Goal: Task Accomplishment & Management: Use online tool/utility

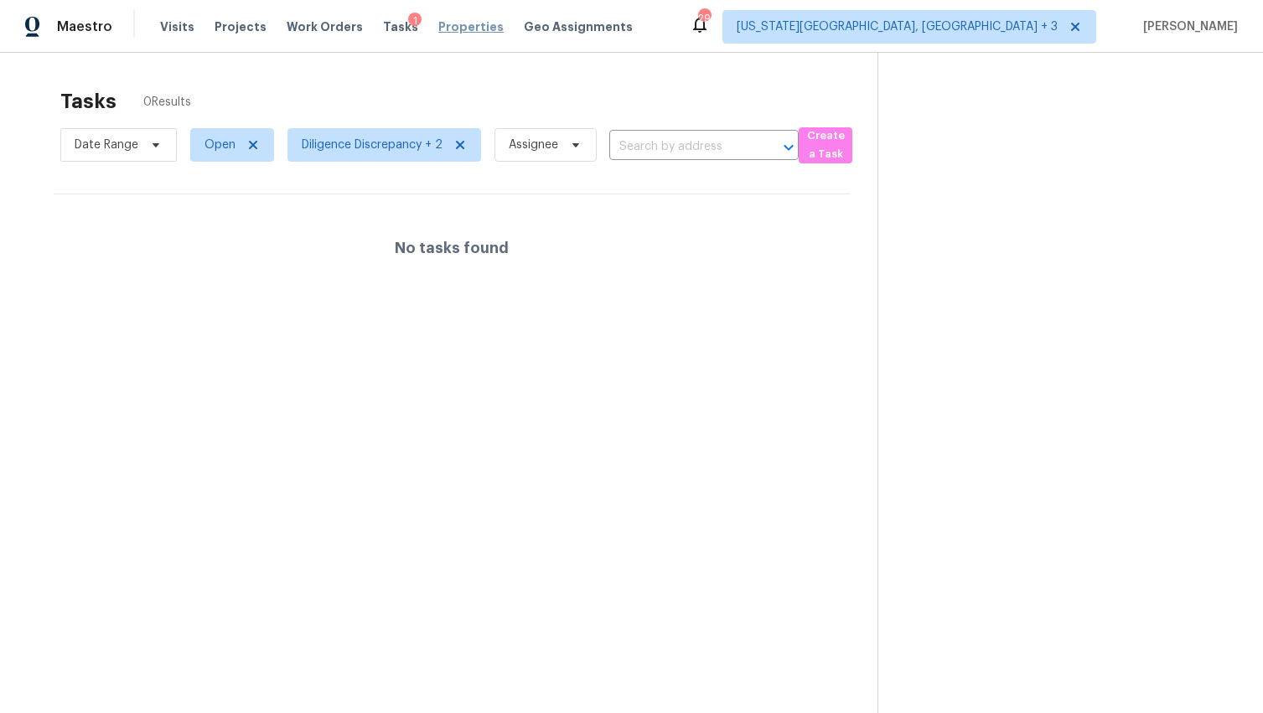
click at [463, 26] on span "Properties" at bounding box center [470, 26] width 65 height 17
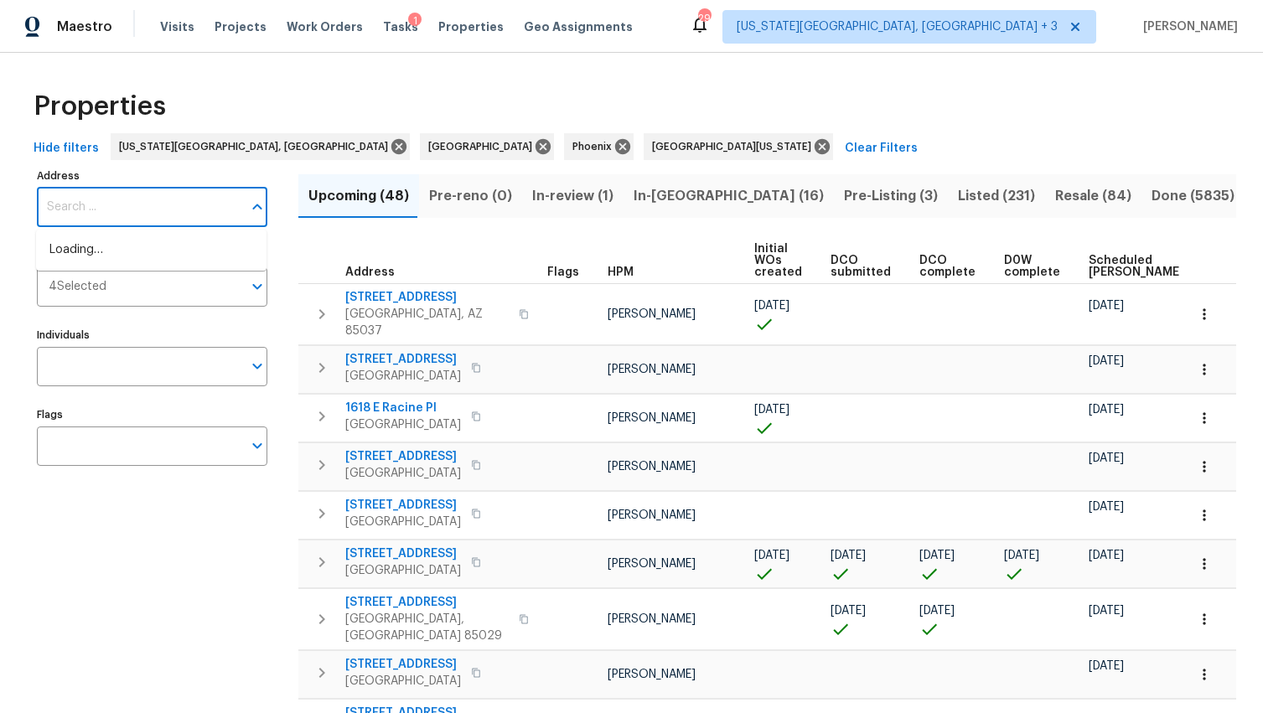
click at [127, 205] on input "Address" at bounding box center [139, 207] width 205 height 39
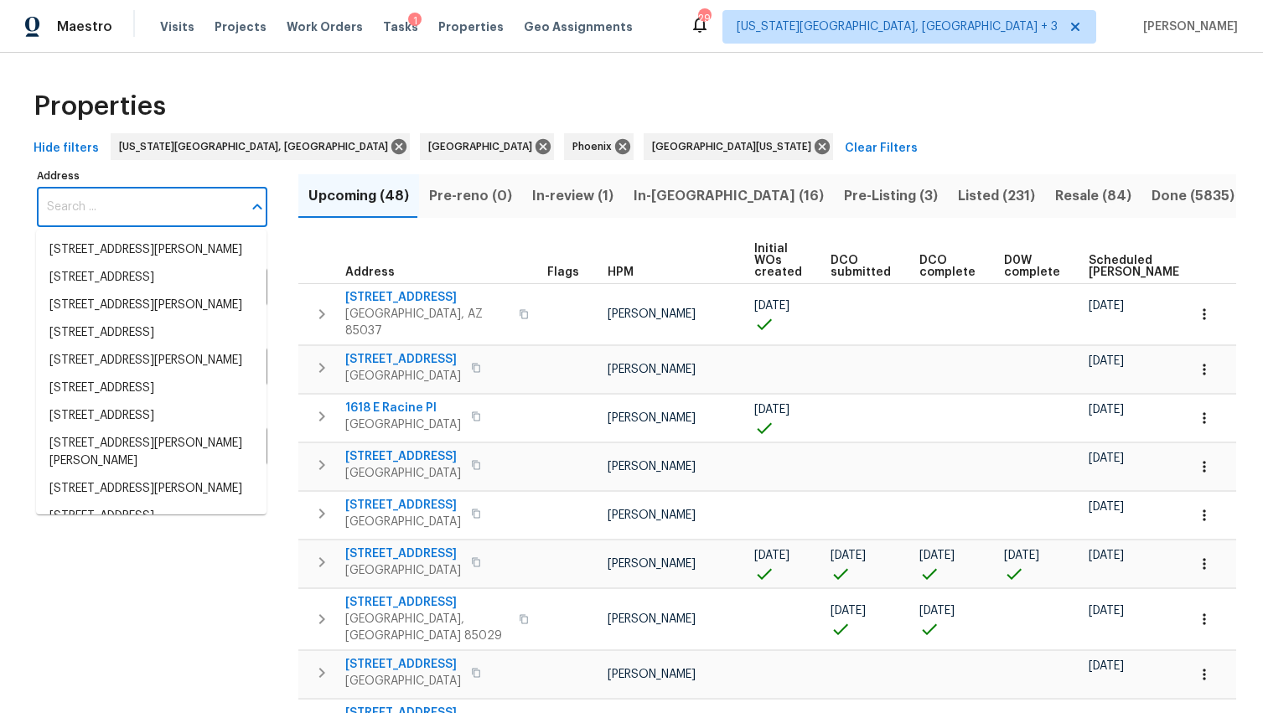
paste input "8674 Bellcove Cir, Colorado Springs, CO 80920"
type input "8674 Bellcove Cir, Colorado Springs, CO 80920"
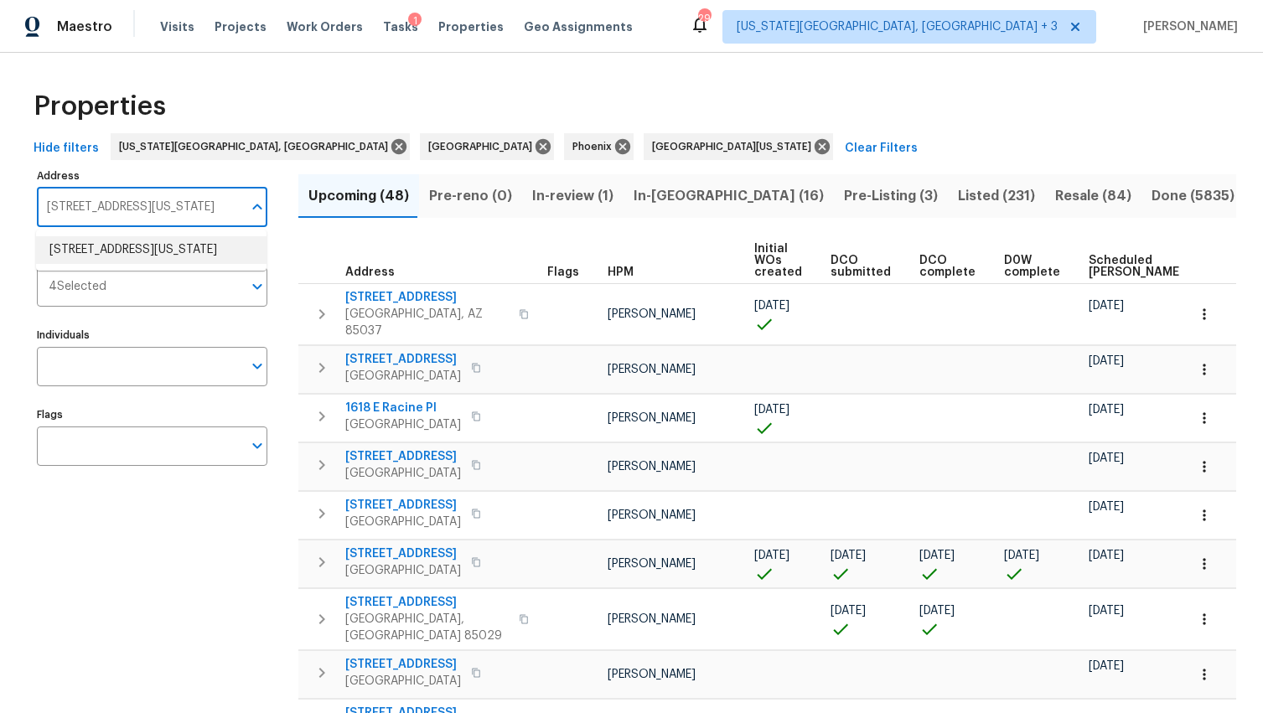
click at [114, 257] on li "8674 Bellcove Cir Colorado Springs CO 80920" at bounding box center [151, 250] width 230 height 28
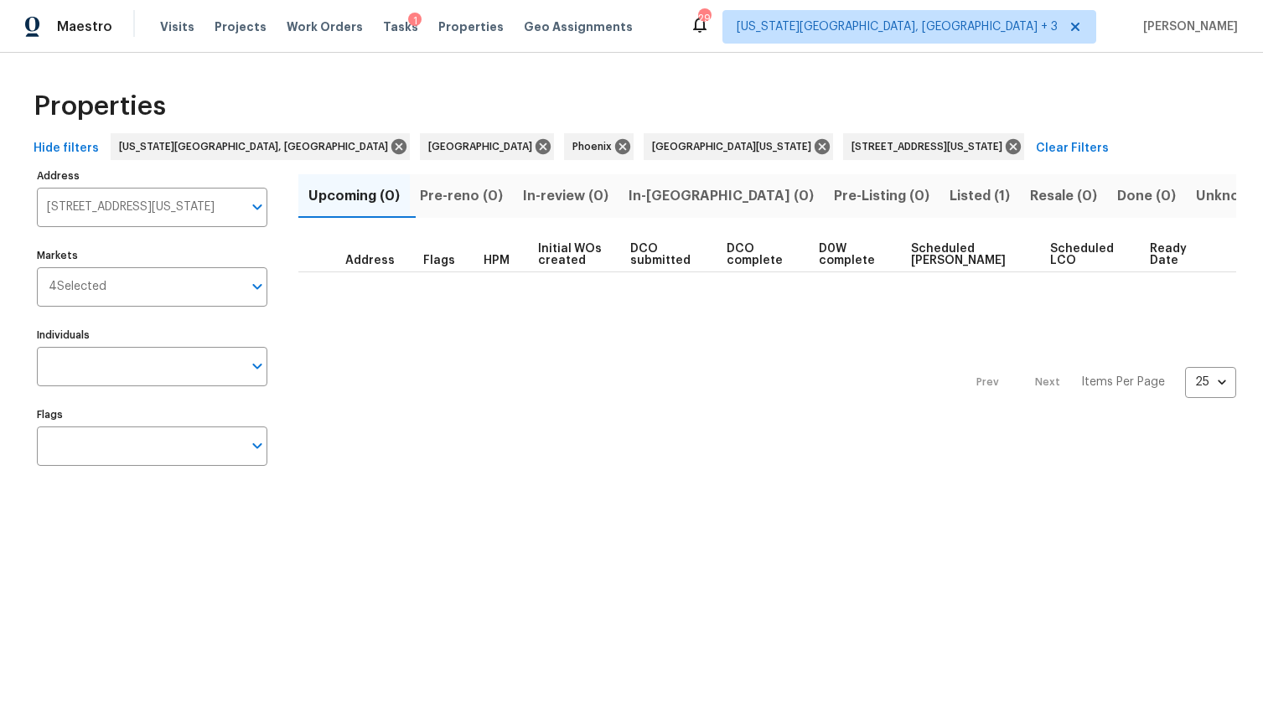
click at [949, 185] on span "Listed (1)" at bounding box center [979, 195] width 60 height 23
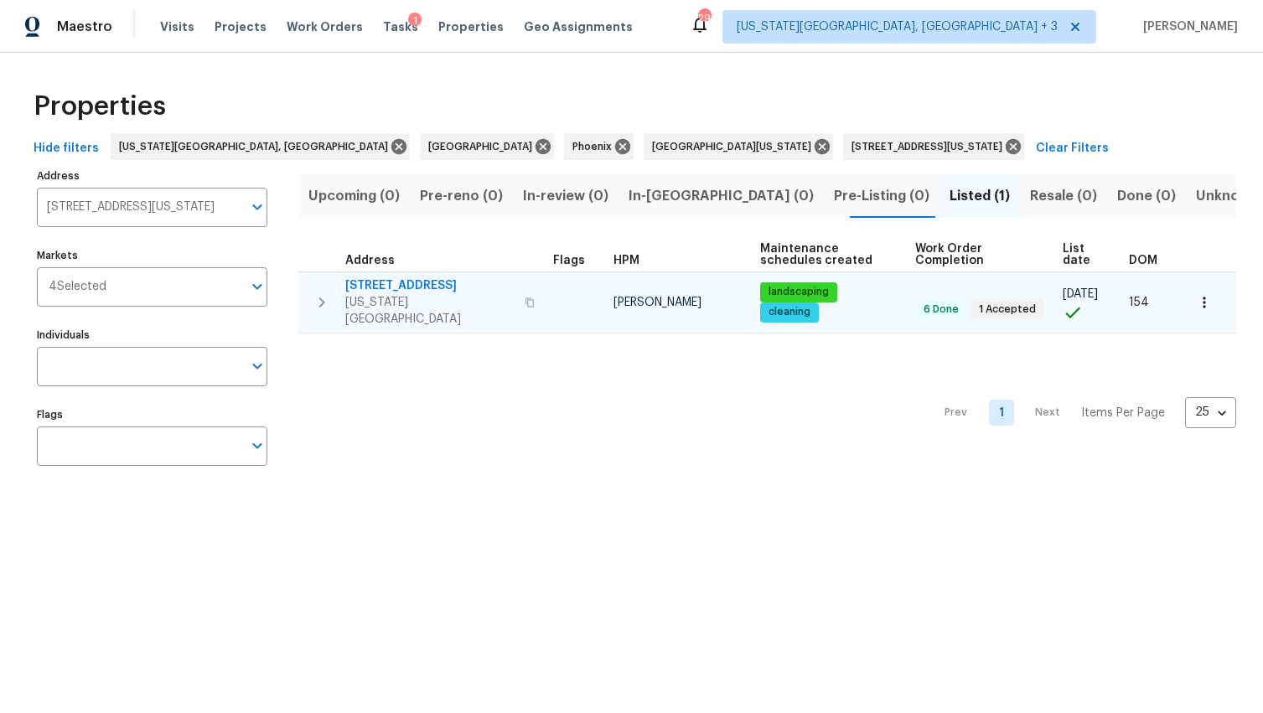
click at [464, 289] on span "8674 Bellcove Cir" at bounding box center [429, 285] width 169 height 17
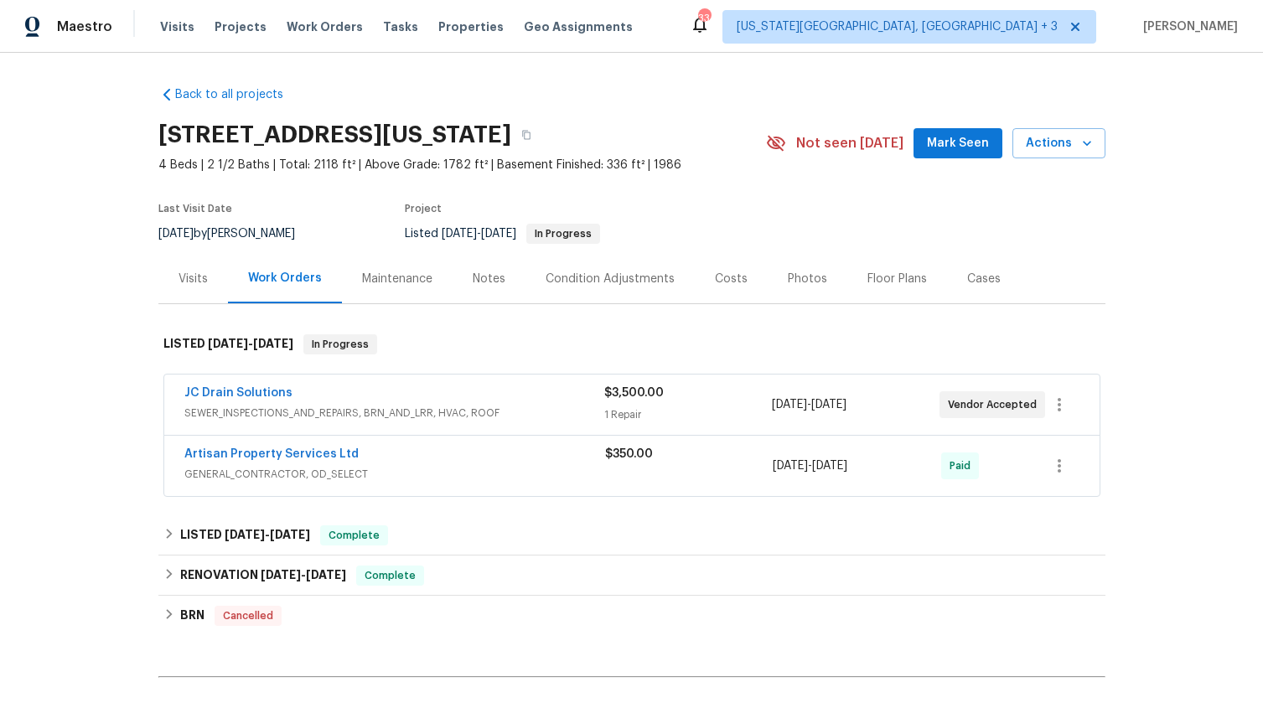
click at [568, 406] on span "SEWER_INSPECTIONS_AND_REPAIRS, BRN_AND_LRR, HVAC, ROOF" at bounding box center [394, 413] width 420 height 17
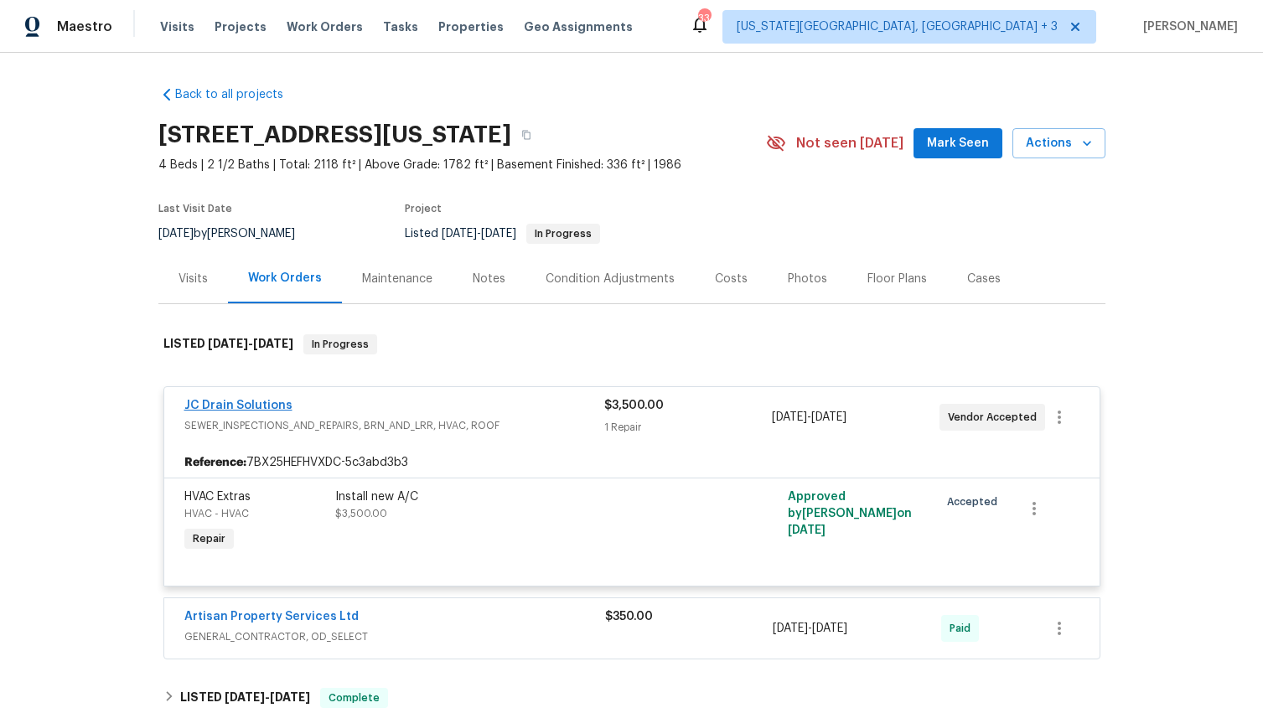
click at [243, 403] on link "JC Drain Solutions" at bounding box center [238, 406] width 108 height 12
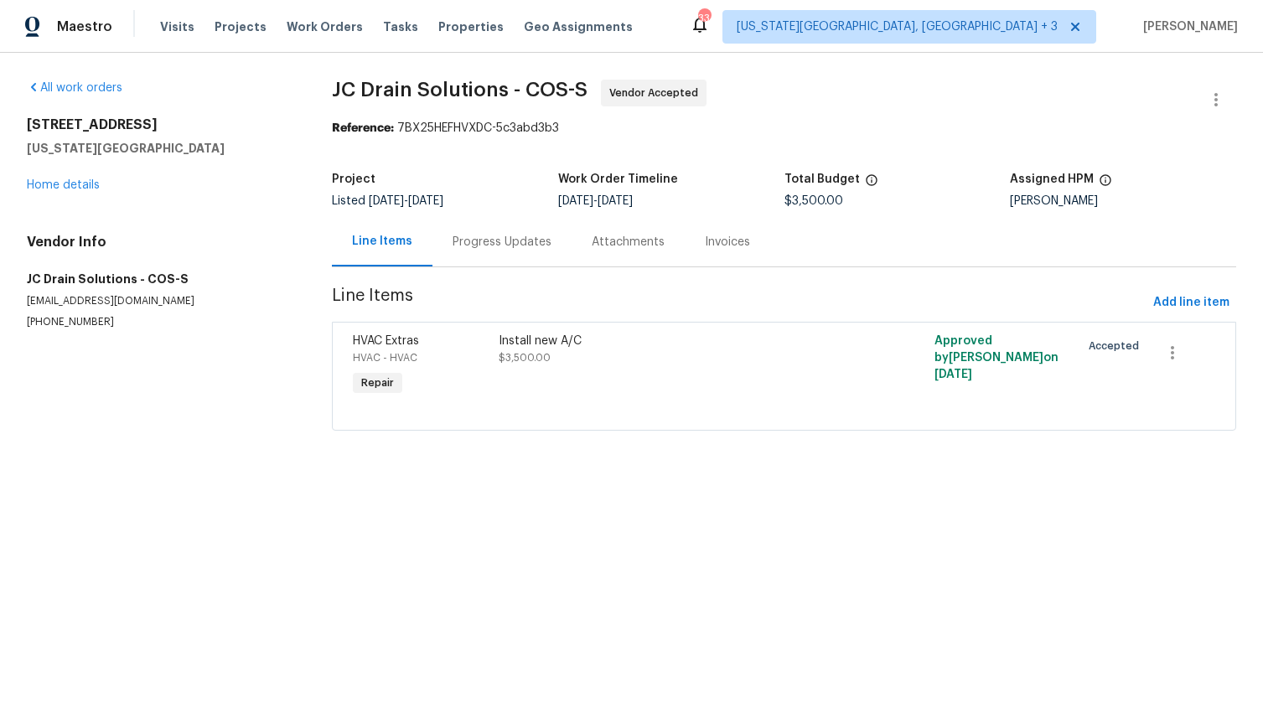
click at [523, 243] on div "Progress Updates" at bounding box center [501, 242] width 99 height 17
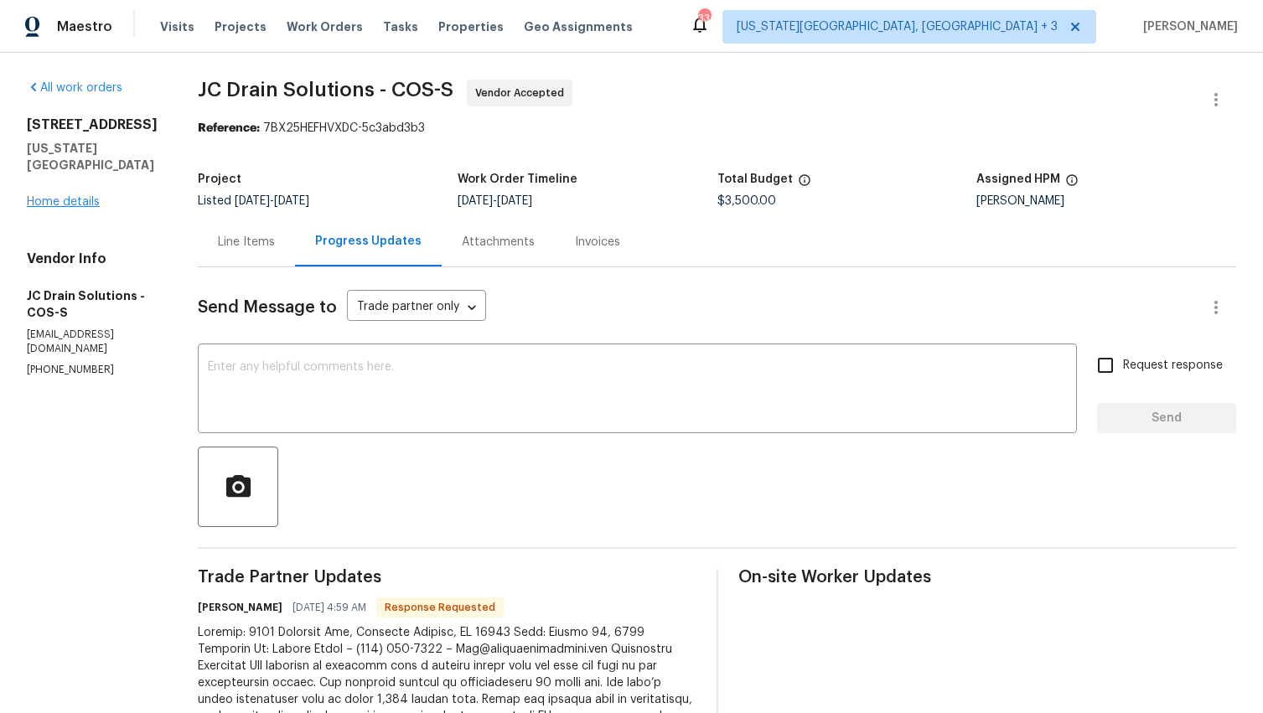
click at [83, 199] on link "Home details" at bounding box center [63, 202] width 73 height 12
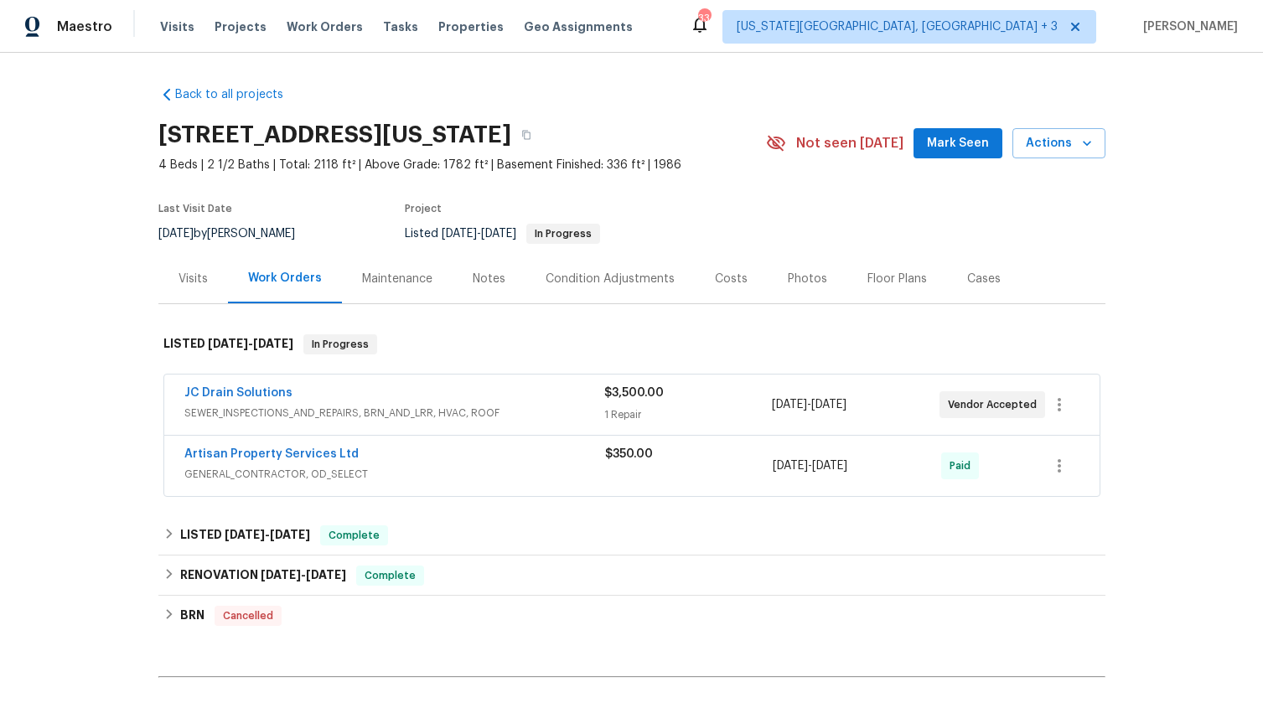
click at [726, 284] on div "Costs" at bounding box center [731, 279] width 33 height 17
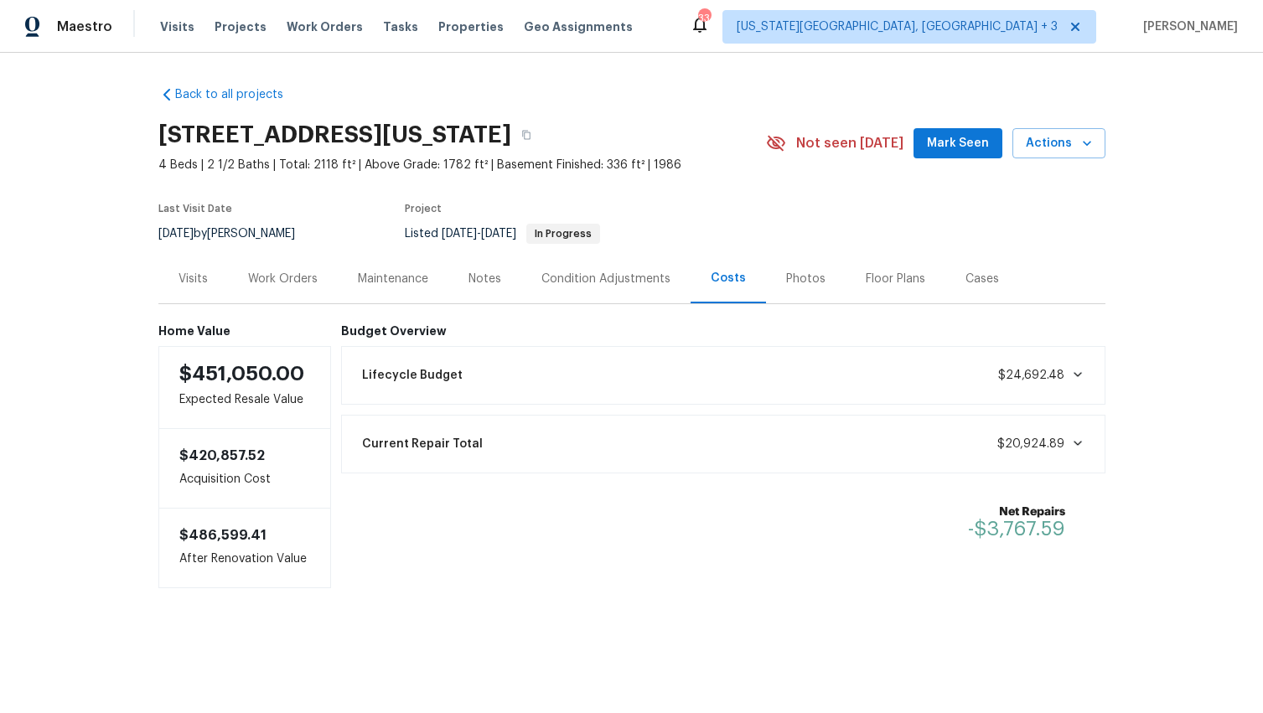
click at [271, 267] on div "Work Orders" at bounding box center [283, 278] width 110 height 49
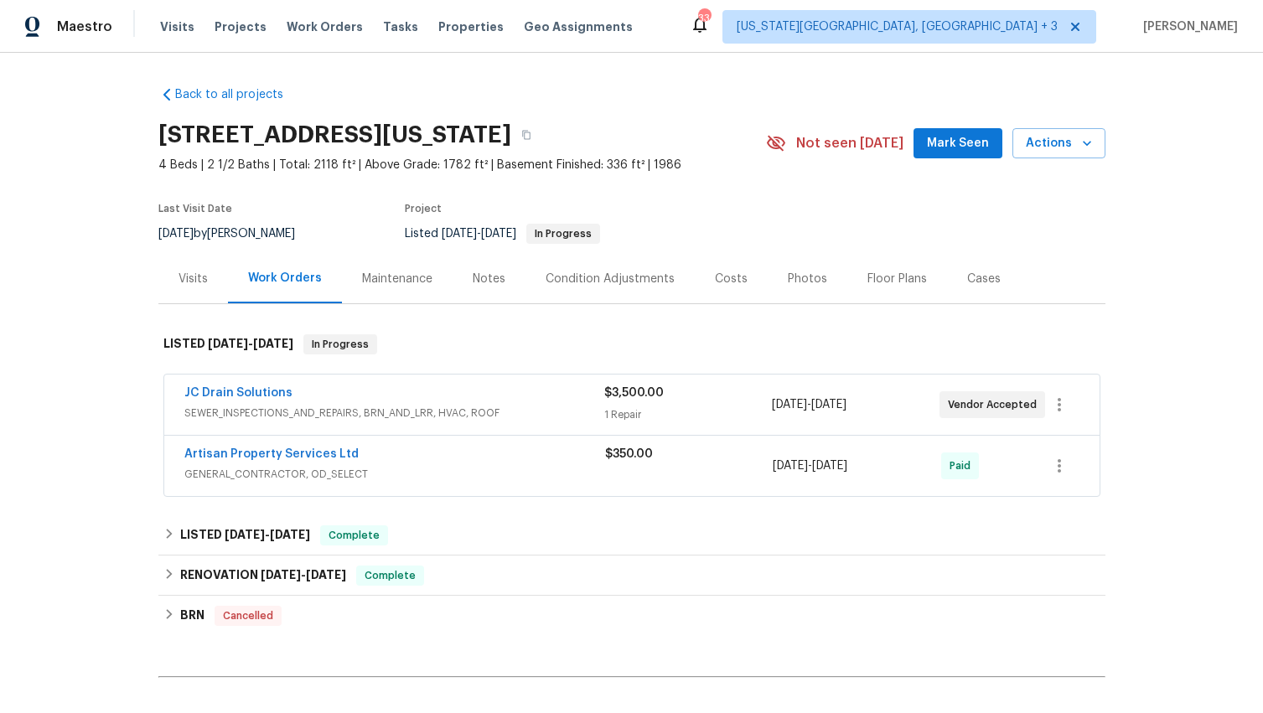
click at [470, 448] on div "Artisan Property Services Ltd" at bounding box center [394, 456] width 421 height 20
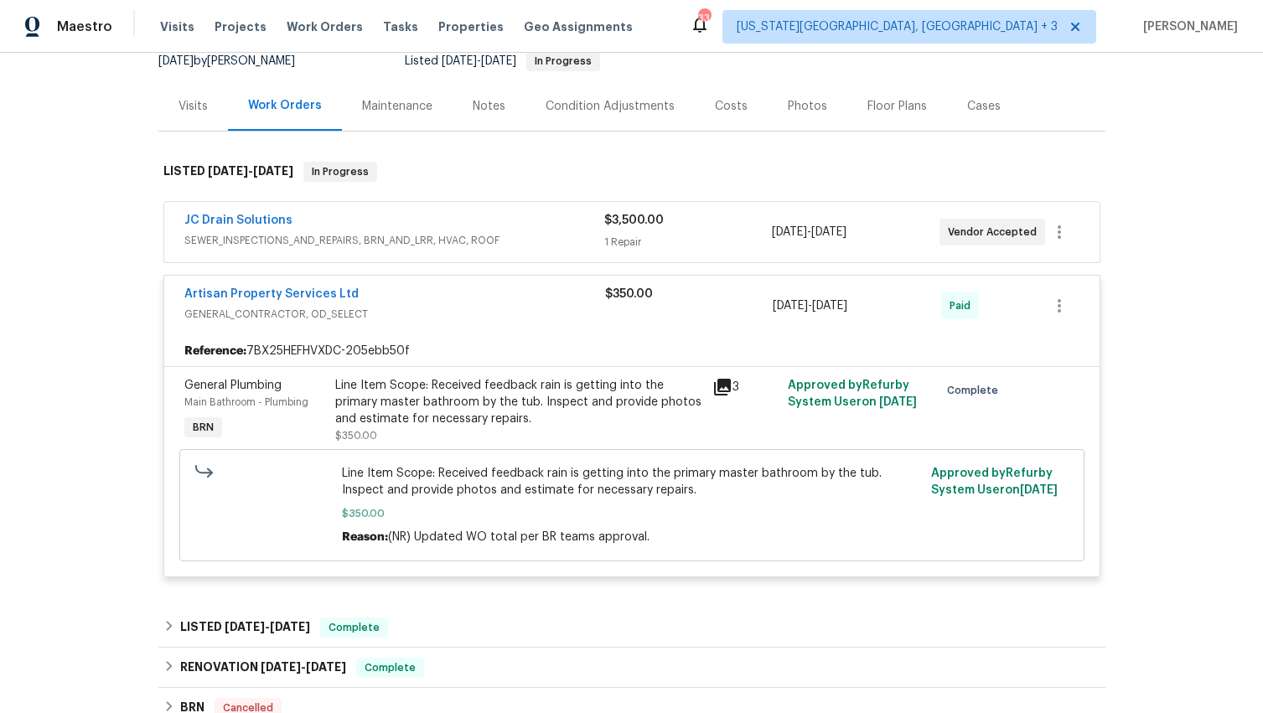
scroll to position [173, 0]
click at [473, 414] on div "Line Item Scope: Received feedback rain is getting into the primary master bath…" at bounding box center [518, 401] width 367 height 50
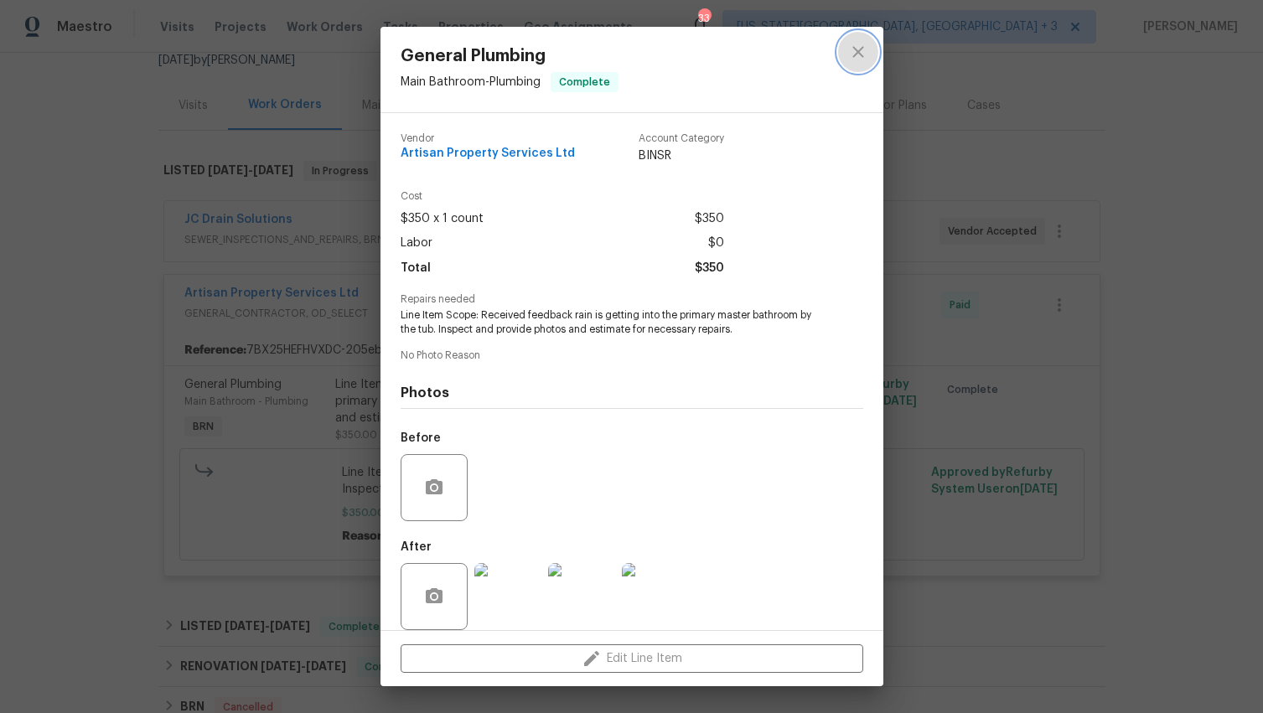
click at [859, 54] on icon "close" at bounding box center [857, 51] width 11 height 11
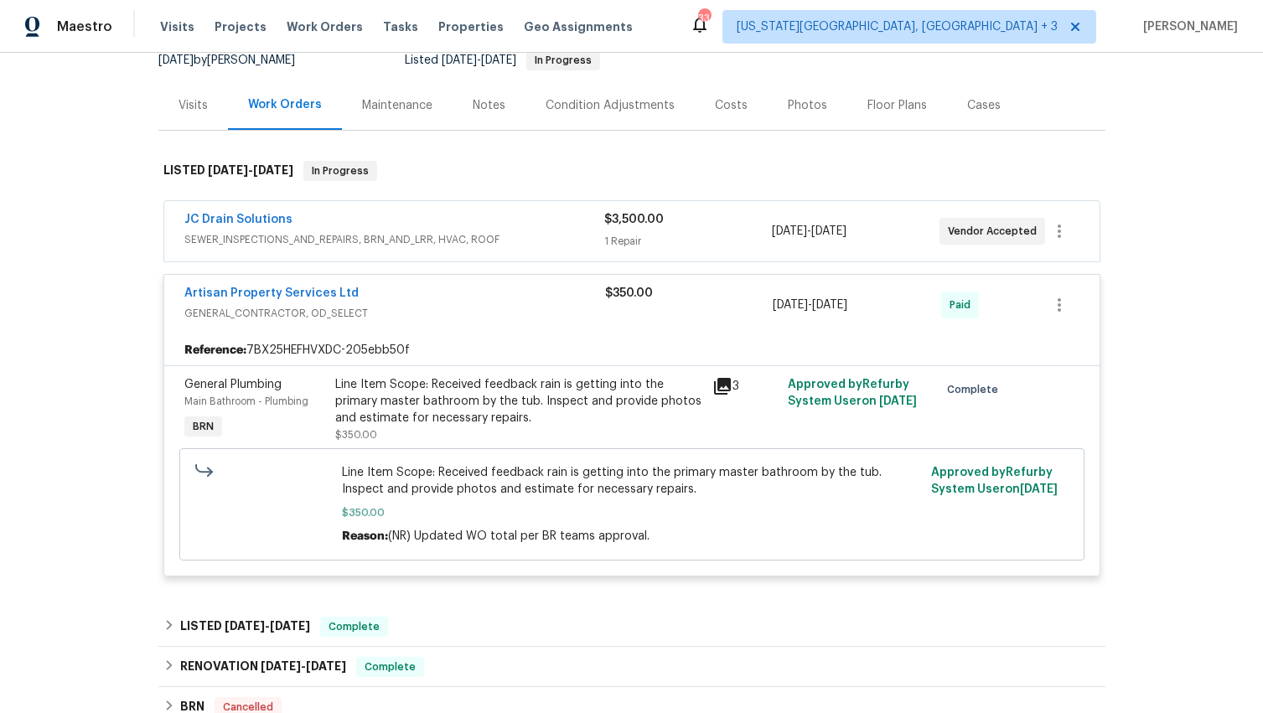
click at [356, 230] on div "JC Drain Solutions" at bounding box center [394, 221] width 420 height 20
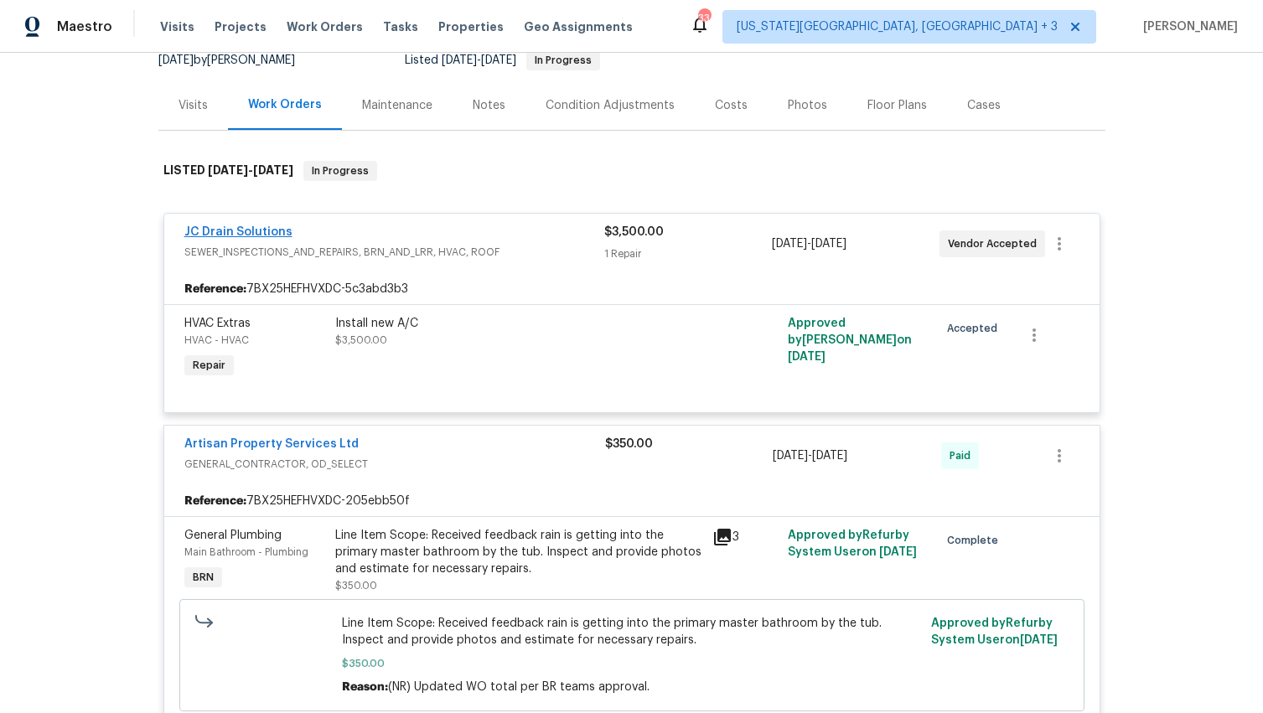
click at [274, 231] on link "JC Drain Solutions" at bounding box center [238, 232] width 108 height 12
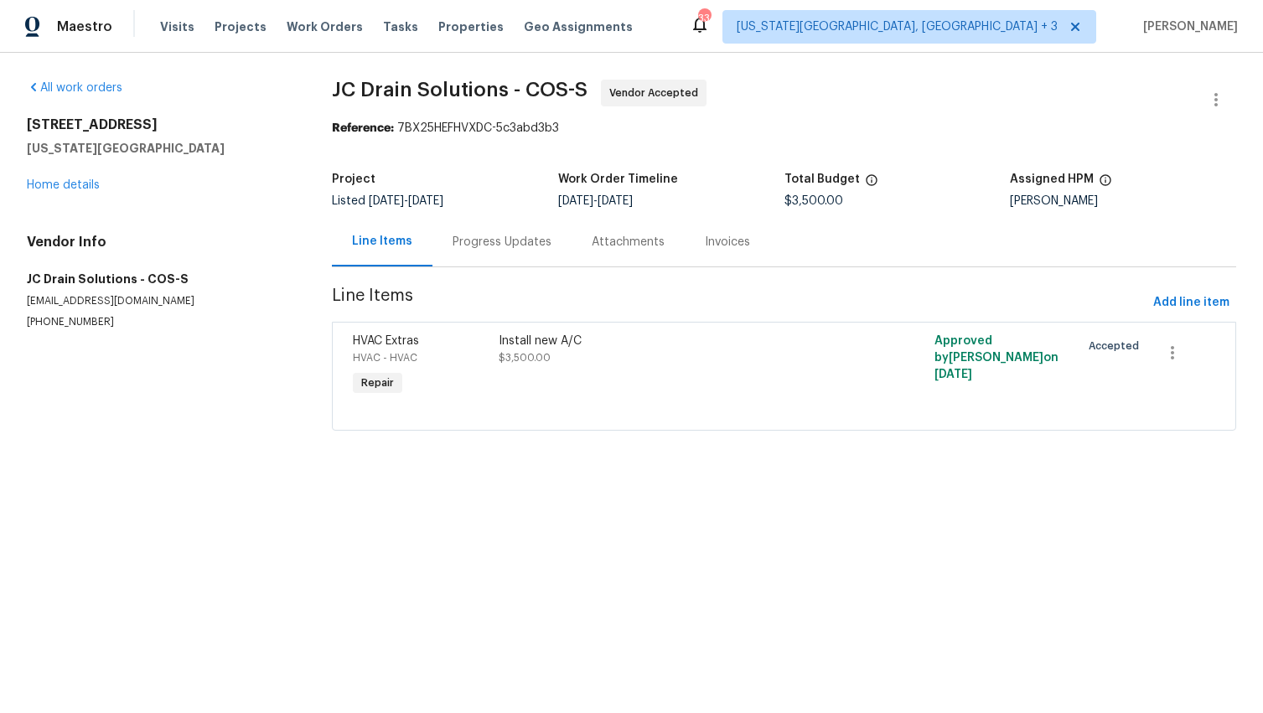
click at [501, 253] on div "Progress Updates" at bounding box center [501, 241] width 139 height 49
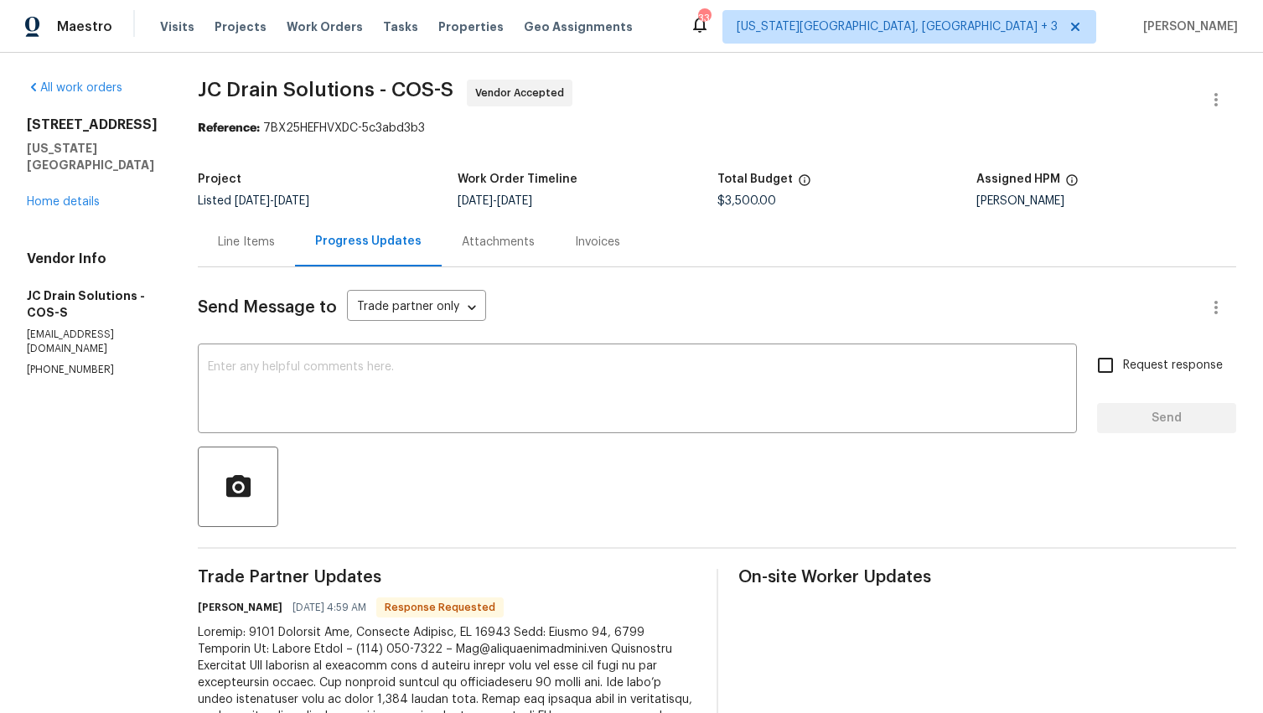
click at [266, 240] on div "Line Items" at bounding box center [246, 242] width 57 height 17
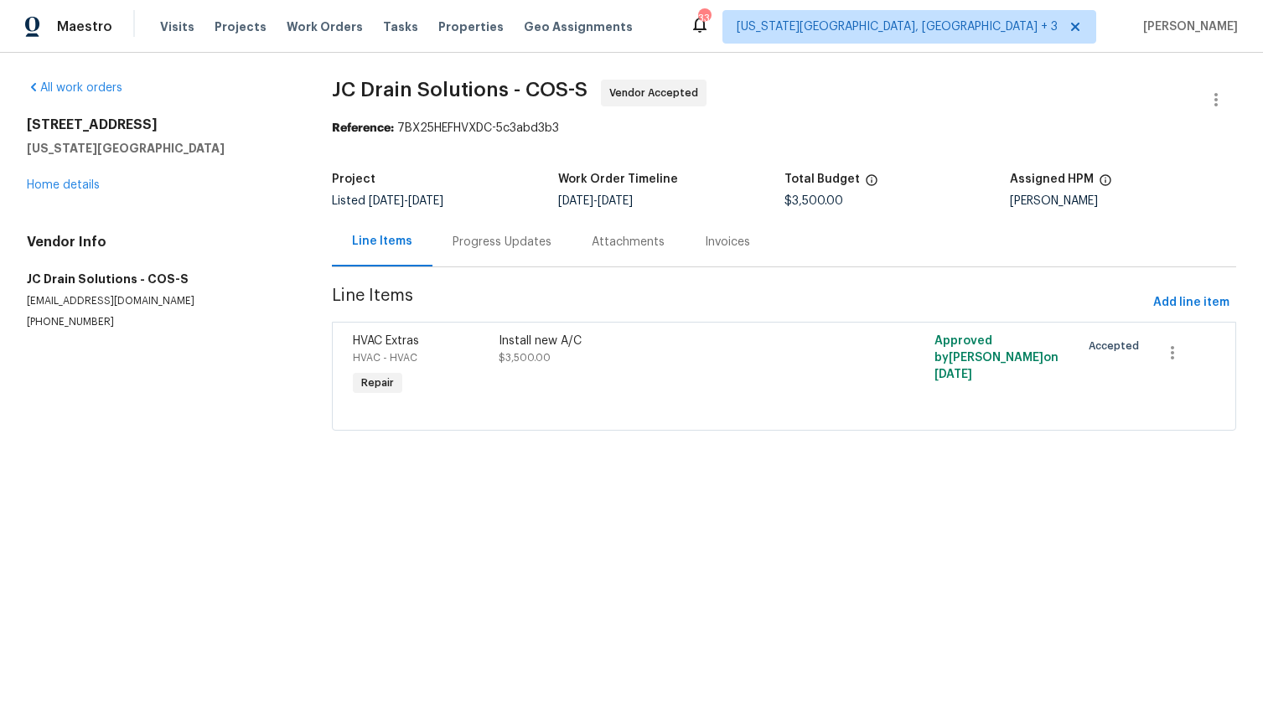
click at [568, 372] on div "Install new A/C $3,500.00" at bounding box center [676, 366] width 364 height 77
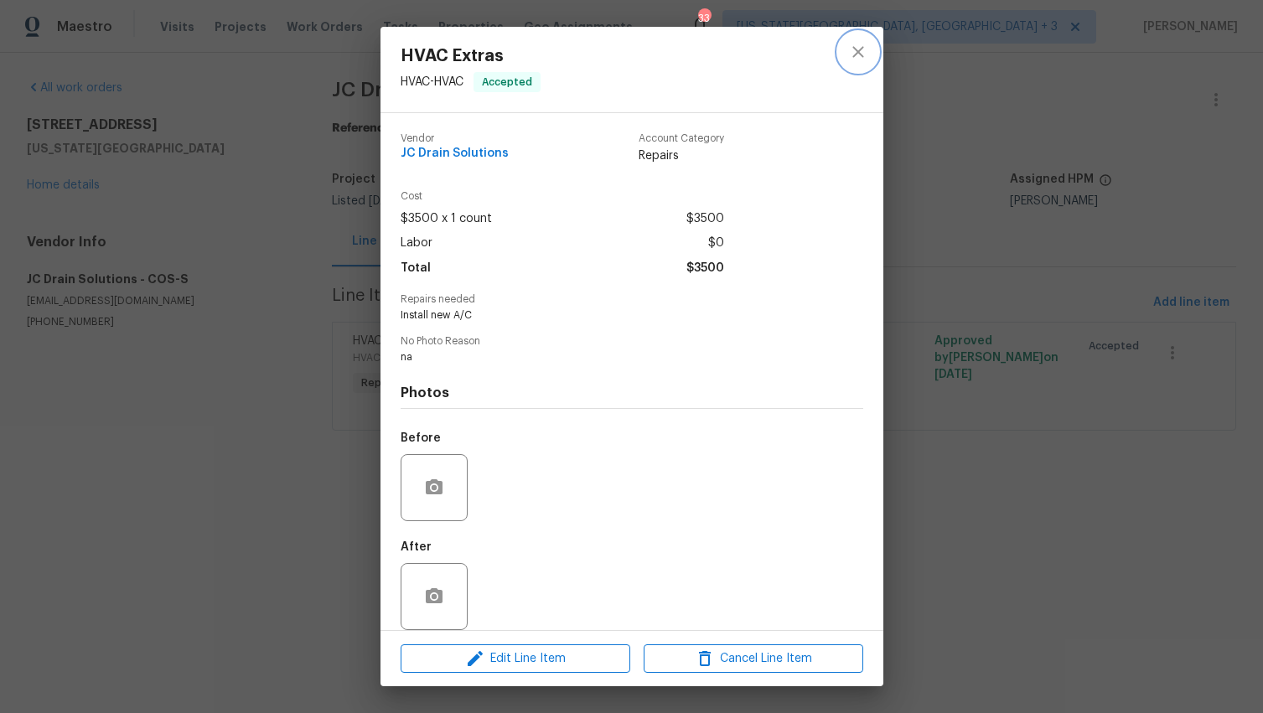
click at [860, 59] on icon "close" at bounding box center [858, 52] width 20 height 20
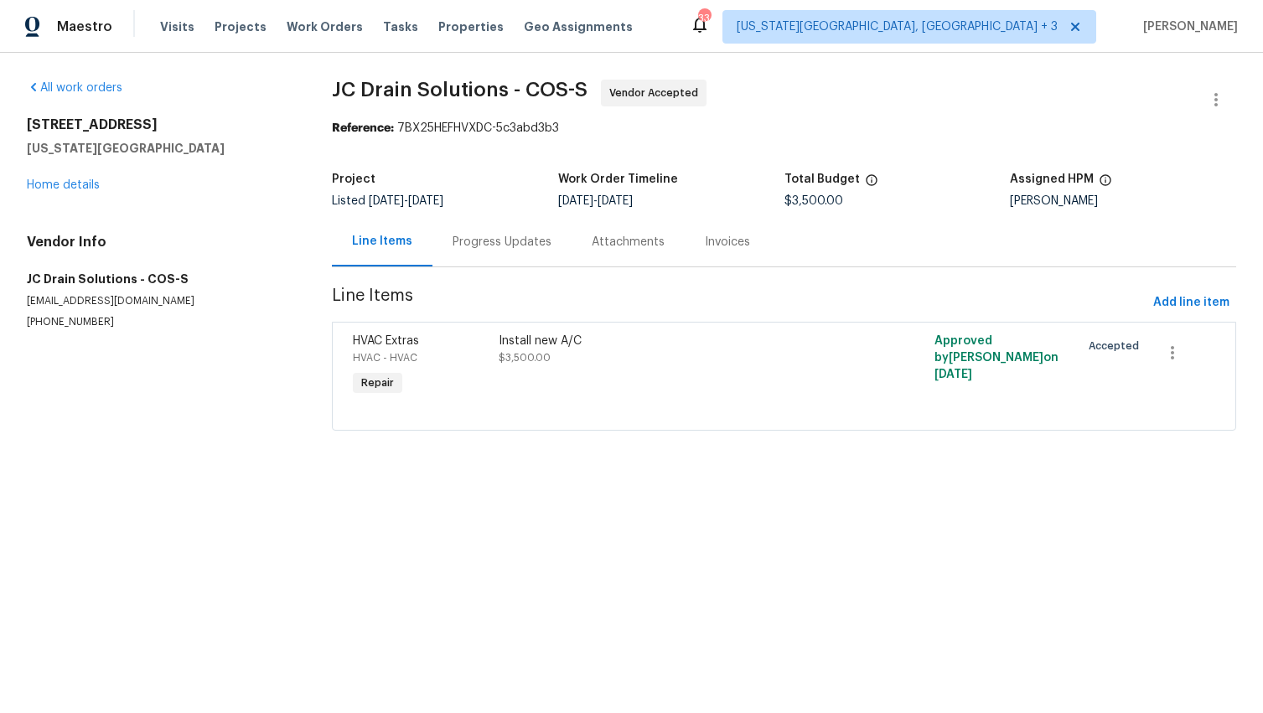
click at [483, 235] on div "Progress Updates" at bounding box center [501, 242] width 99 height 17
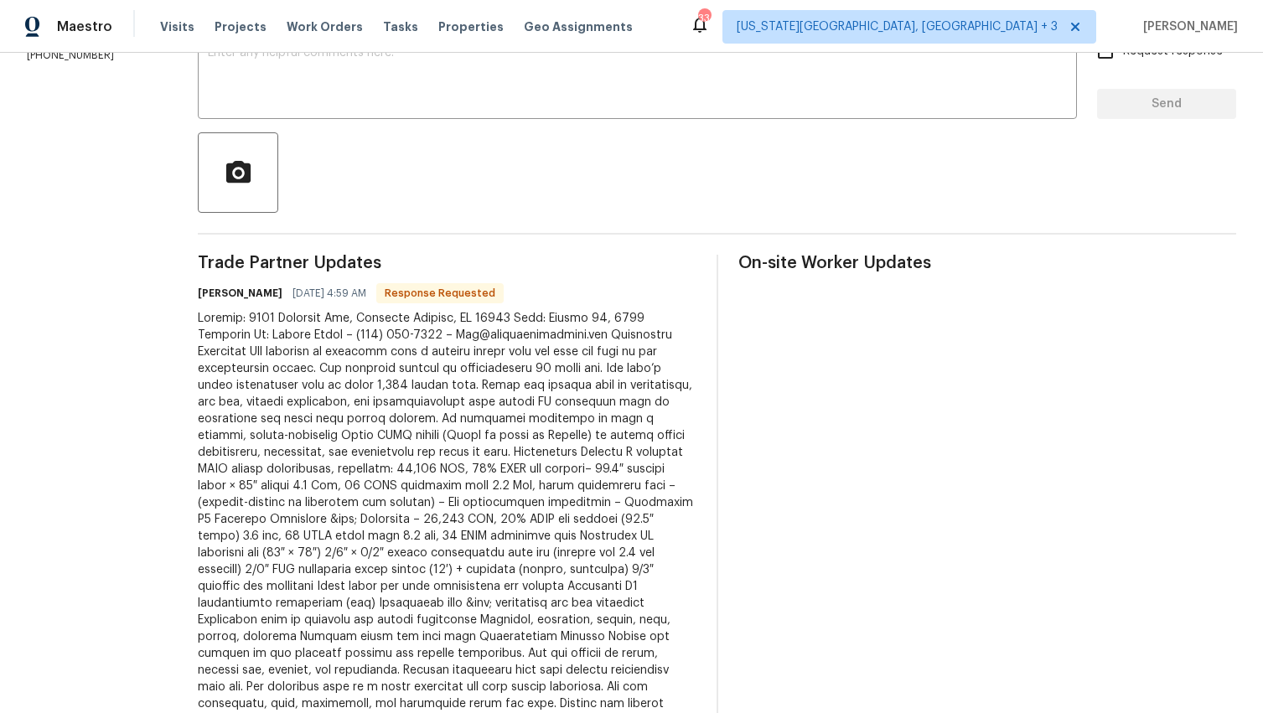
scroll to position [338, 0]
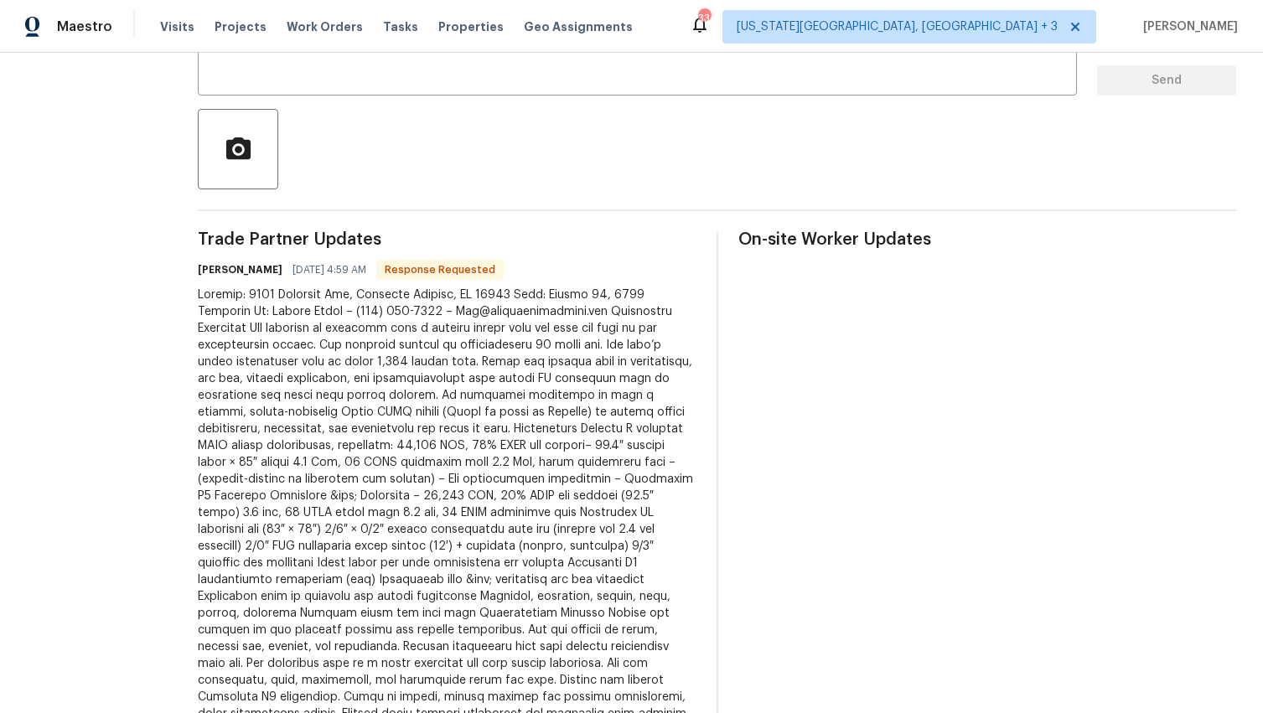
click at [215, 328] on div "All work orders 8674 Bellcove Cir Colorado Springs, CO 80920 Home details Vendo…" at bounding box center [631, 283] width 1263 height 1136
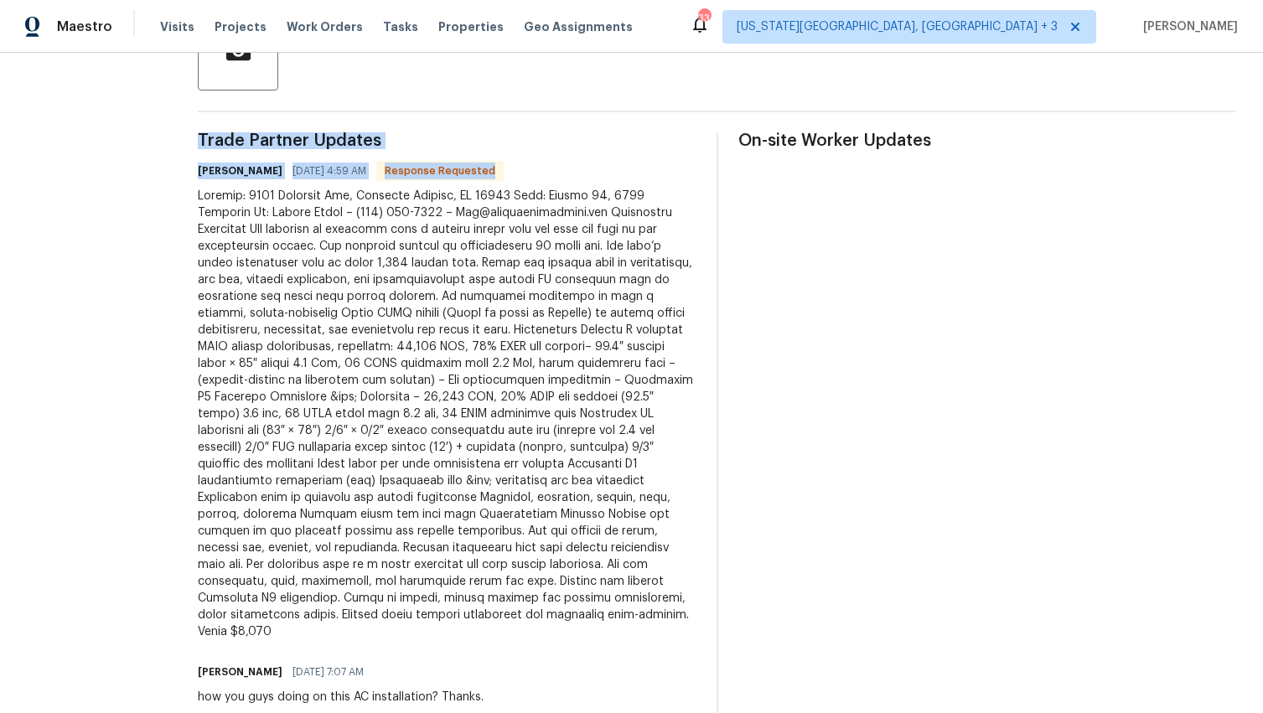
scroll to position [489, 0]
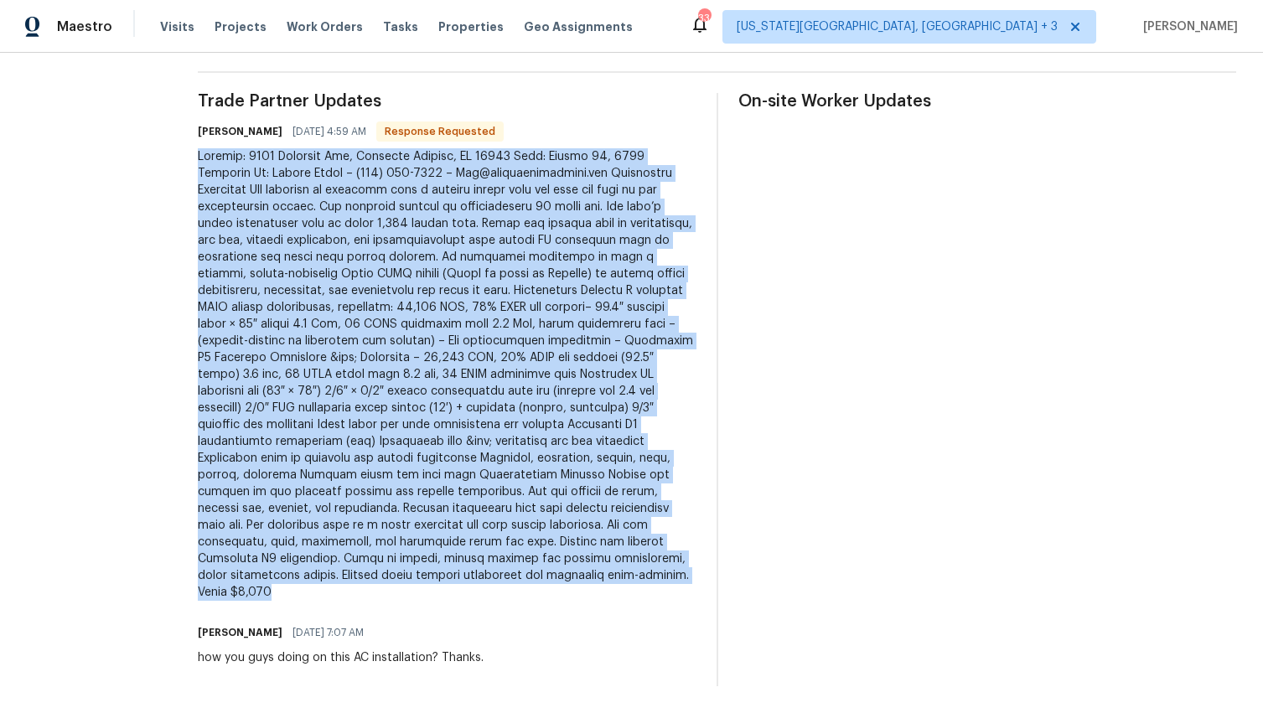
drag, startPoint x: 219, startPoint y: 296, endPoint x: 463, endPoint y: 597, distance: 387.7
click at [463, 597] on div "Trade Partner Updates Juan Cordova 08/13/2025 4:59 AM Response Requested Chris …" at bounding box center [447, 389] width 499 height 593
copy div "Address: 8674 Bellcove Cir, Colorado Springs, CO 80920 Date: August 12, 2025 Pr…"
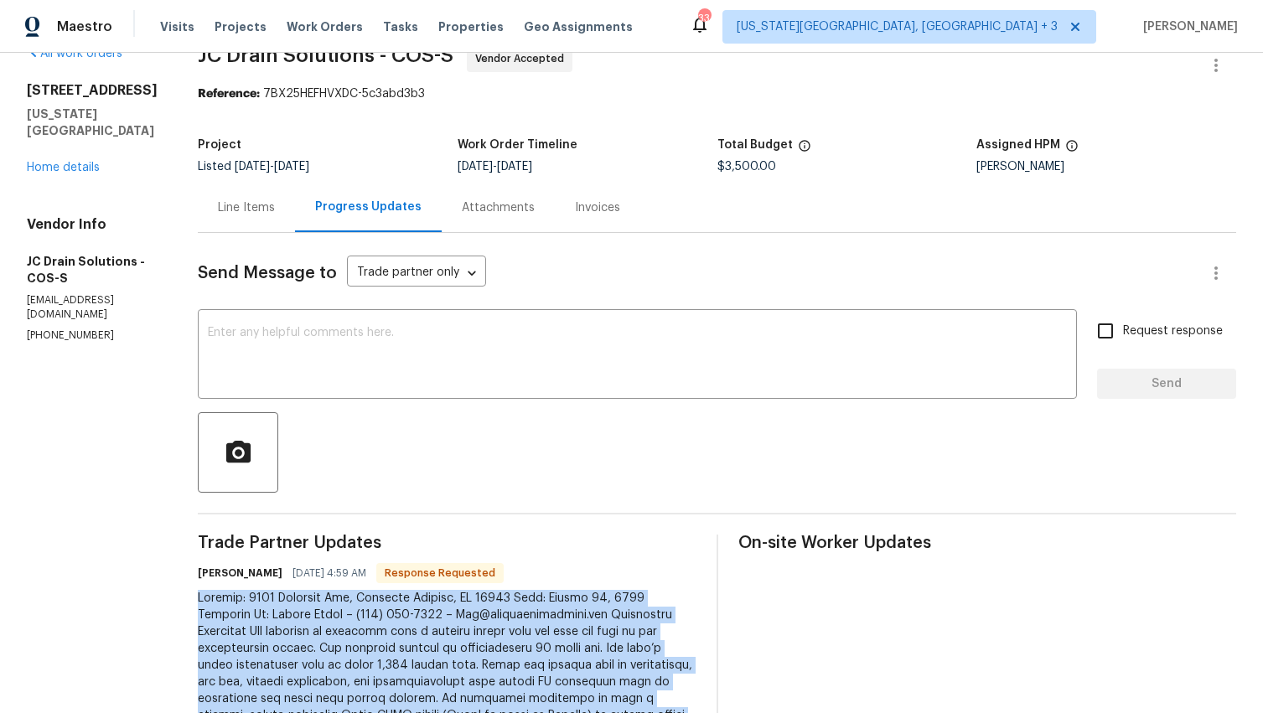
scroll to position [5, 0]
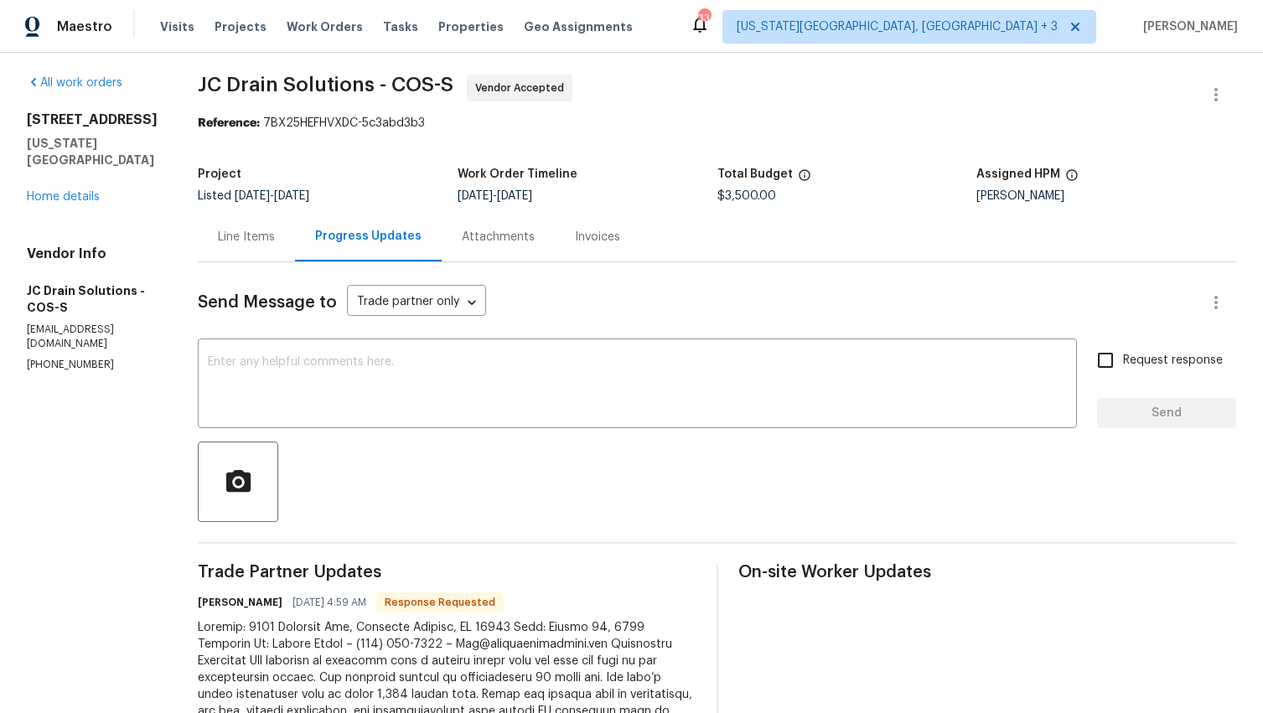
click at [265, 237] on div "Line Items" at bounding box center [246, 237] width 57 height 17
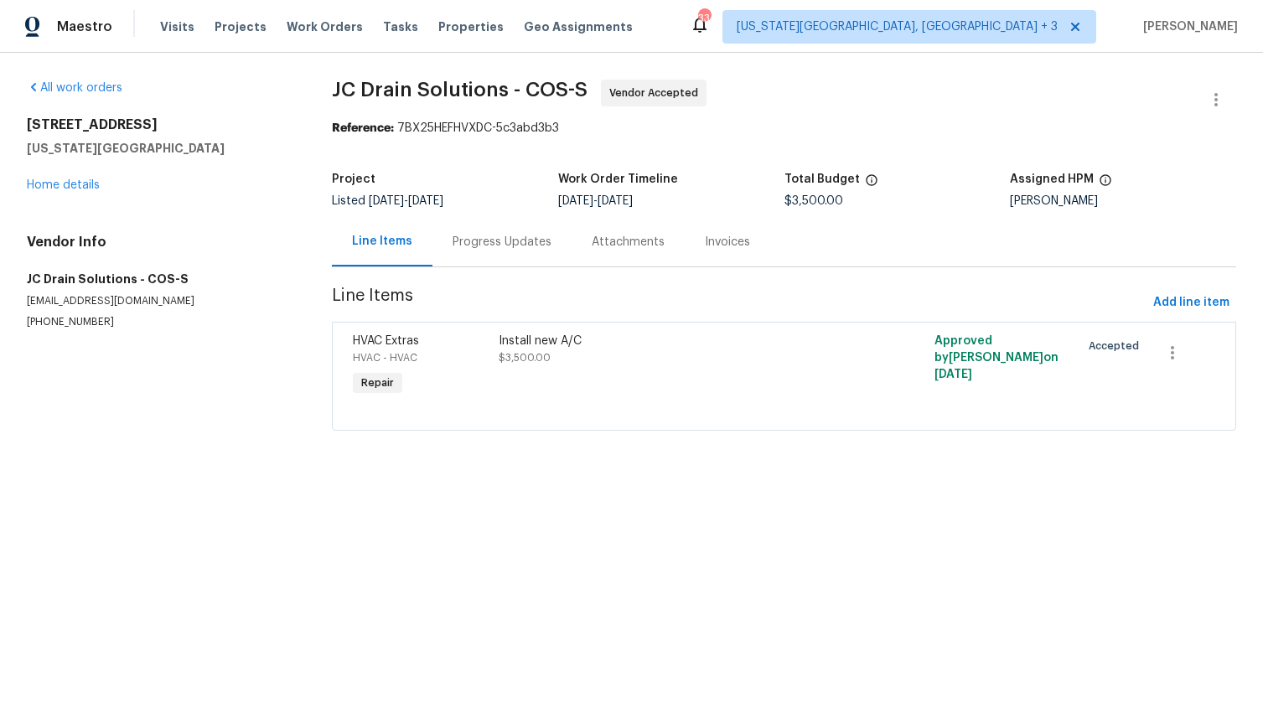
click at [612, 356] on div "Install new A/C $3,500.00" at bounding box center [676, 350] width 354 height 34
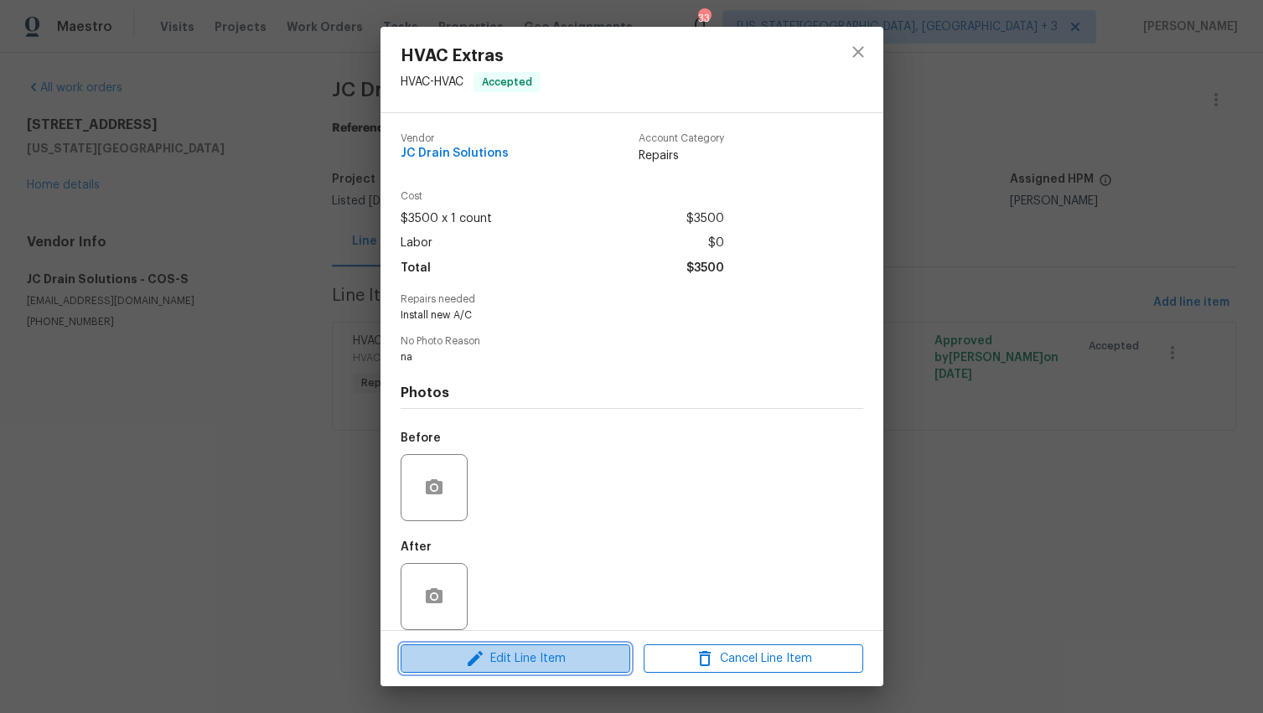
click at [492, 652] on span "Edit Line Item" at bounding box center [516, 659] width 220 height 21
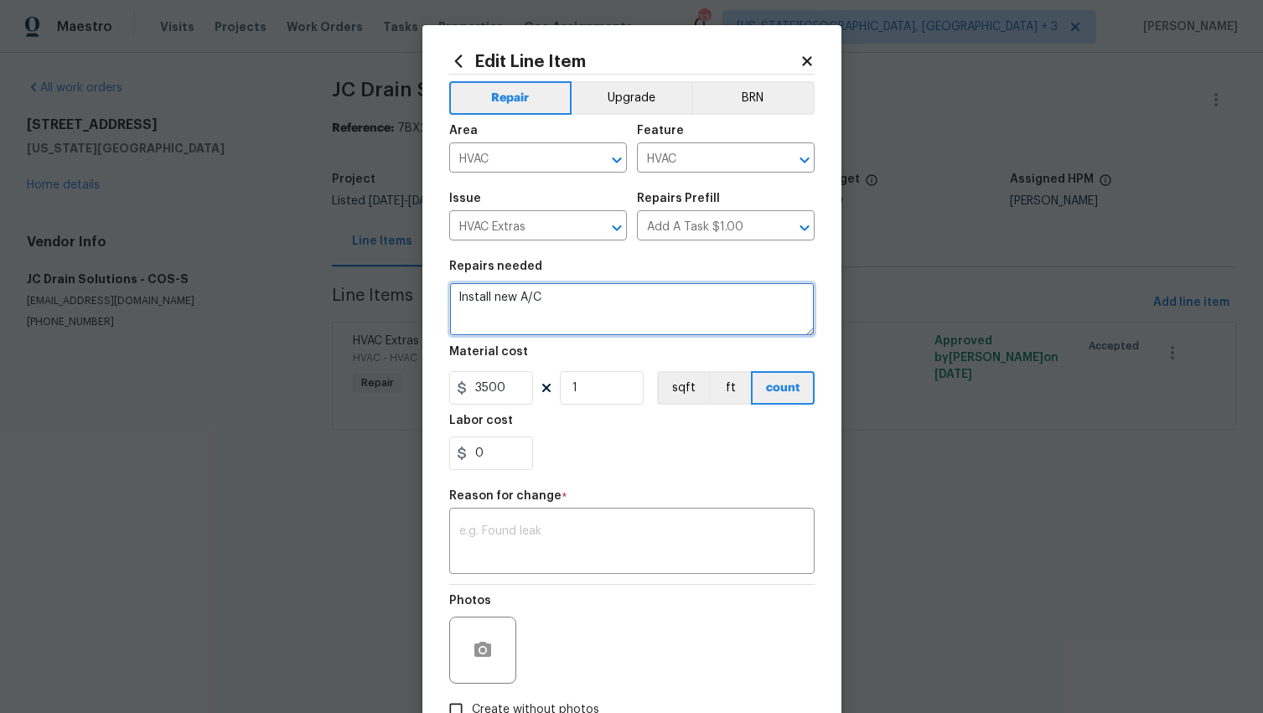
drag, startPoint x: 559, startPoint y: 302, endPoint x: 370, endPoint y: 301, distance: 188.5
click at [371, 301] on div "Edit Line Item Repair Upgrade BRN Area HVAC ​ Feature HVAC ​ Issue HVAC Extras …" at bounding box center [631, 356] width 1263 height 713
paste textarea "Address: 8674 Bellcove Cir, Colorado Springs, CO 80920 Date: August 12, 2025 Pr…"
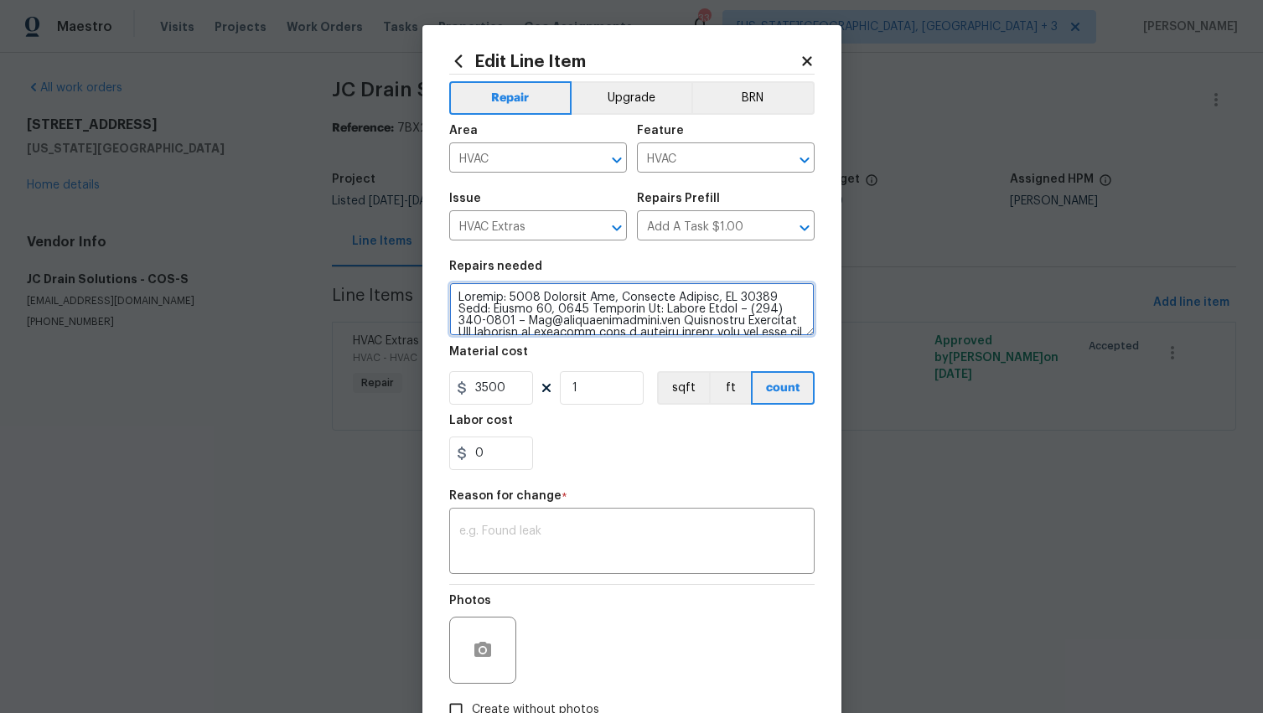
scroll to position [422, 0]
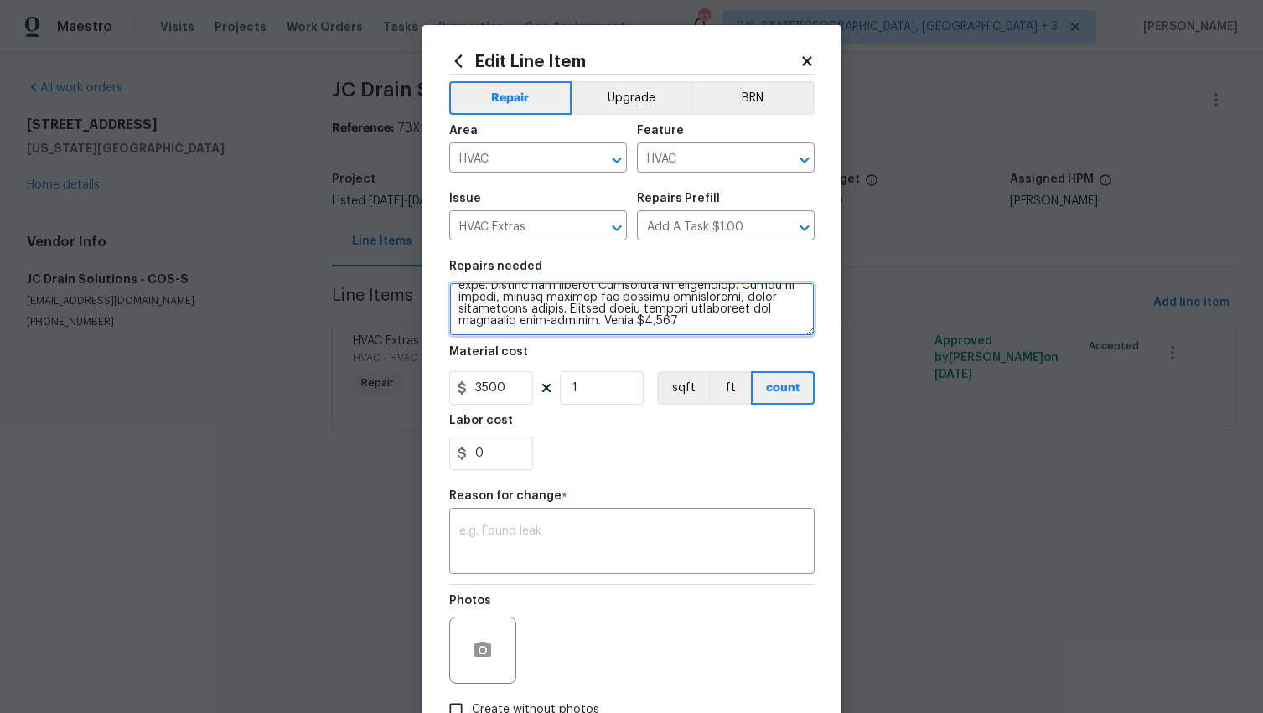
type textarea "Address: 8674 Bellcove Cir, Colorado Springs, CO 80920 Date: August 12, 2025 Pr…"
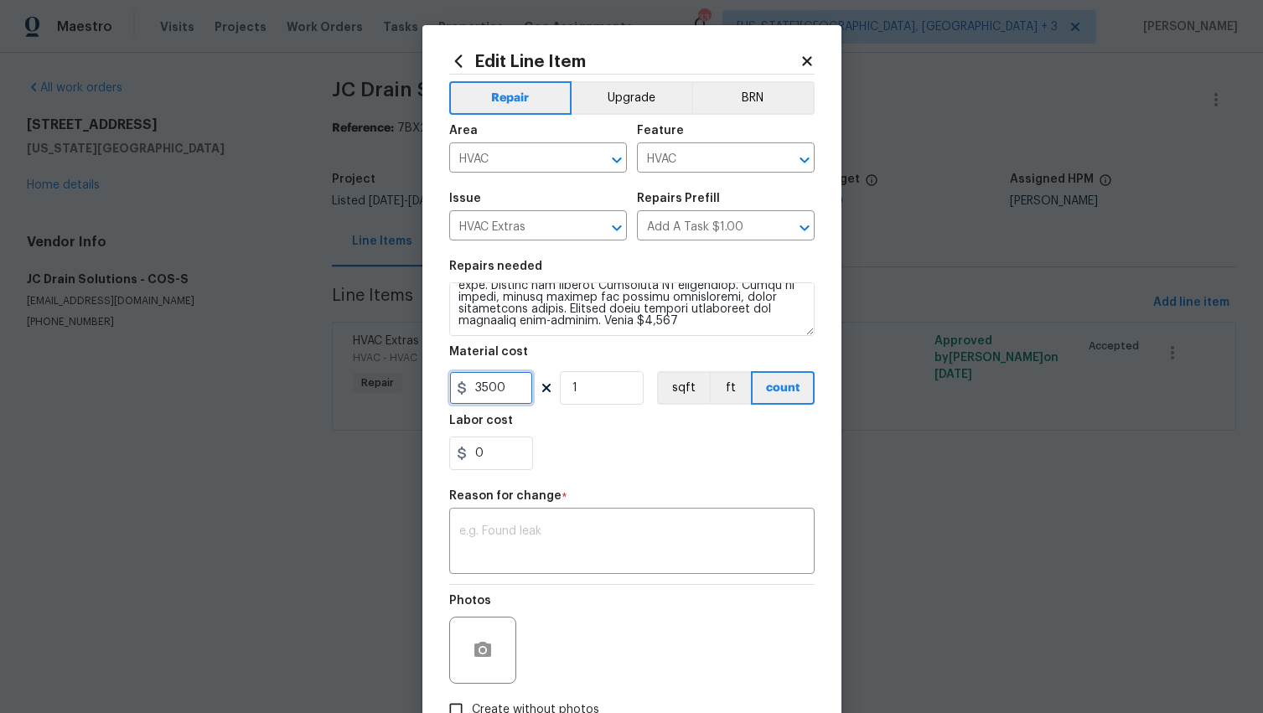
click at [507, 384] on input "3500" at bounding box center [491, 388] width 84 height 34
type input "9300"
click at [545, 544] on textarea at bounding box center [631, 542] width 345 height 35
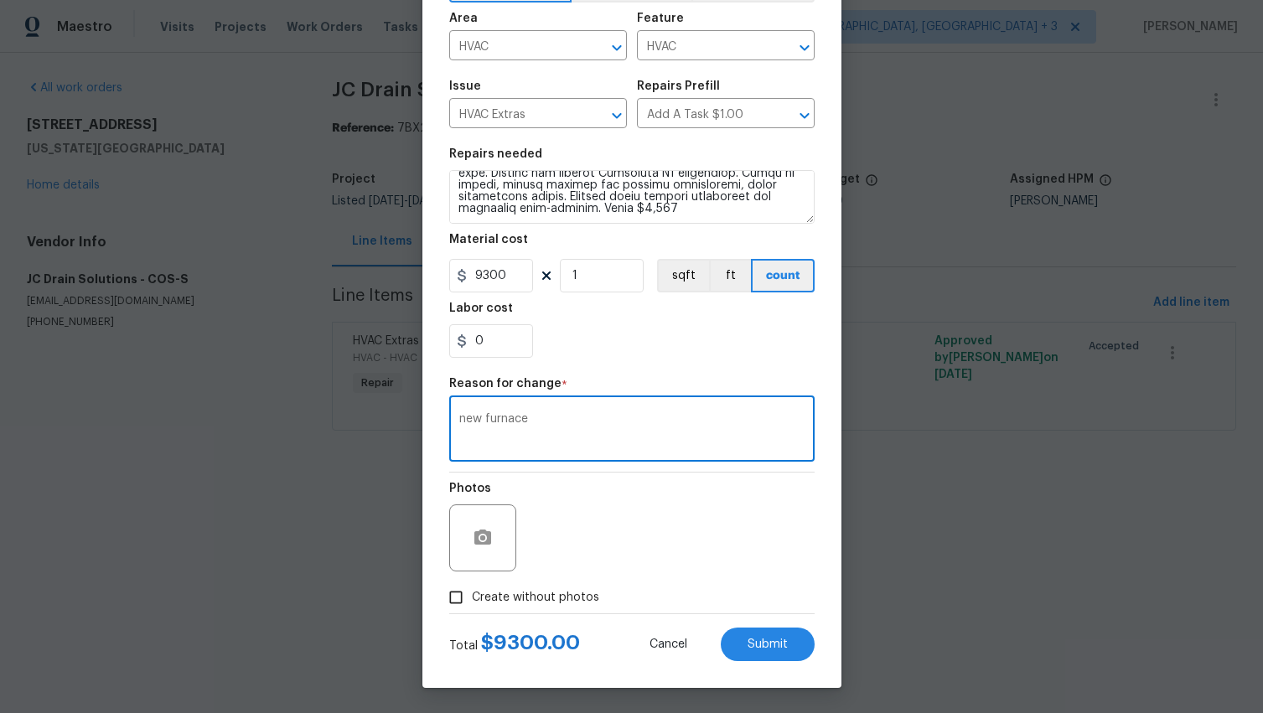
scroll to position [112, 0]
type textarea "new furnace"
click at [575, 591] on span "Create without photos" at bounding box center [535, 598] width 127 height 18
click at [472, 591] on input "Create without photos" at bounding box center [456, 598] width 32 height 32
checkbox input "true"
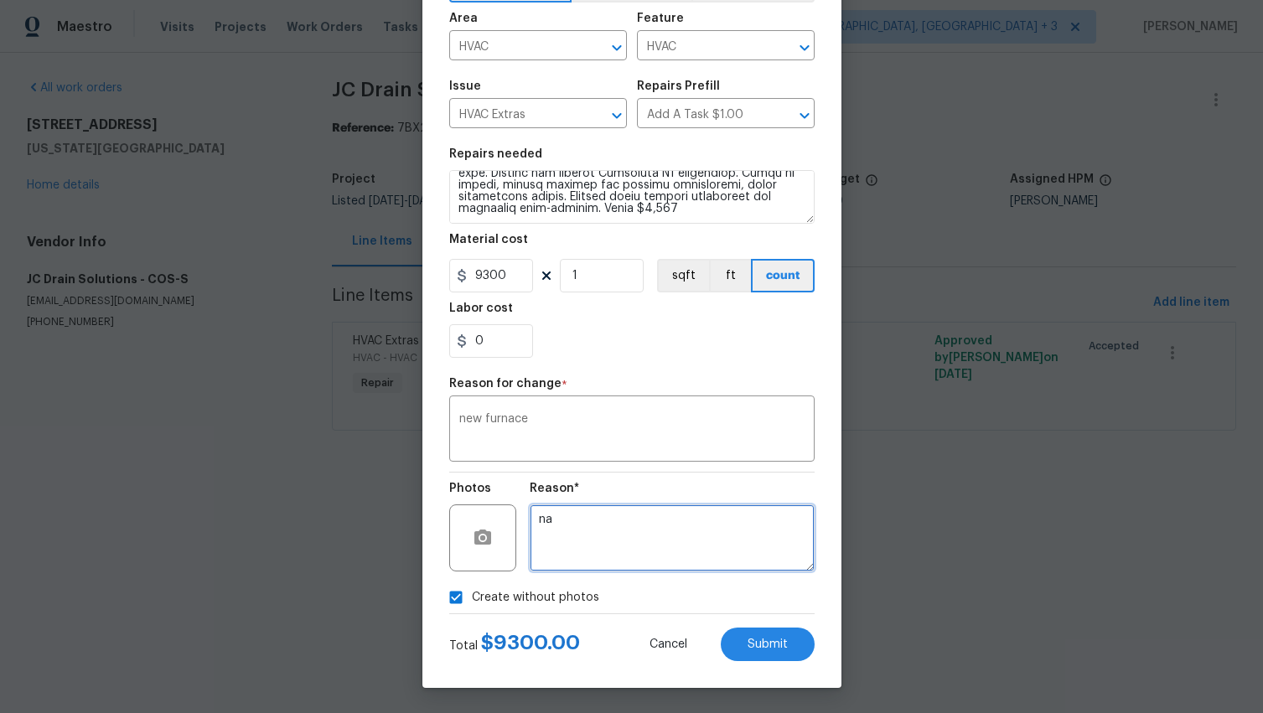
click at [689, 535] on textarea "na" at bounding box center [672, 537] width 285 height 67
click at [542, 519] on textarea "nachange order" at bounding box center [672, 537] width 285 height 67
type textarea "change order"
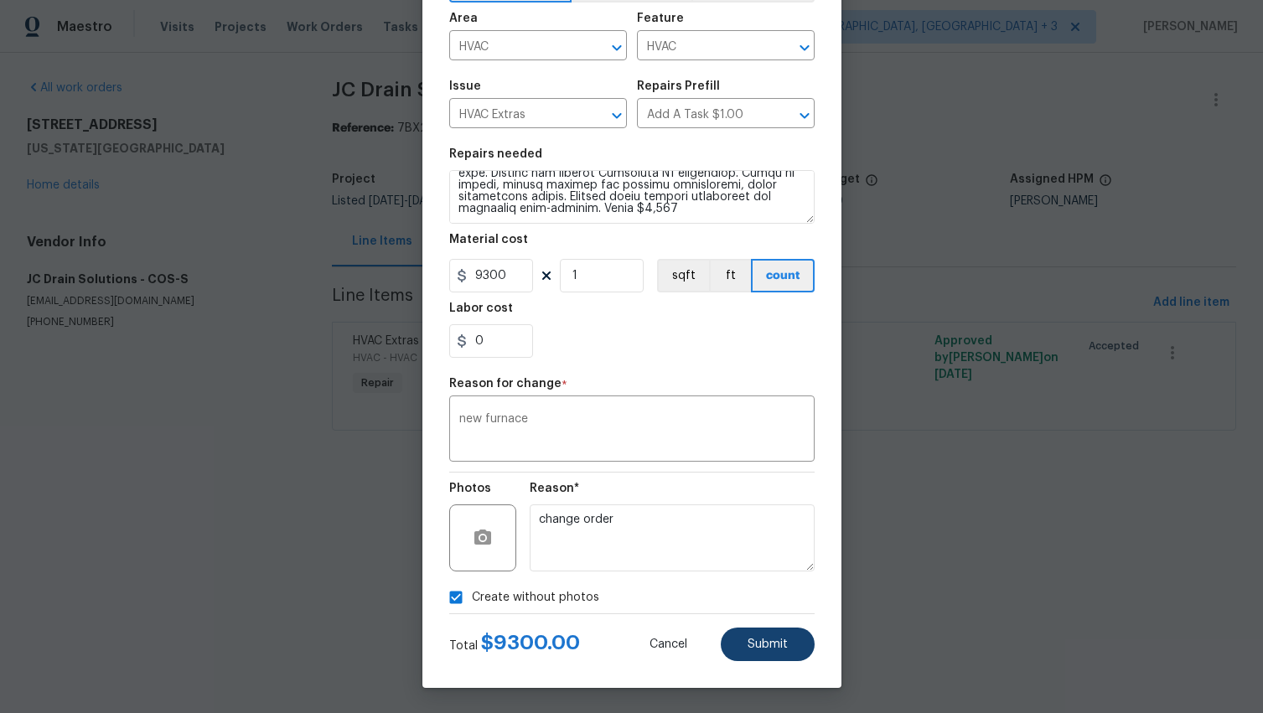
click at [758, 631] on button "Submit" at bounding box center [768, 645] width 94 height 34
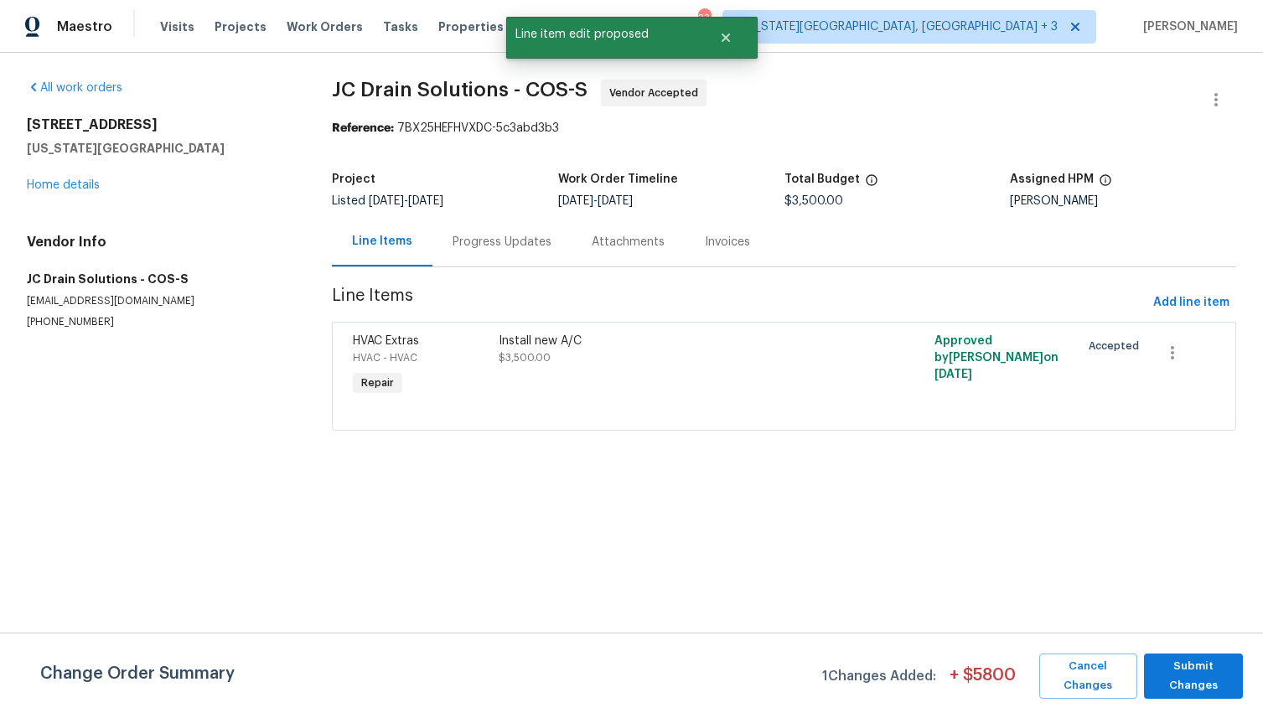
scroll to position [0, 0]
click at [1176, 669] on span "Submit Changes" at bounding box center [1193, 676] width 82 height 39
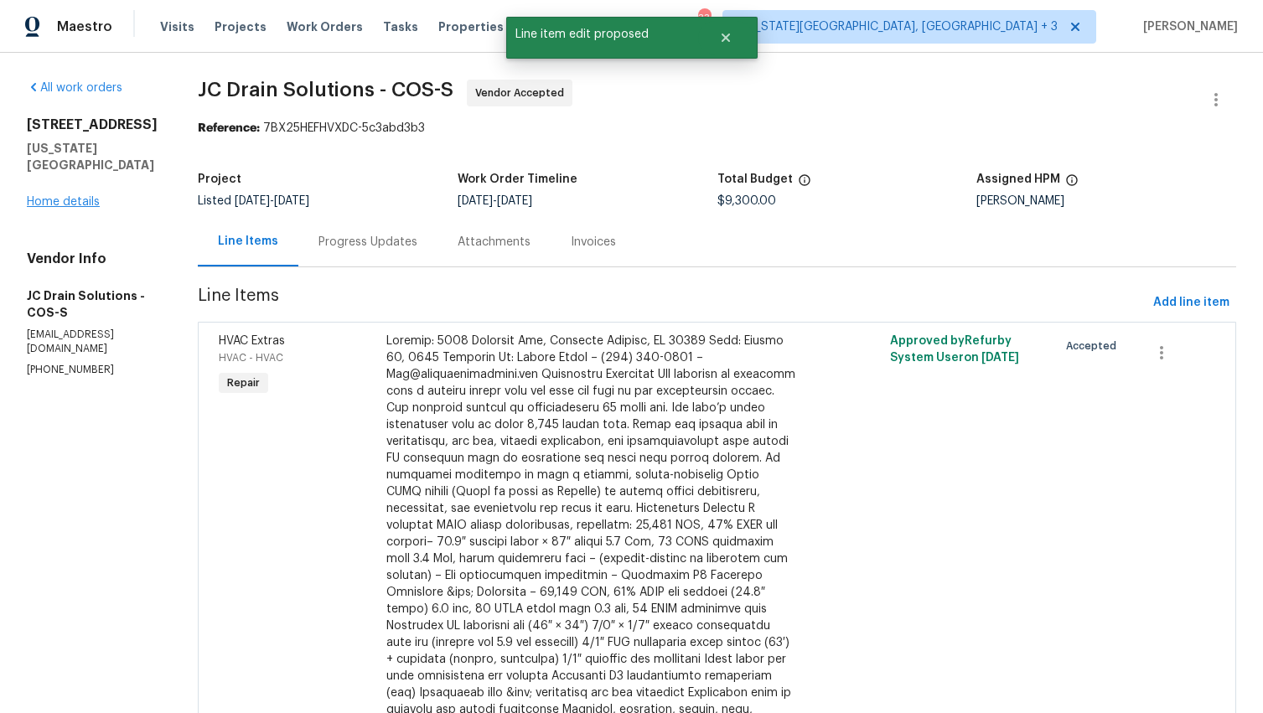
click at [83, 201] on link "Home details" at bounding box center [63, 202] width 73 height 12
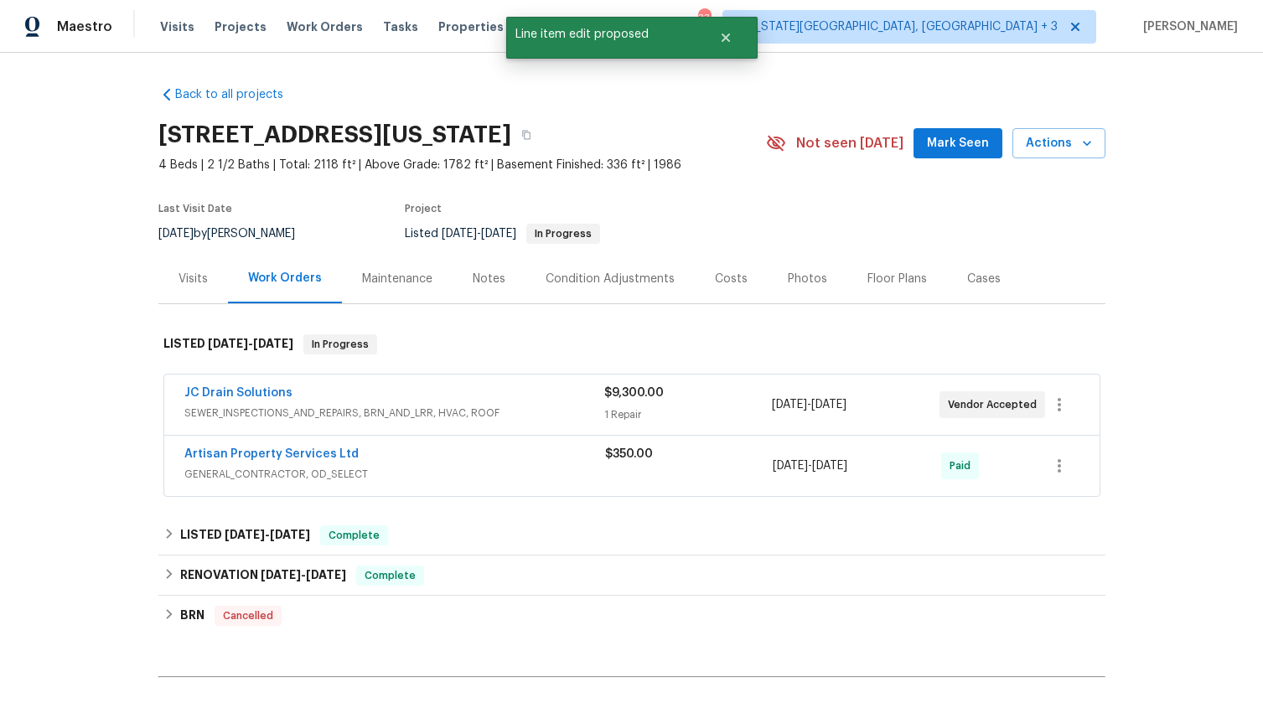
click at [711, 267] on div "Costs" at bounding box center [731, 278] width 73 height 49
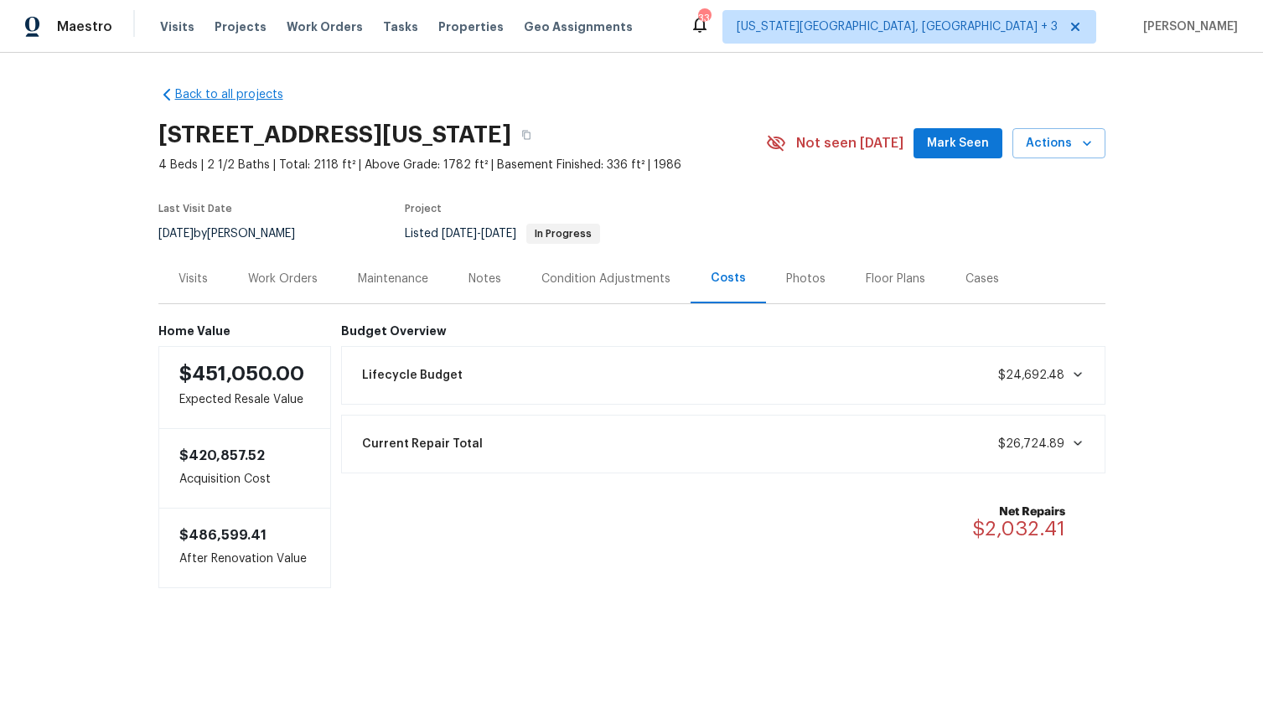
click at [246, 90] on link "Back to all projects" at bounding box center [238, 94] width 161 height 17
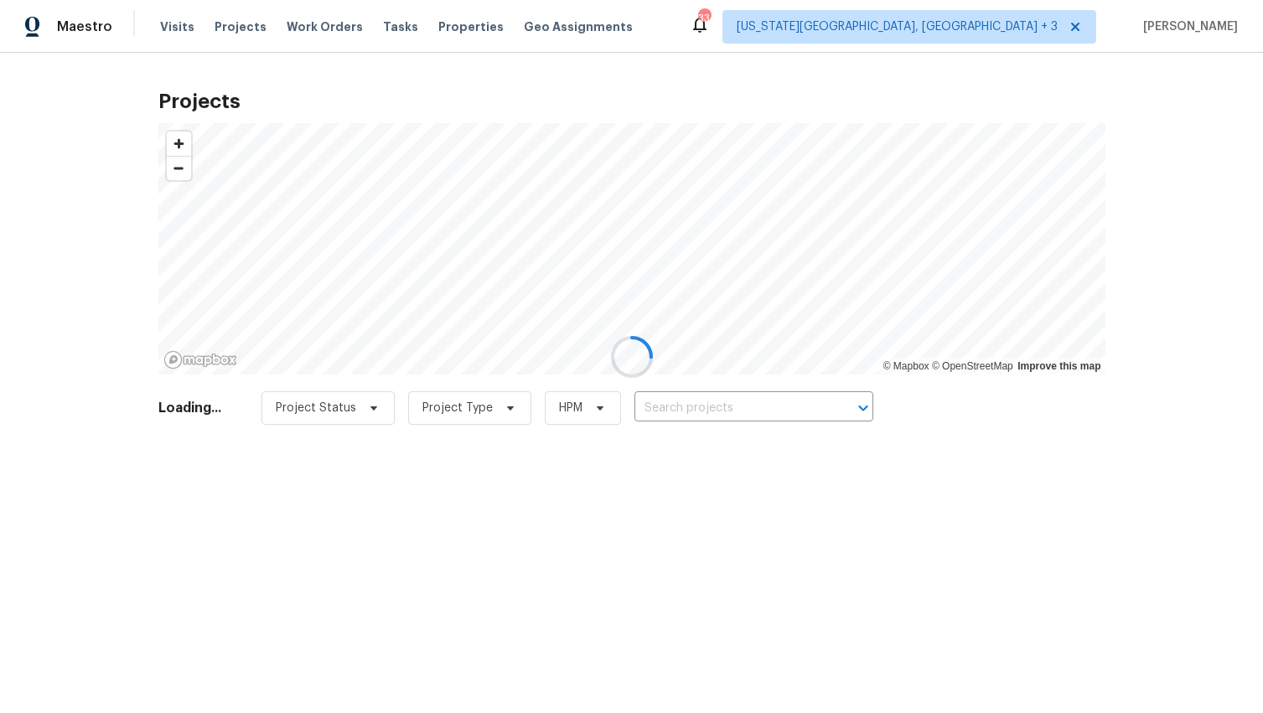
click at [452, 27] on div at bounding box center [631, 356] width 1263 height 713
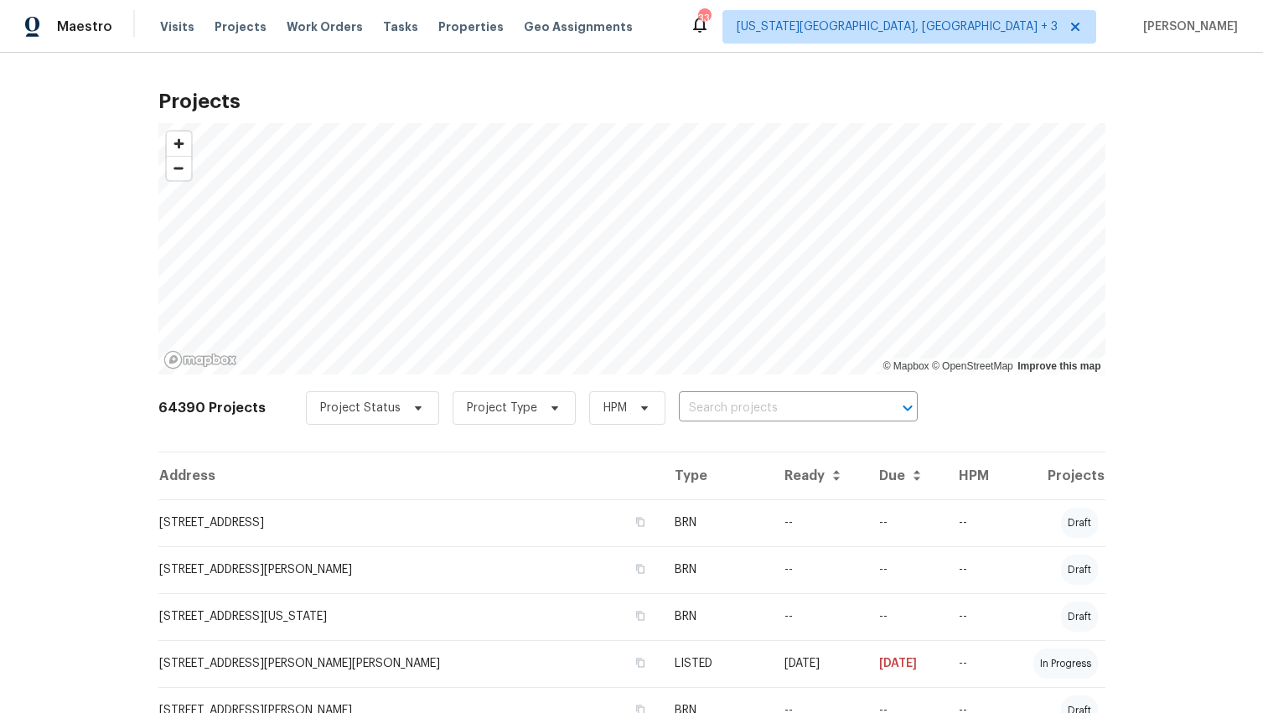
click at [491, 49] on div "Maestro Visits Projects Work Orders Tasks Properties Geo Assignments 33 Colorad…" at bounding box center [631, 26] width 1263 height 53
click at [450, 29] on span "Properties" at bounding box center [470, 26] width 65 height 17
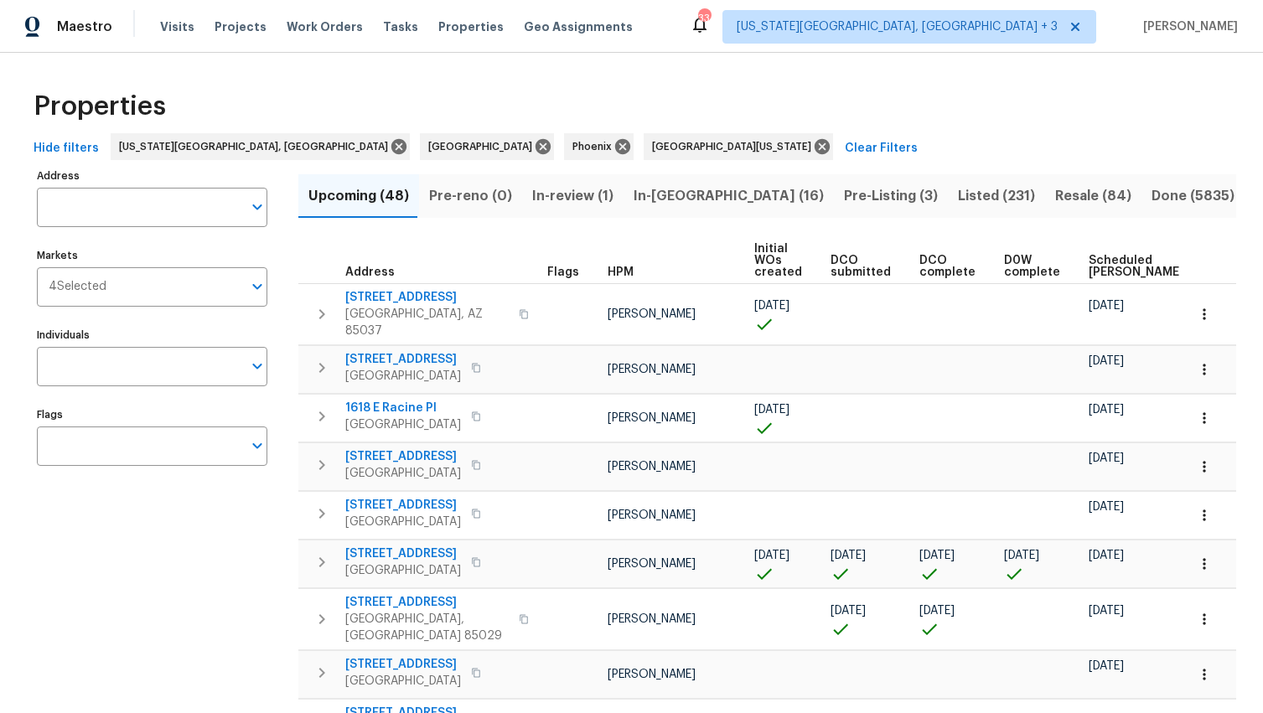
click at [109, 208] on input "Address" at bounding box center [139, 207] width 205 height 39
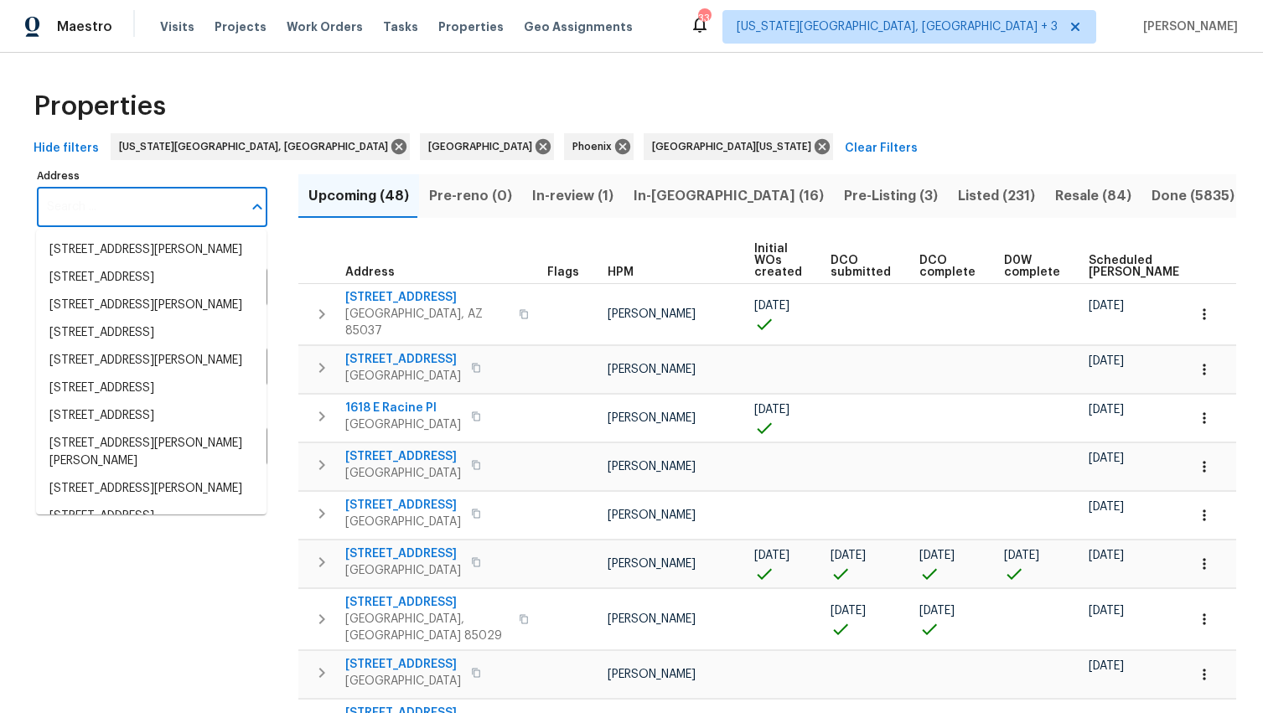
paste input "[STREET_ADDRESS][PERSON_NAME]"
type input "[STREET_ADDRESS][PERSON_NAME]"
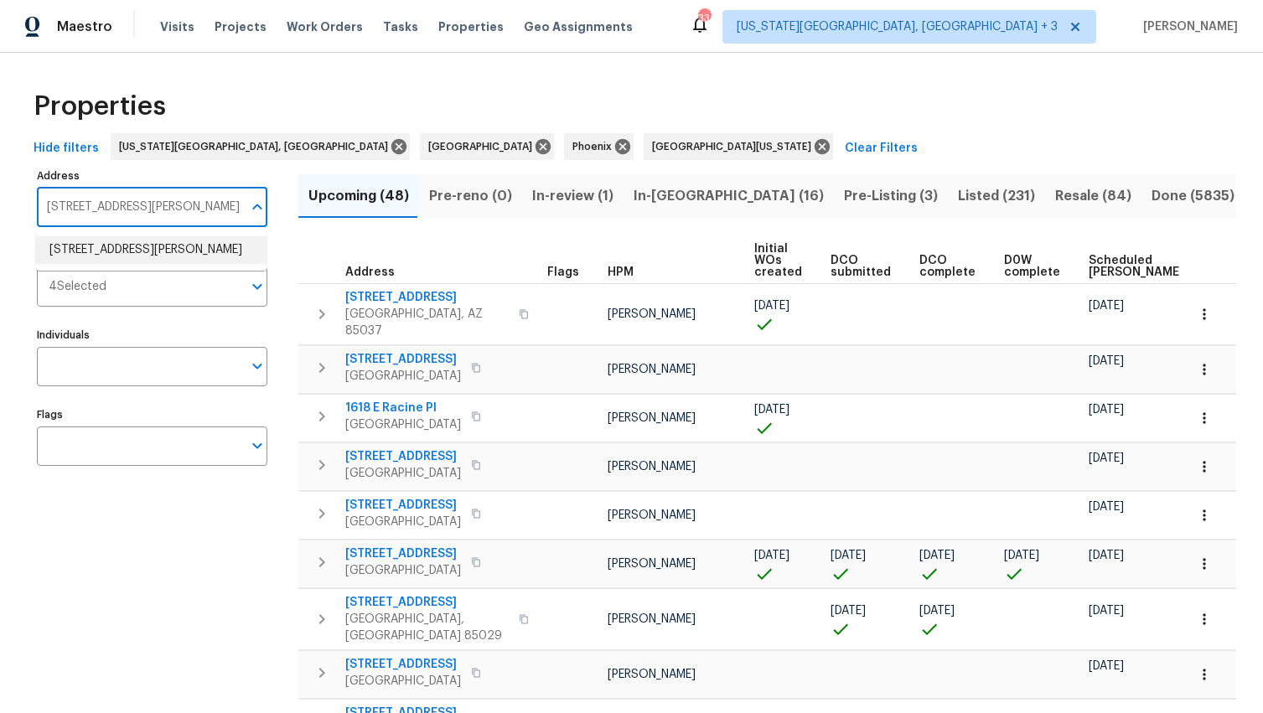
click at [108, 250] on li "4901 Yates Ct Broomfield CO 80020" at bounding box center [151, 250] width 230 height 28
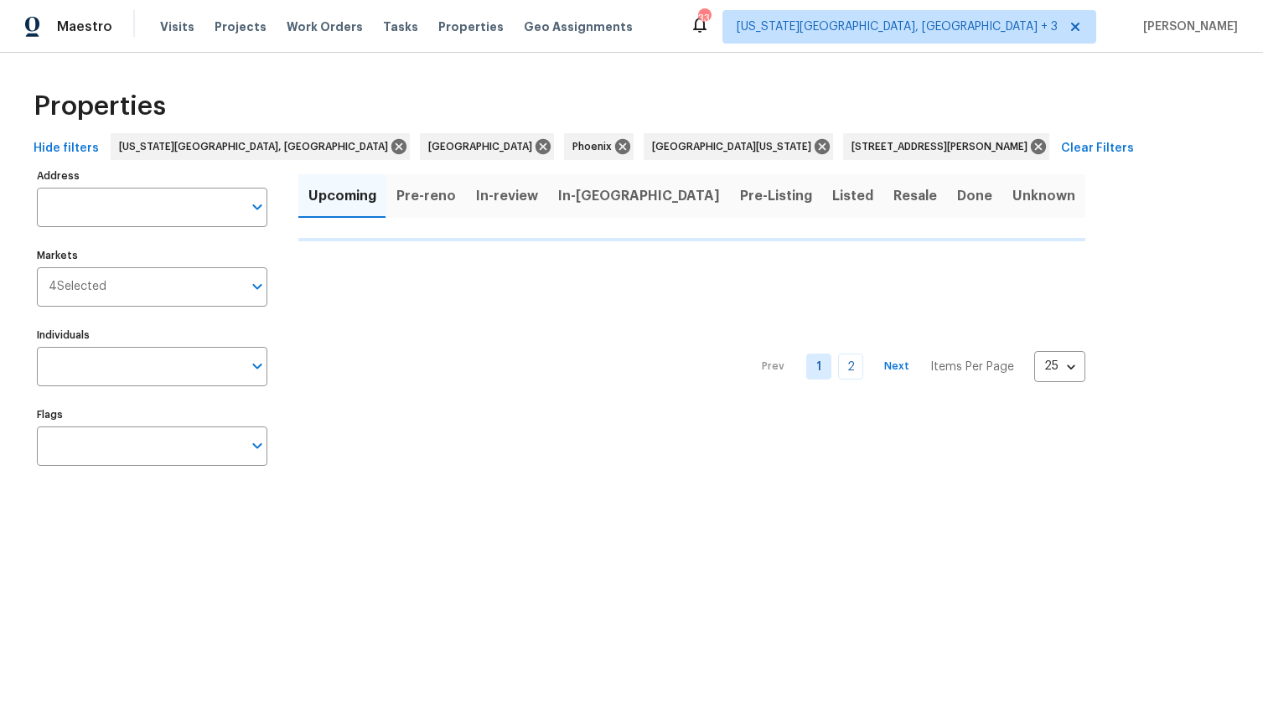
type input "4901 Yates Ct Broomfield CO 80020"
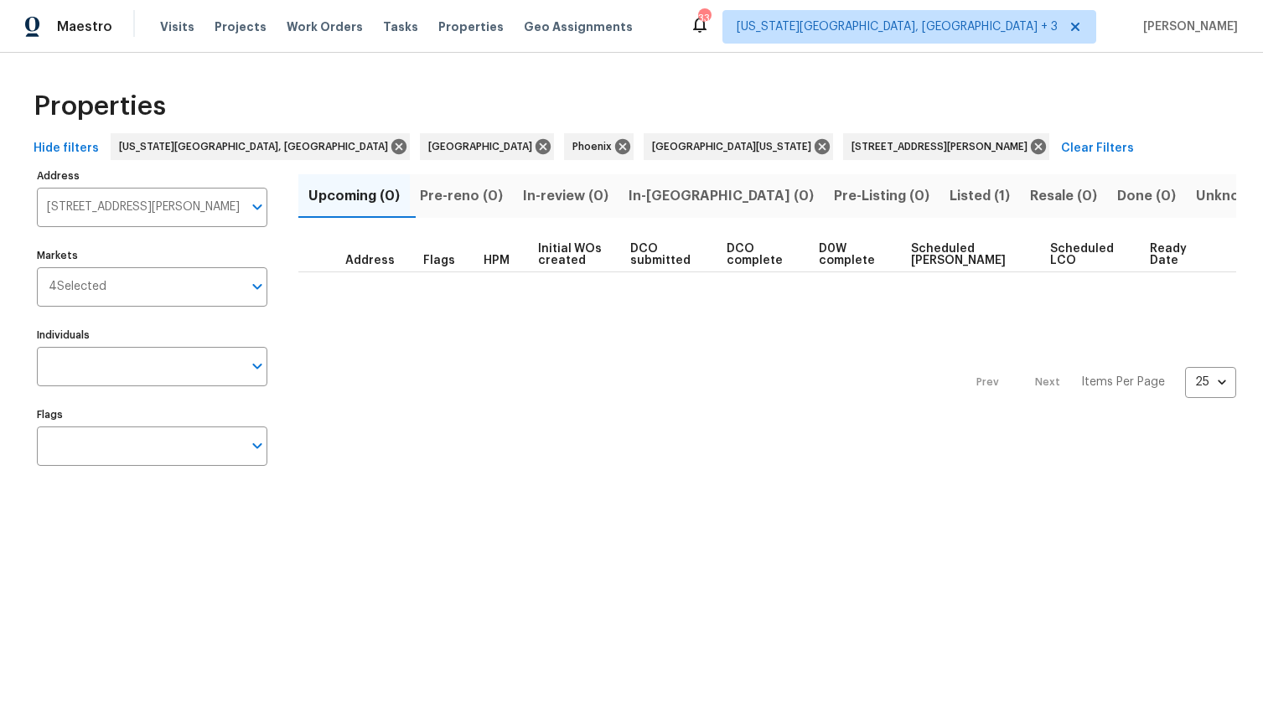
click at [949, 188] on span "Listed (1)" at bounding box center [979, 195] width 60 height 23
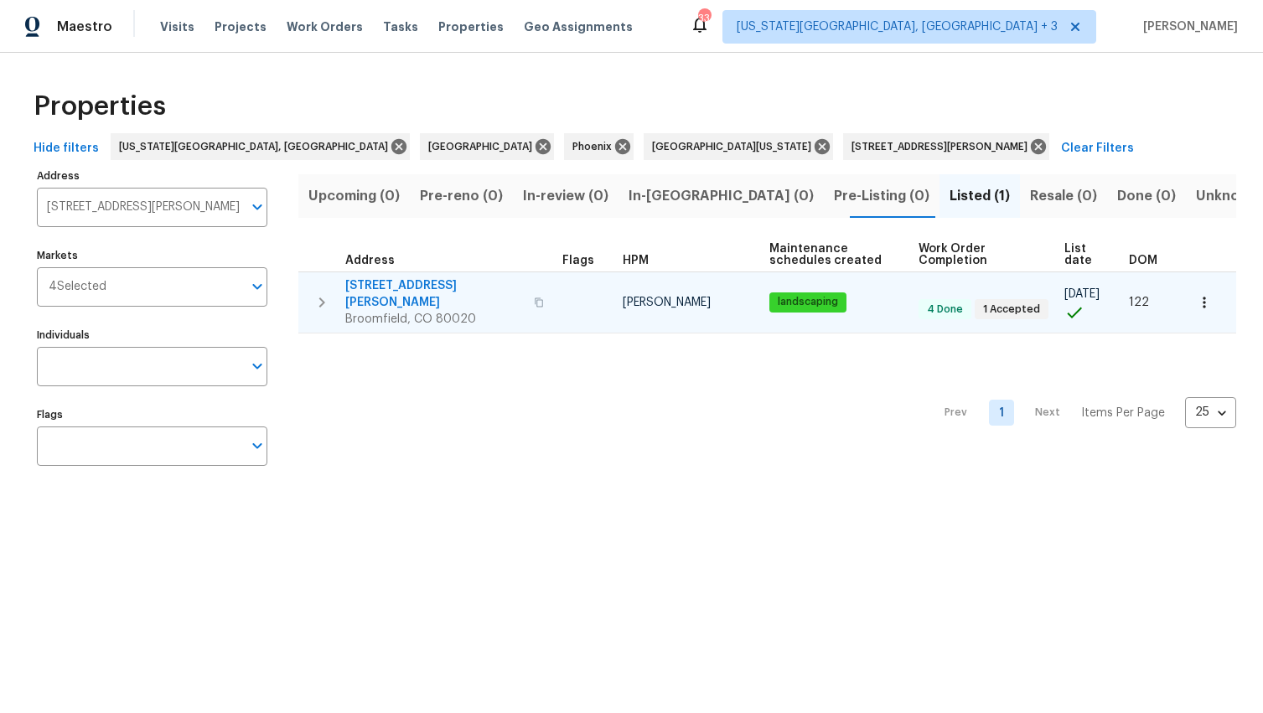
click at [359, 290] on span "[STREET_ADDRESS][PERSON_NAME]" at bounding box center [434, 294] width 178 height 34
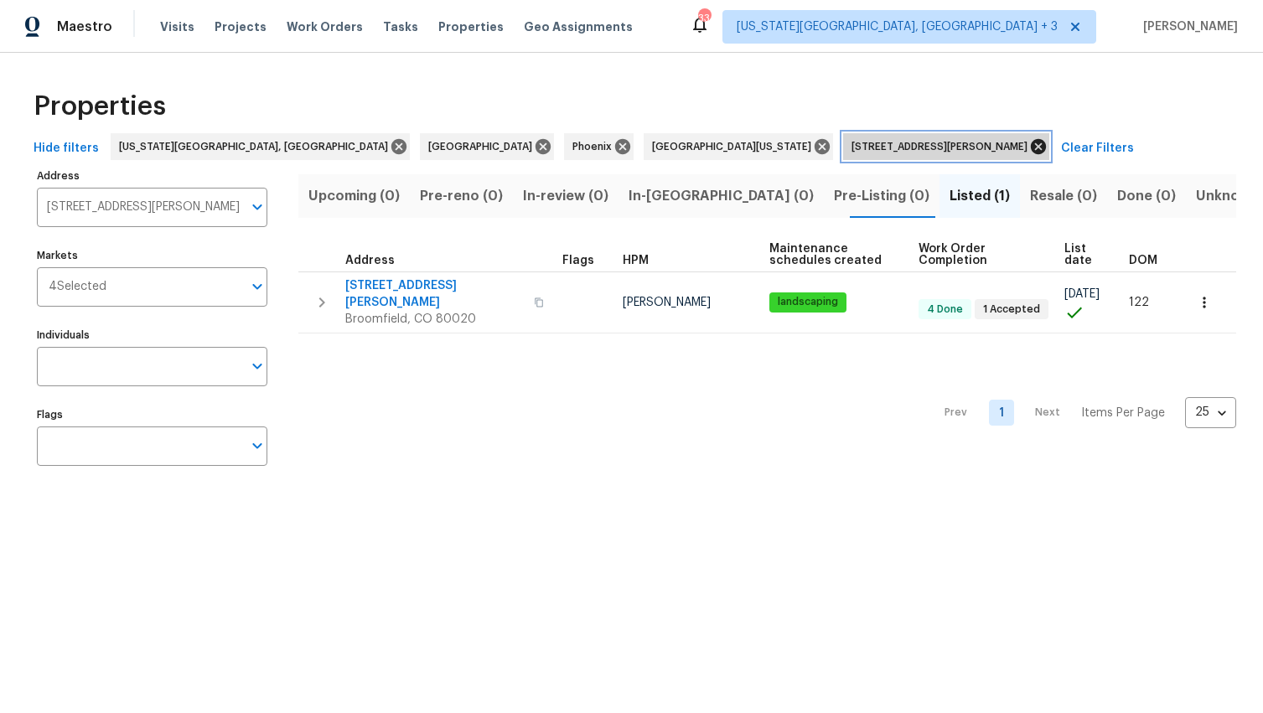
click at [1031, 147] on icon at bounding box center [1038, 146] width 15 height 15
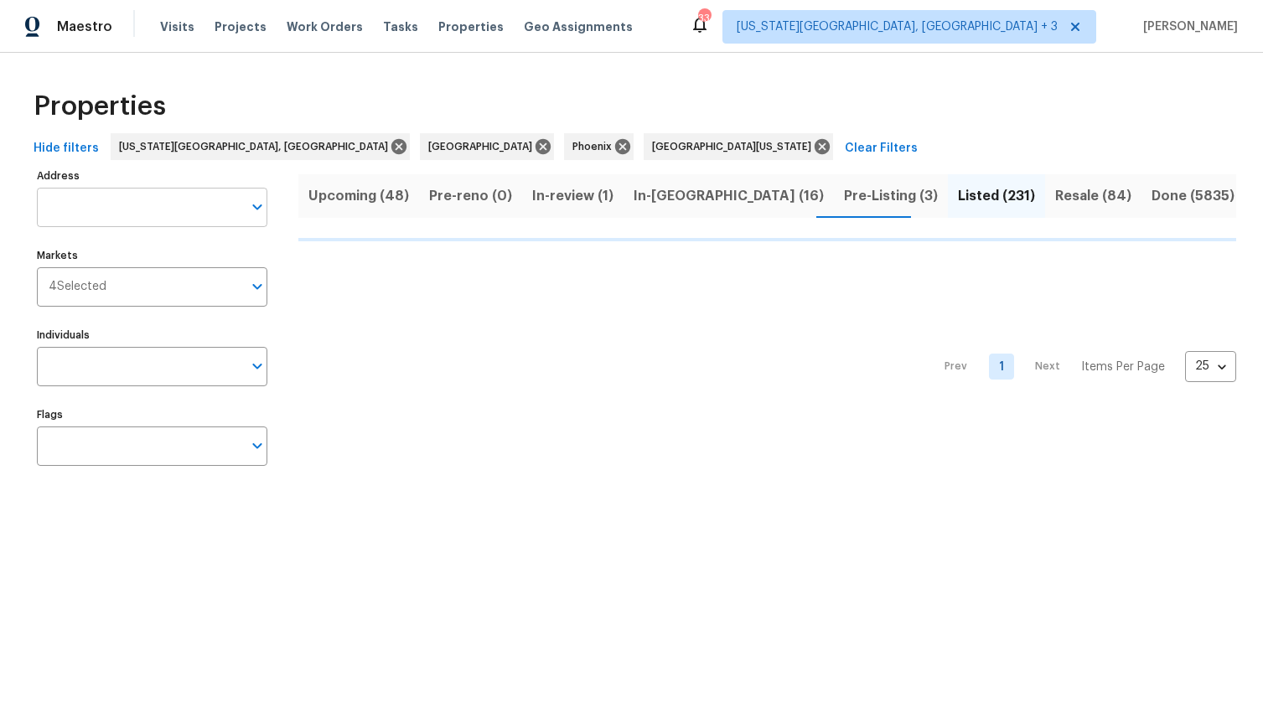
click at [146, 208] on input "Address" at bounding box center [139, 207] width 205 height 39
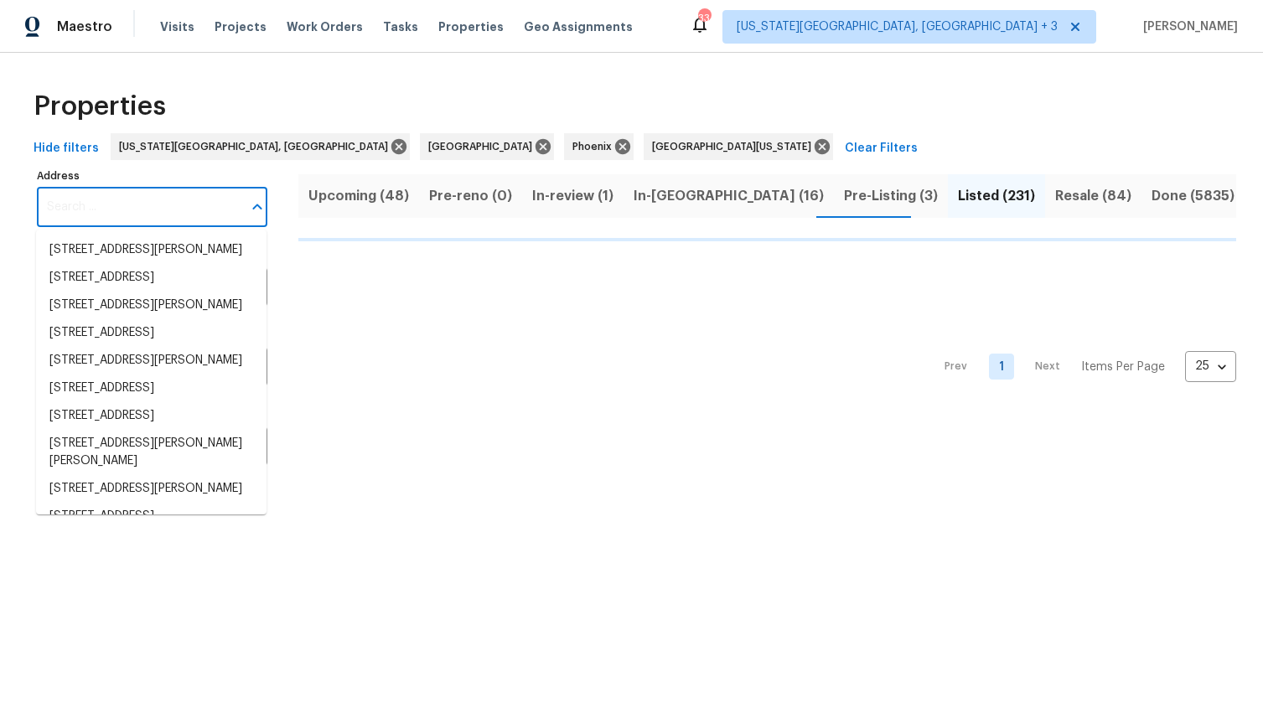
paste input "12682 Anhawa Ave, Longmont, CO 80503"
type input "12682 Anhawa Ave, Longmont, CO 80503"
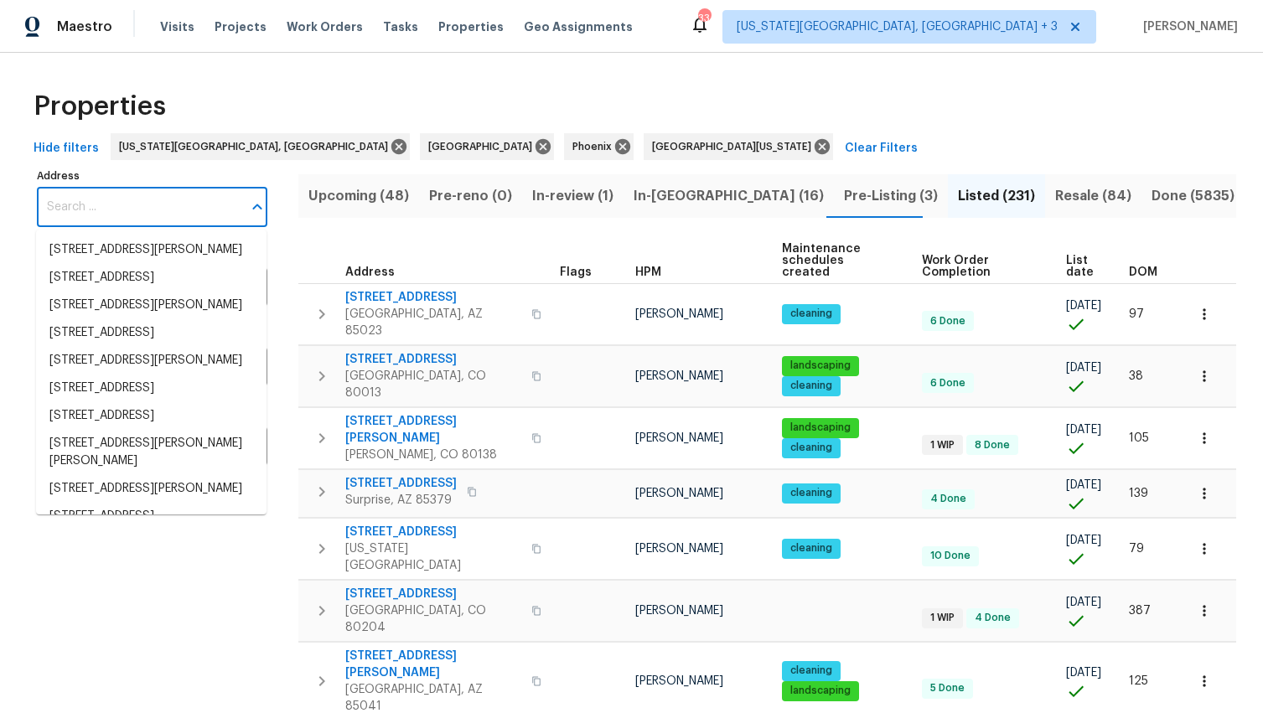
click at [180, 225] on input "Address" at bounding box center [139, 207] width 205 height 39
paste input "12682 Anhawa Ave, Longmont, CO 80503"
type input "12682 Anhawa Ave, Longmont, CO 80503"
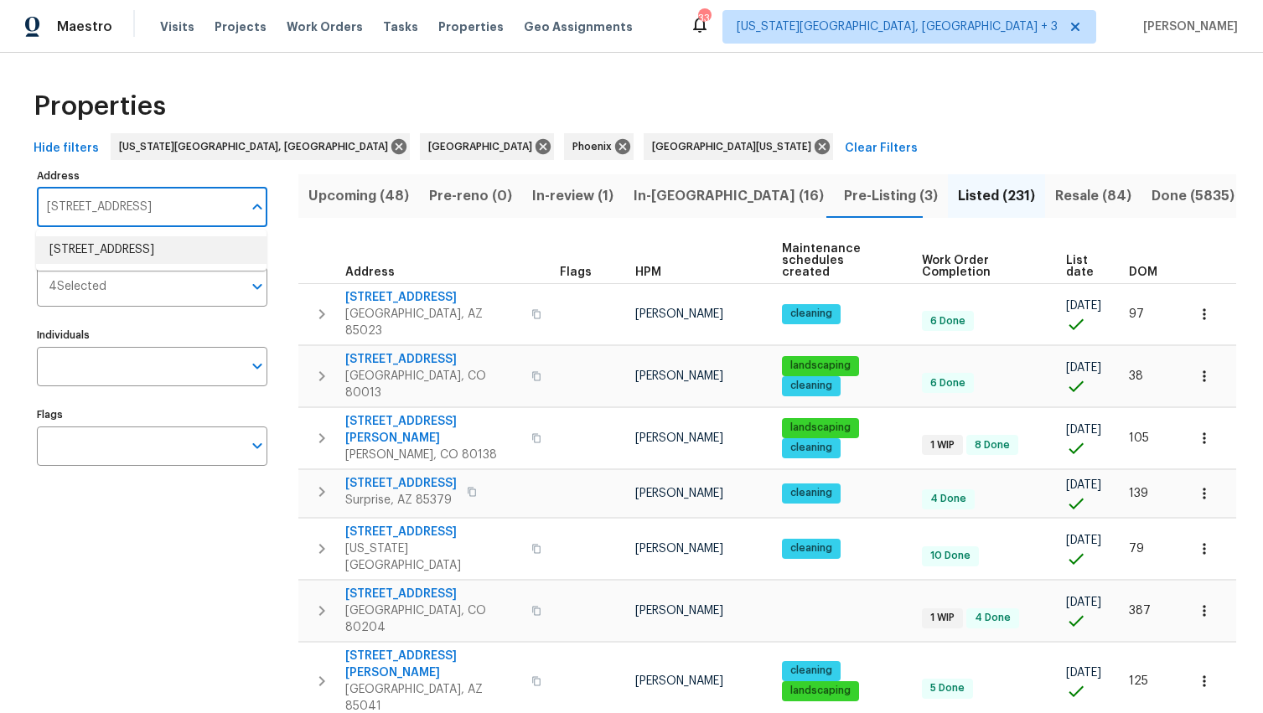
click at [126, 251] on li "12682 Anhawa Ave Longmont CO 80503" at bounding box center [151, 250] width 230 height 28
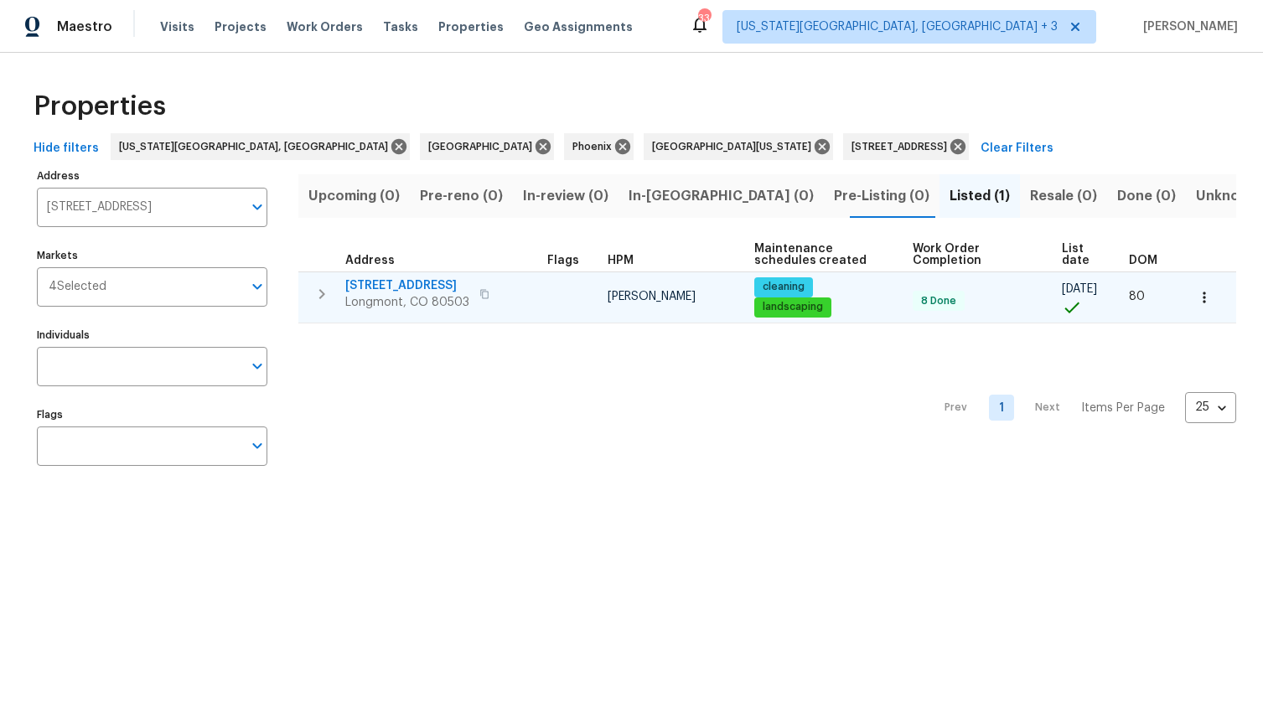
click at [403, 284] on span "12682 Anhawa Ave" at bounding box center [407, 285] width 124 height 17
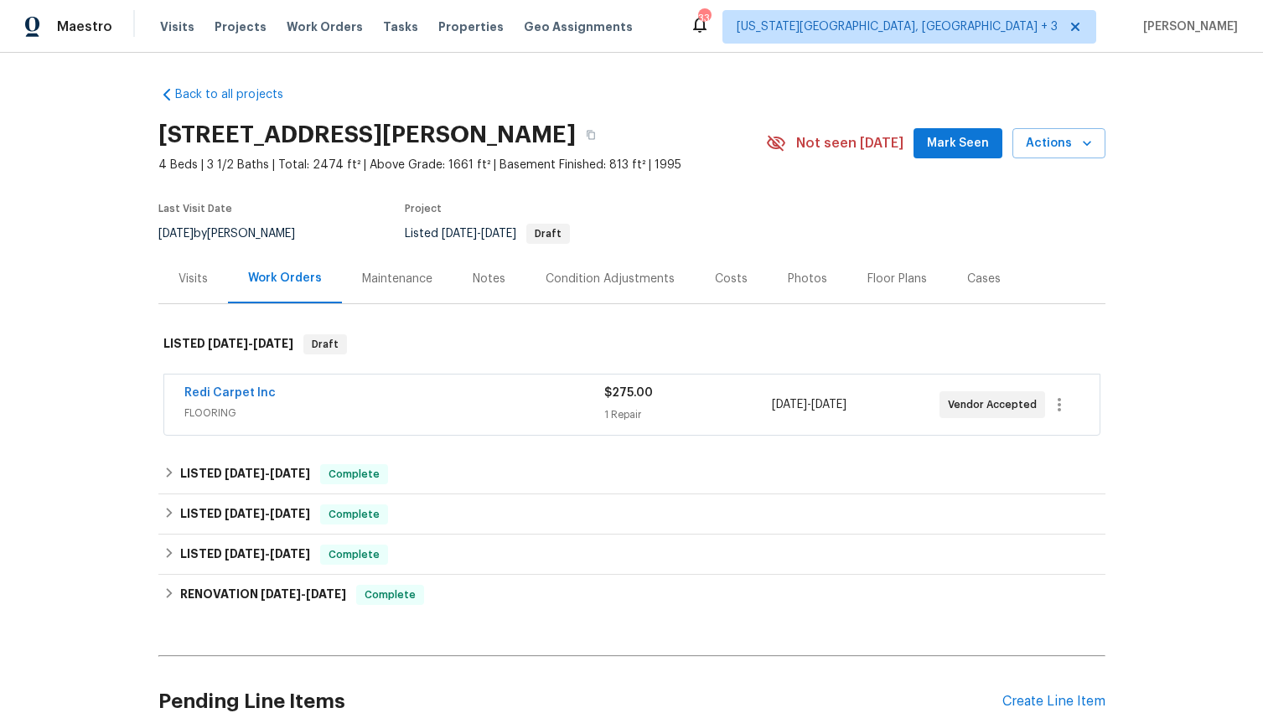
click at [342, 406] on span "FLOORING" at bounding box center [394, 413] width 420 height 17
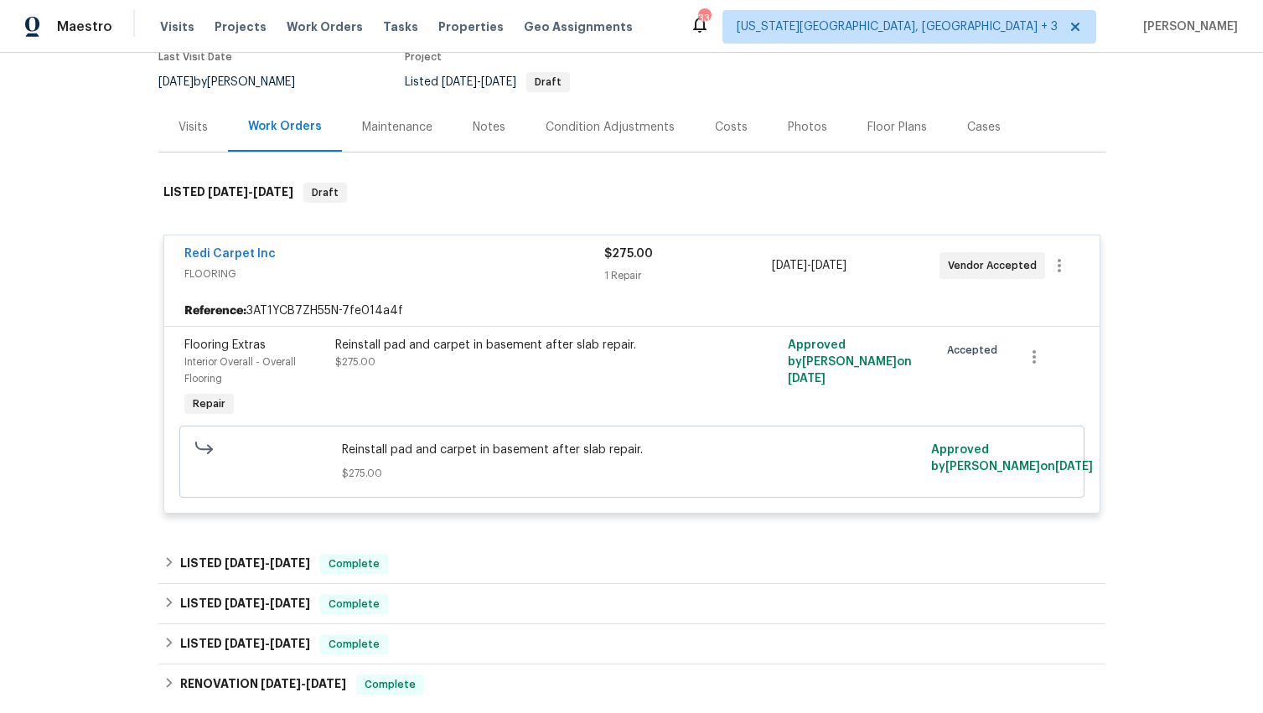
scroll to position [161, 0]
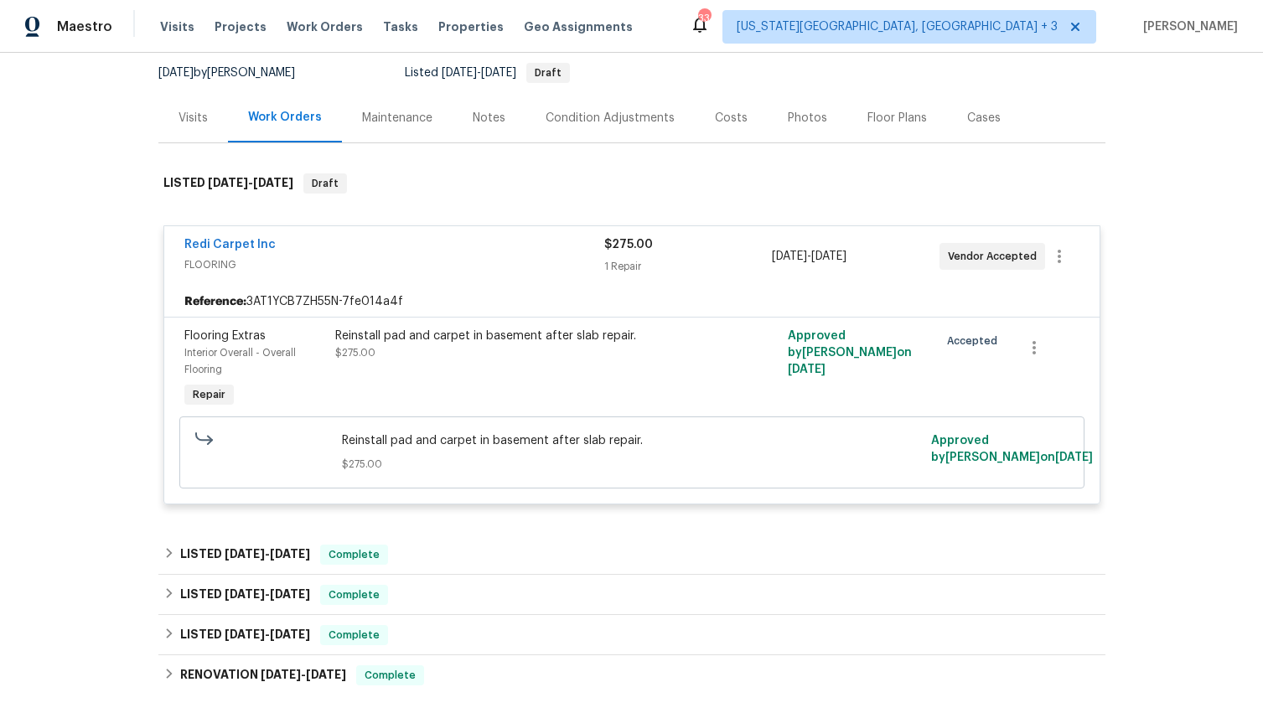
click at [394, 341] on div "Reinstall pad and carpet in basement after slab repair." at bounding box center [518, 336] width 367 height 17
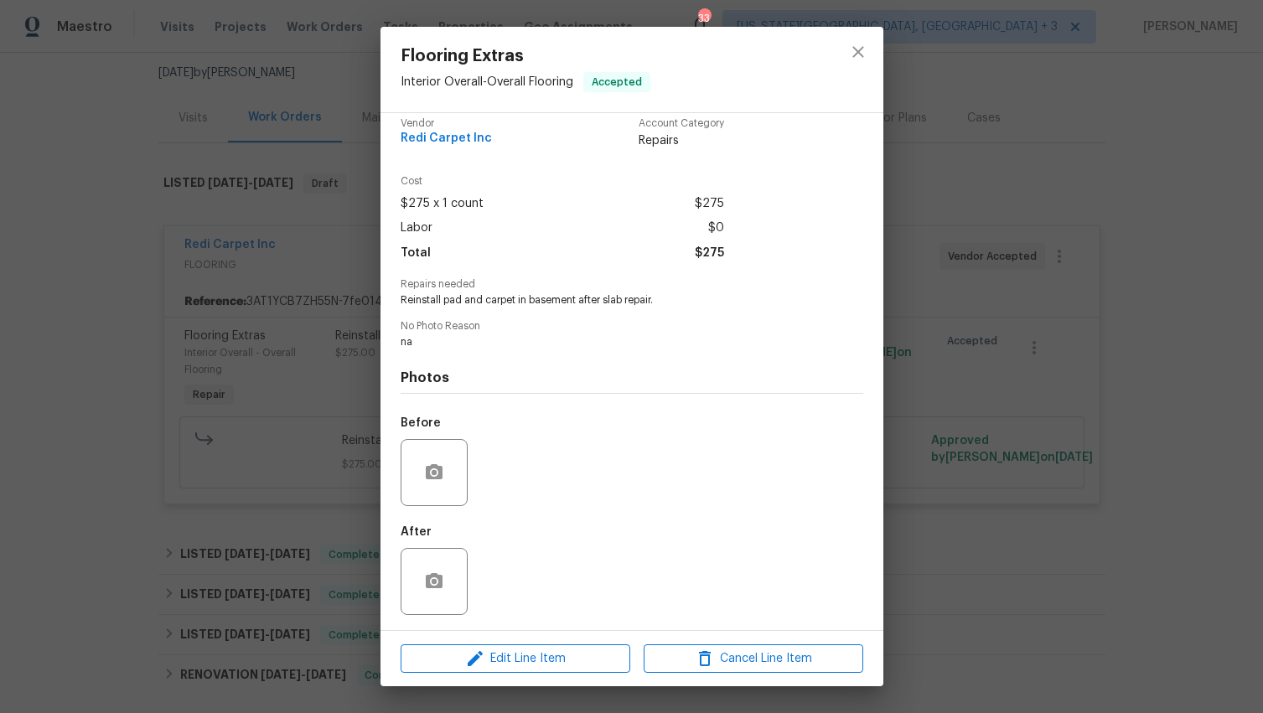
scroll to position [14, 0]
click at [858, 57] on icon "close" at bounding box center [858, 52] width 20 height 20
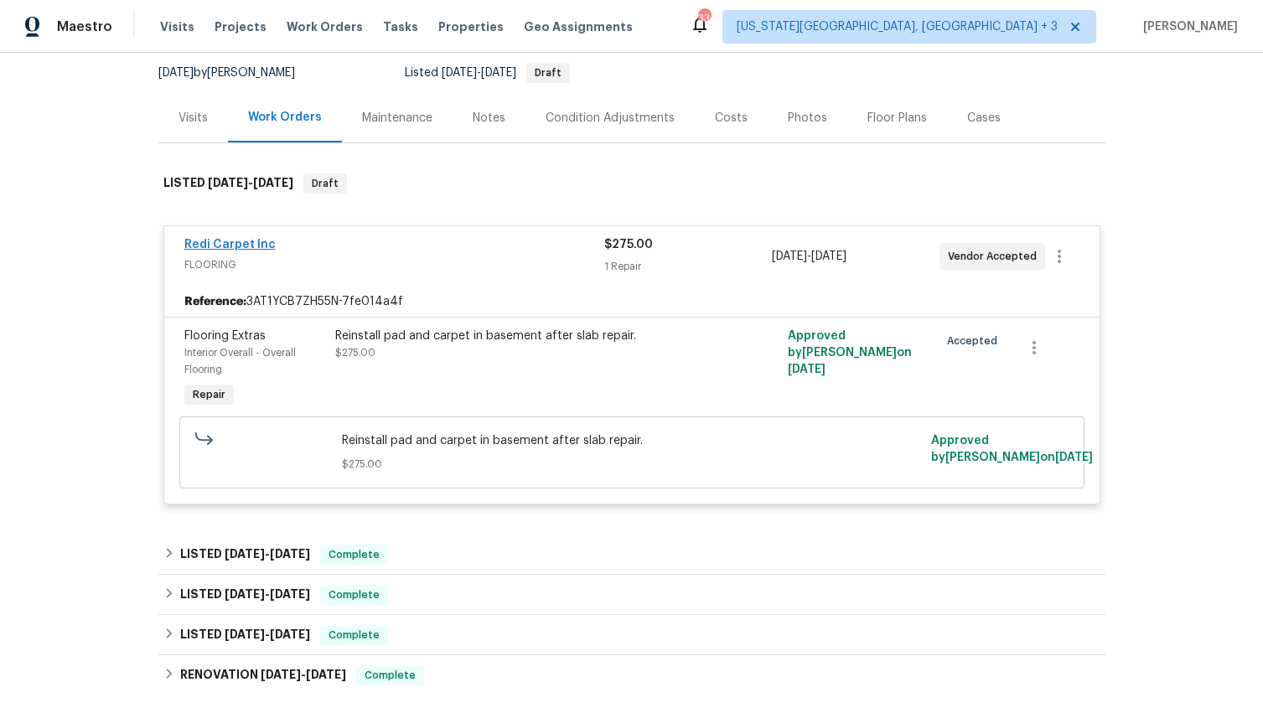
click at [250, 242] on link "Redi Carpet Inc" at bounding box center [229, 245] width 91 height 12
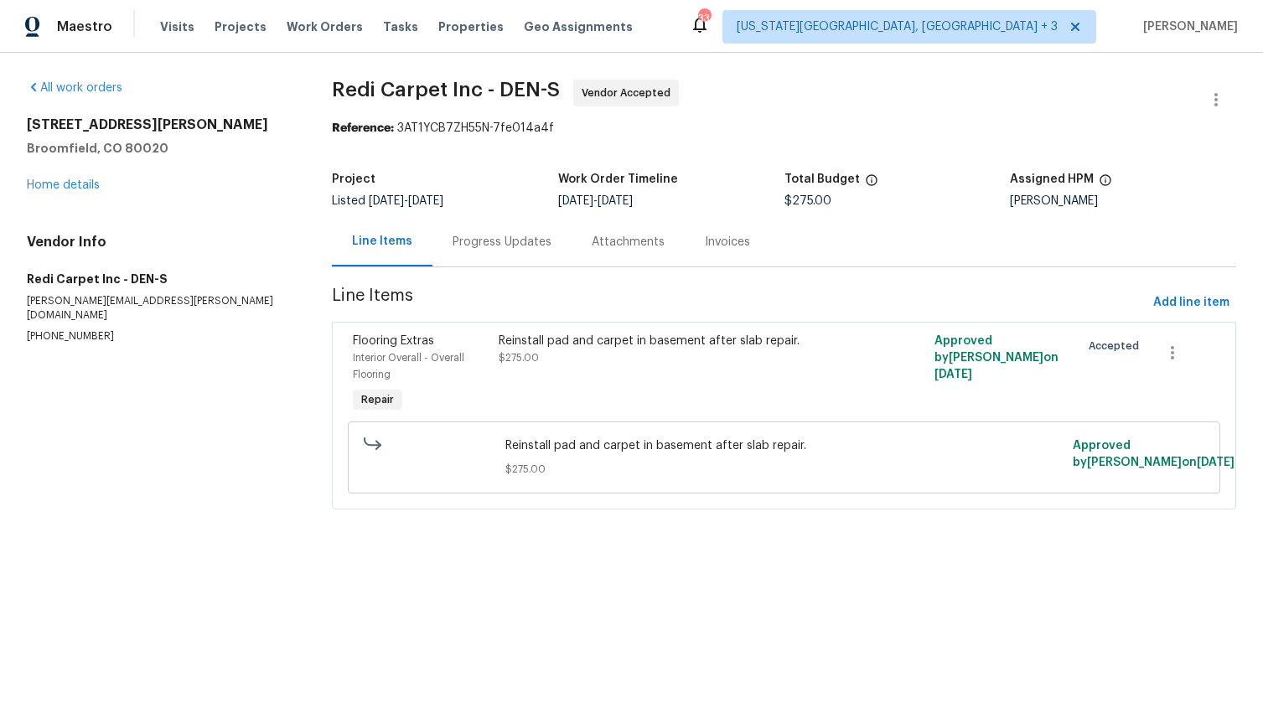
click at [494, 234] on div "Progress Updates" at bounding box center [501, 242] width 99 height 17
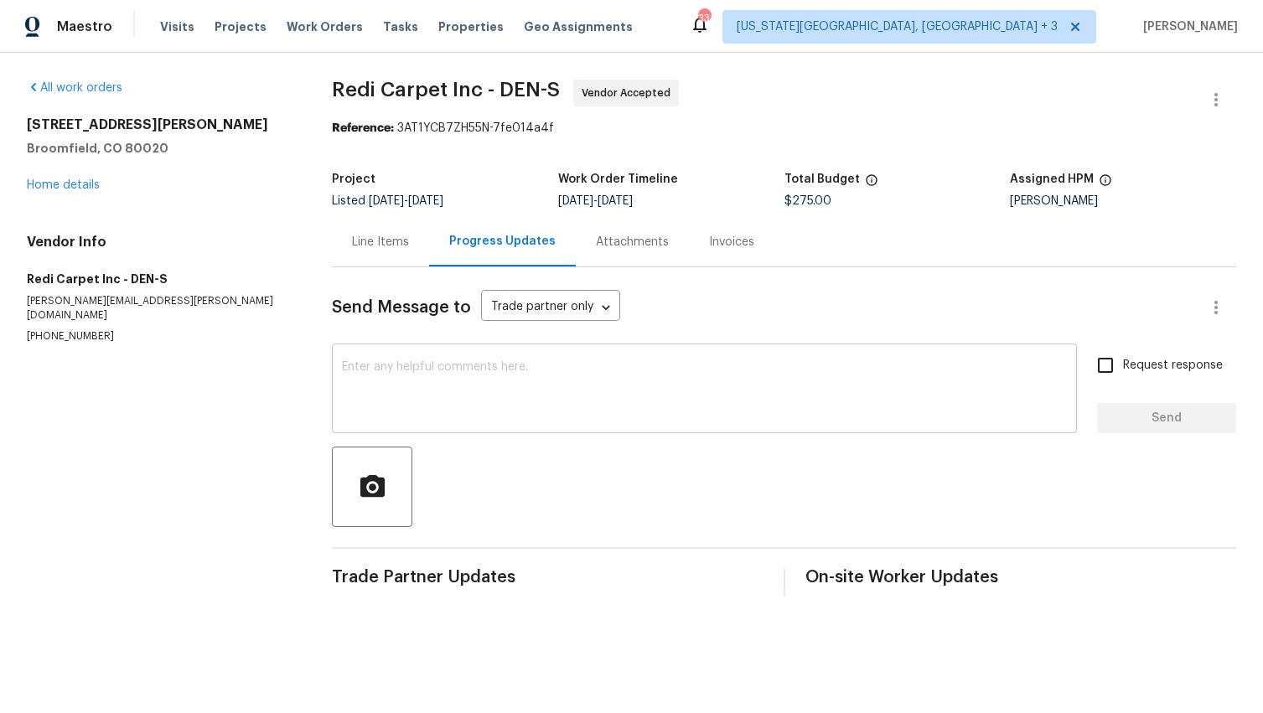
click at [446, 404] on textarea at bounding box center [704, 390] width 725 height 59
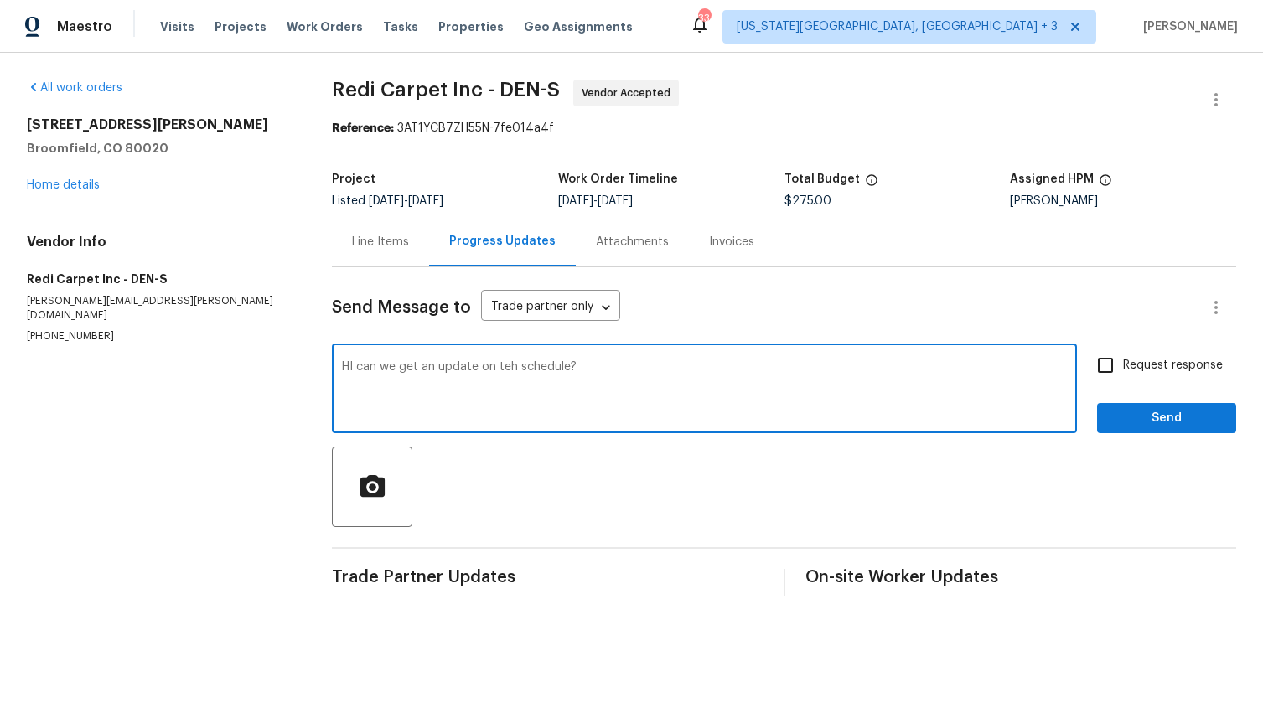
click at [504, 370] on textarea "HI can we get an update on teh schedule?" at bounding box center [704, 390] width 725 height 59
type textarea "HI can we get an update on the schedule?"
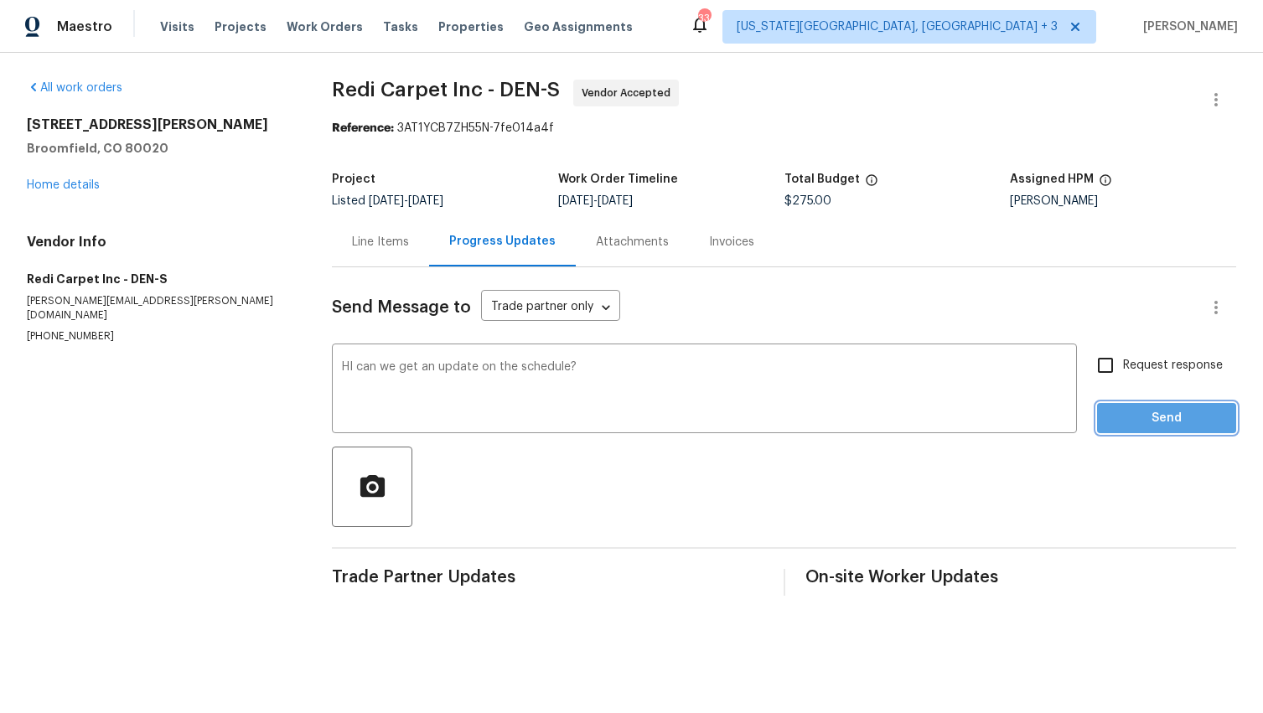
click at [1165, 425] on span "Send" at bounding box center [1166, 418] width 112 height 21
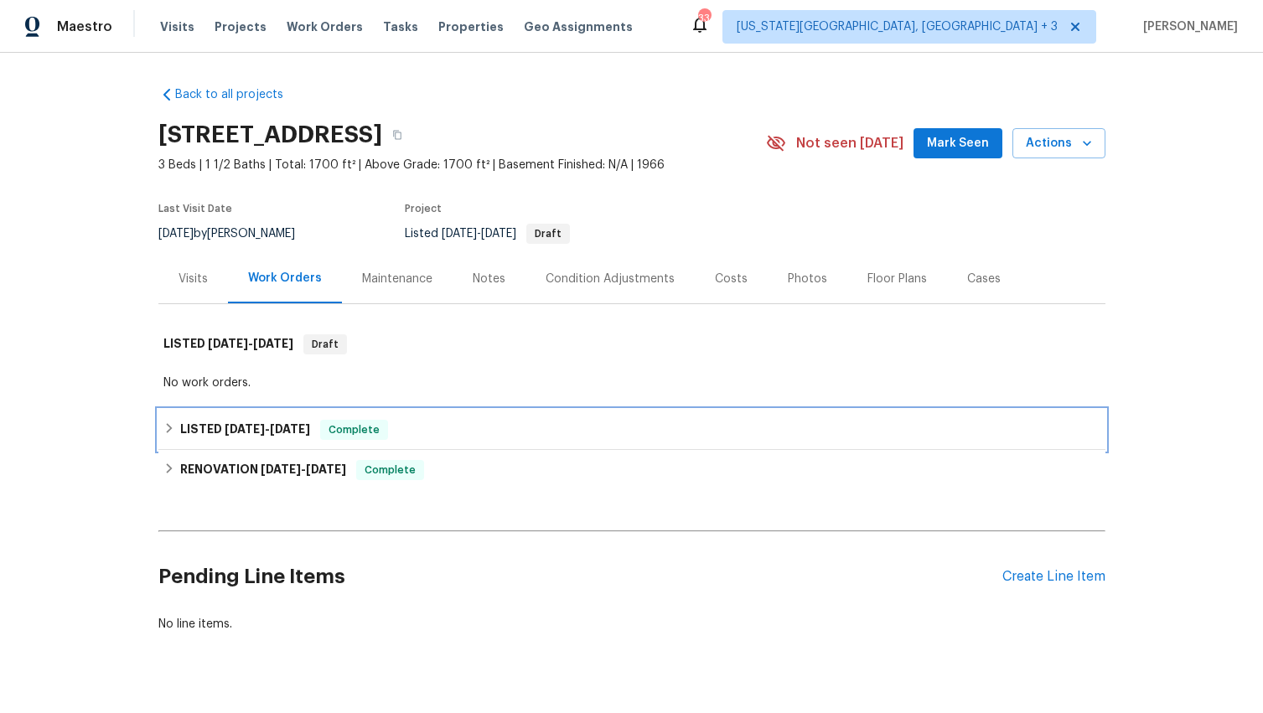
click at [163, 428] on icon at bounding box center [169, 428] width 12 height 12
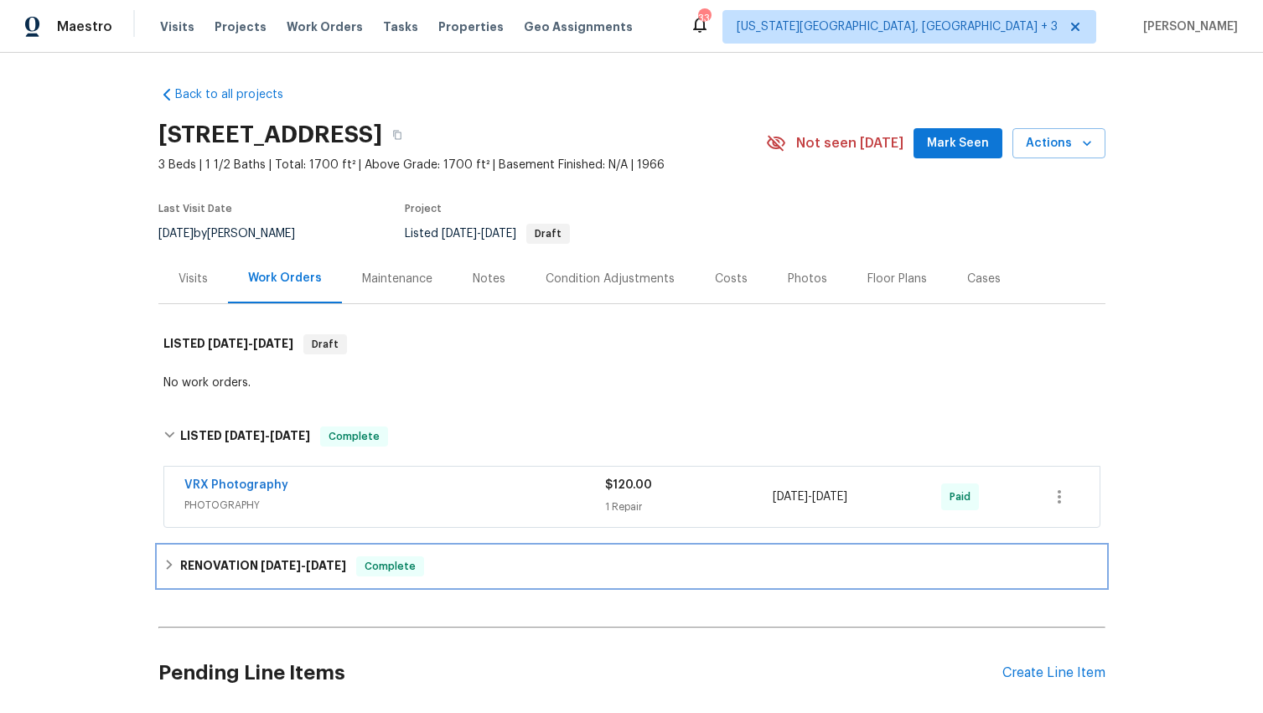
click at [163, 569] on icon at bounding box center [169, 565] width 12 height 12
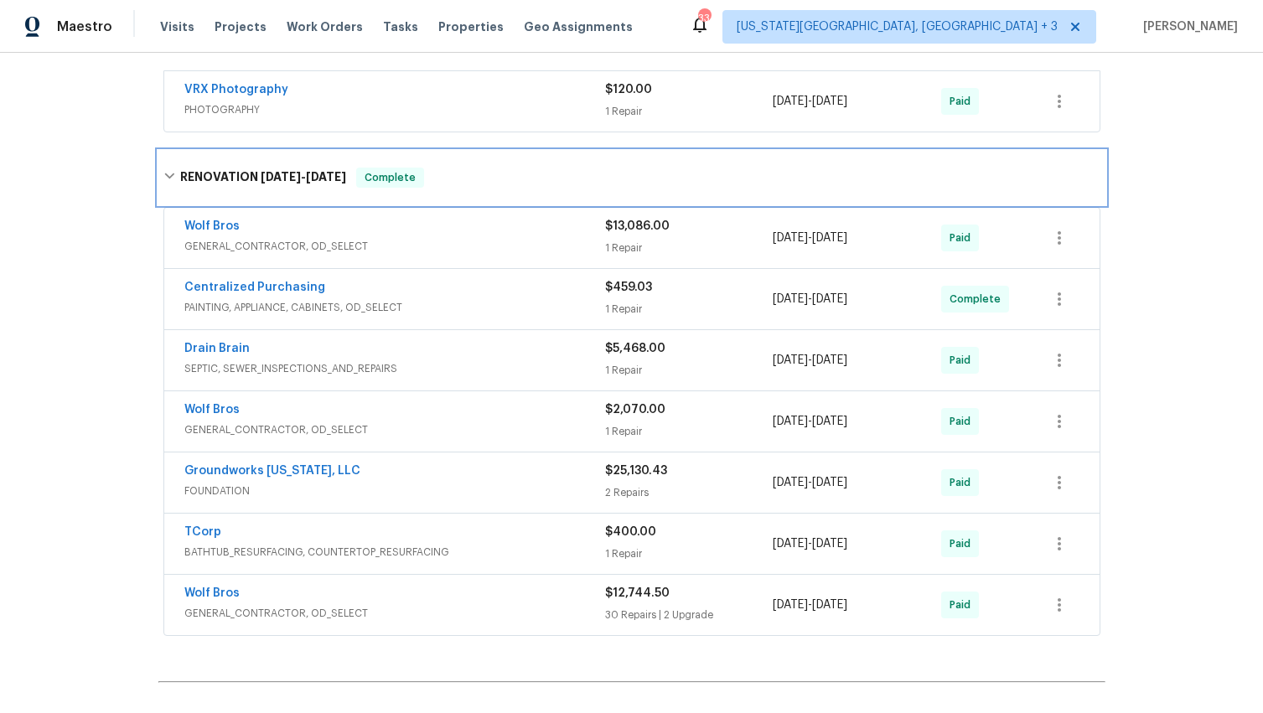
scroll to position [395, 0]
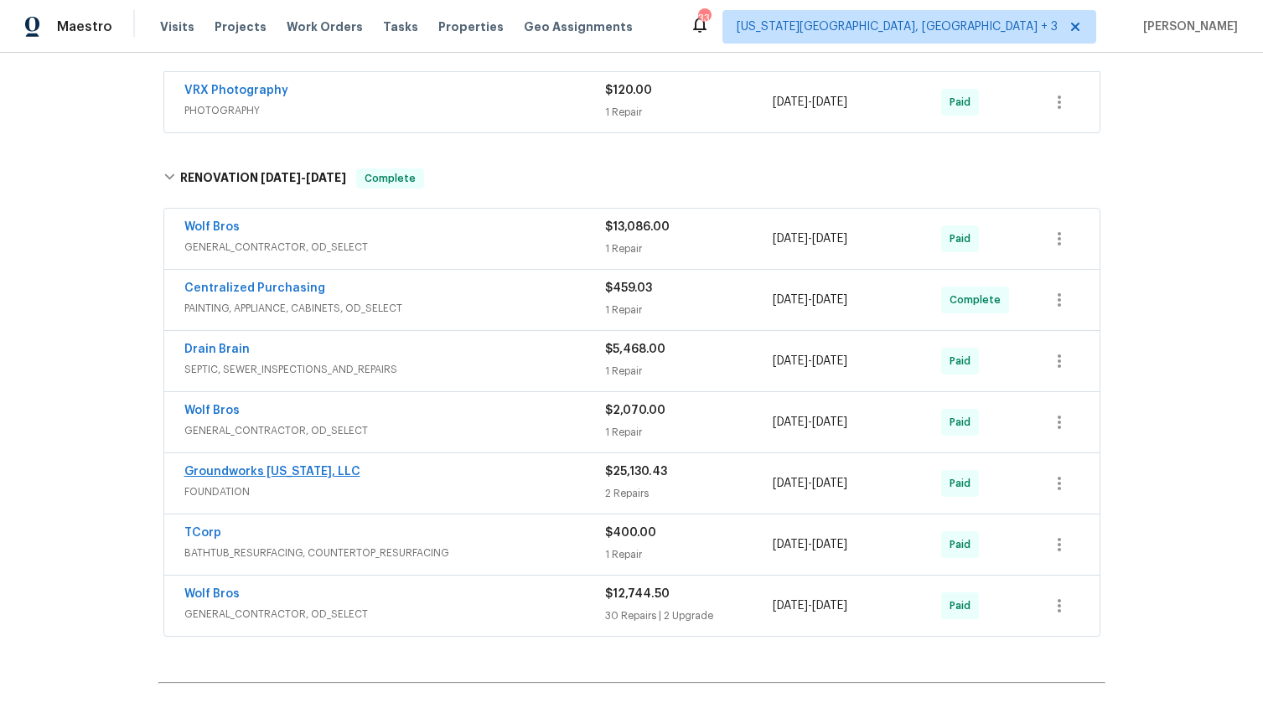
click at [292, 467] on link "Groundworks [US_STATE], LLC" at bounding box center [272, 472] width 176 height 12
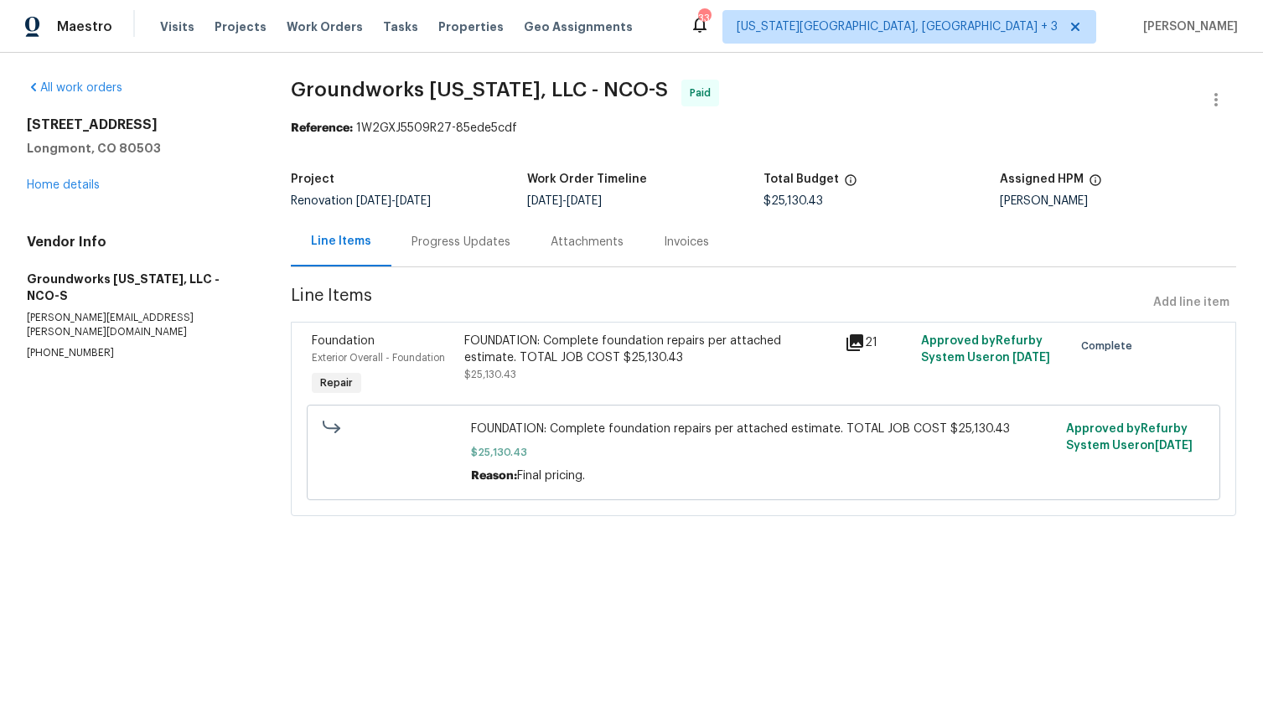
click at [519, 351] on div "FOUNDATION: Complete foundation repairs per attached estimate. TOTAL JOB COST $…" at bounding box center [649, 350] width 370 height 34
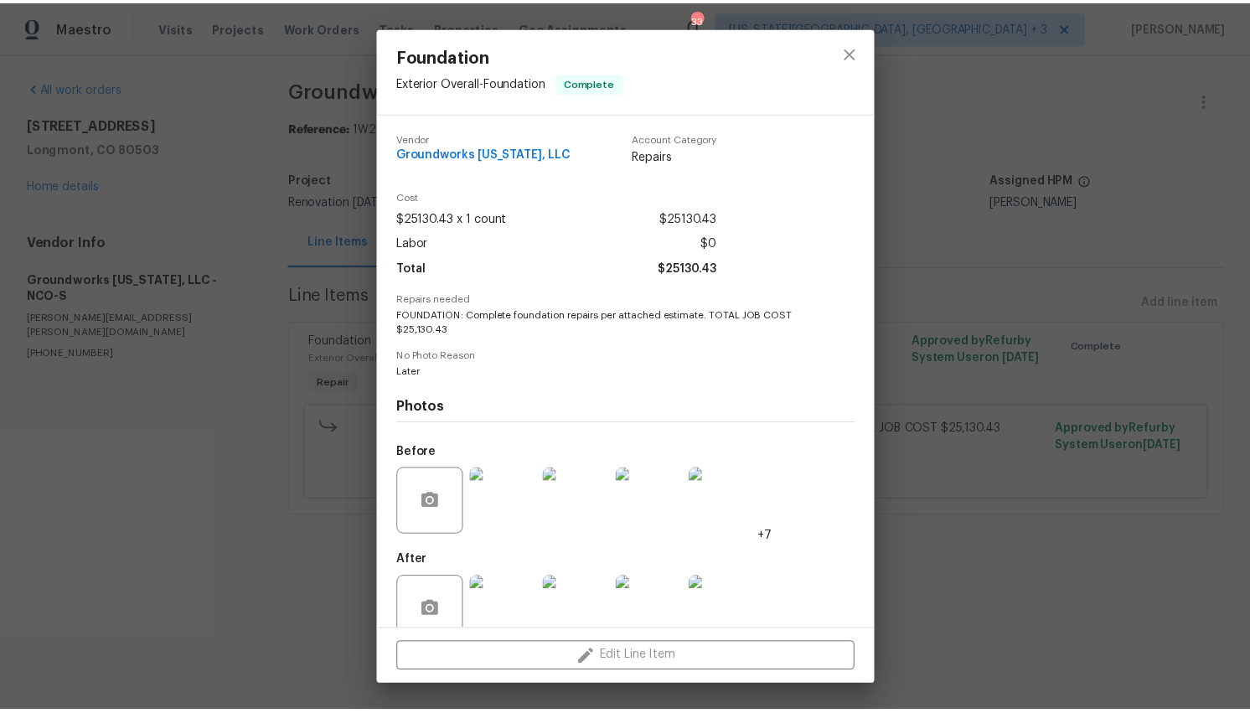
scroll to position [28, 0]
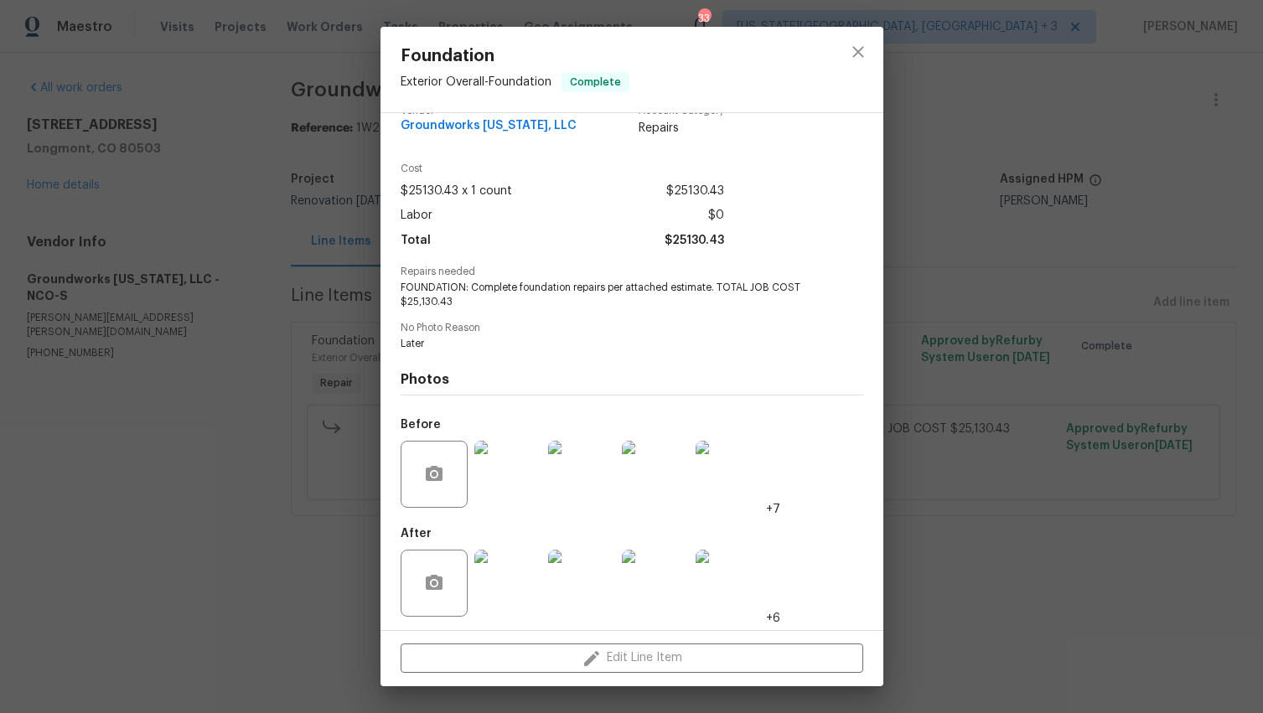
click at [530, 593] on img at bounding box center [507, 583] width 67 height 67
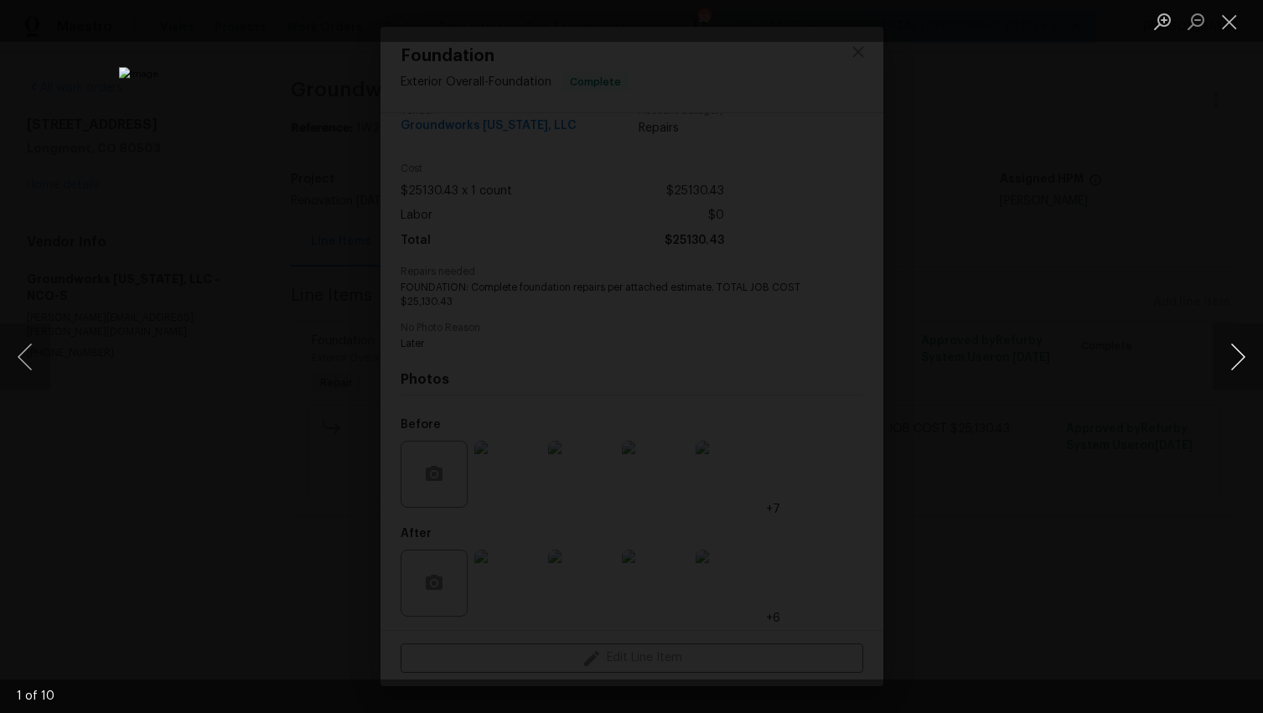
click at [1233, 368] on button "Next image" at bounding box center [1237, 356] width 50 height 67
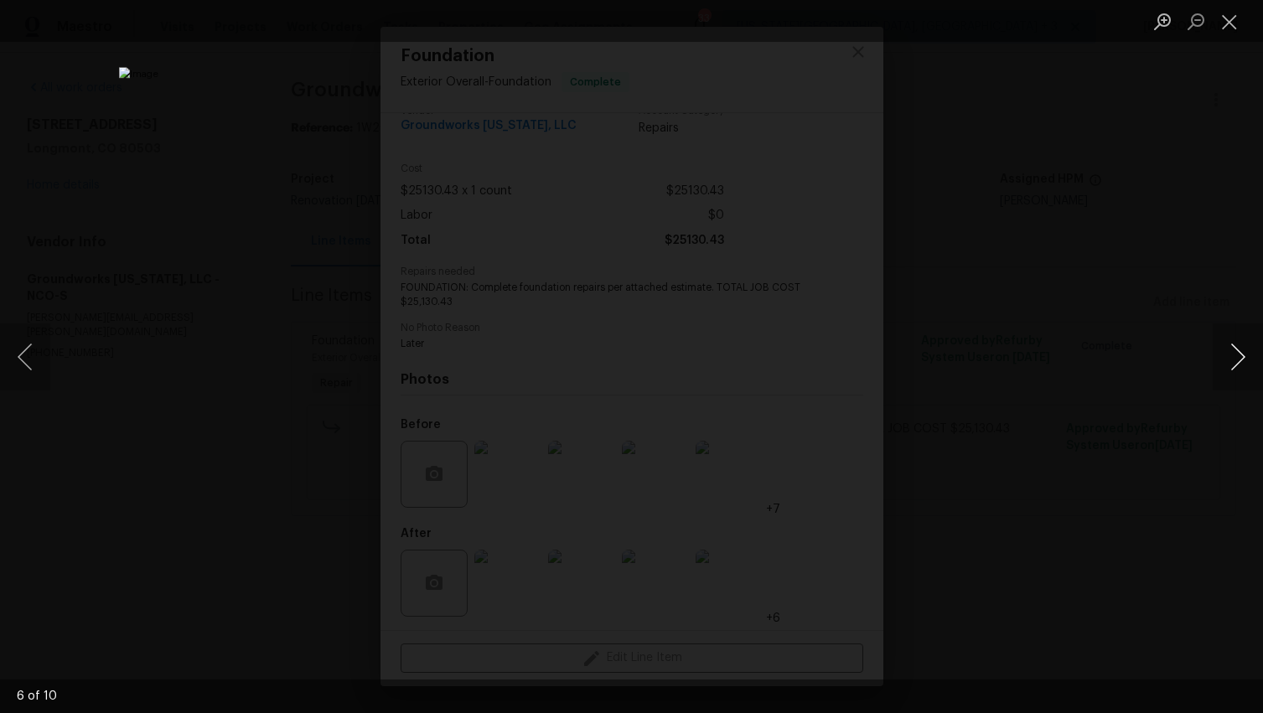
click at [1233, 368] on button "Next image" at bounding box center [1237, 356] width 50 height 67
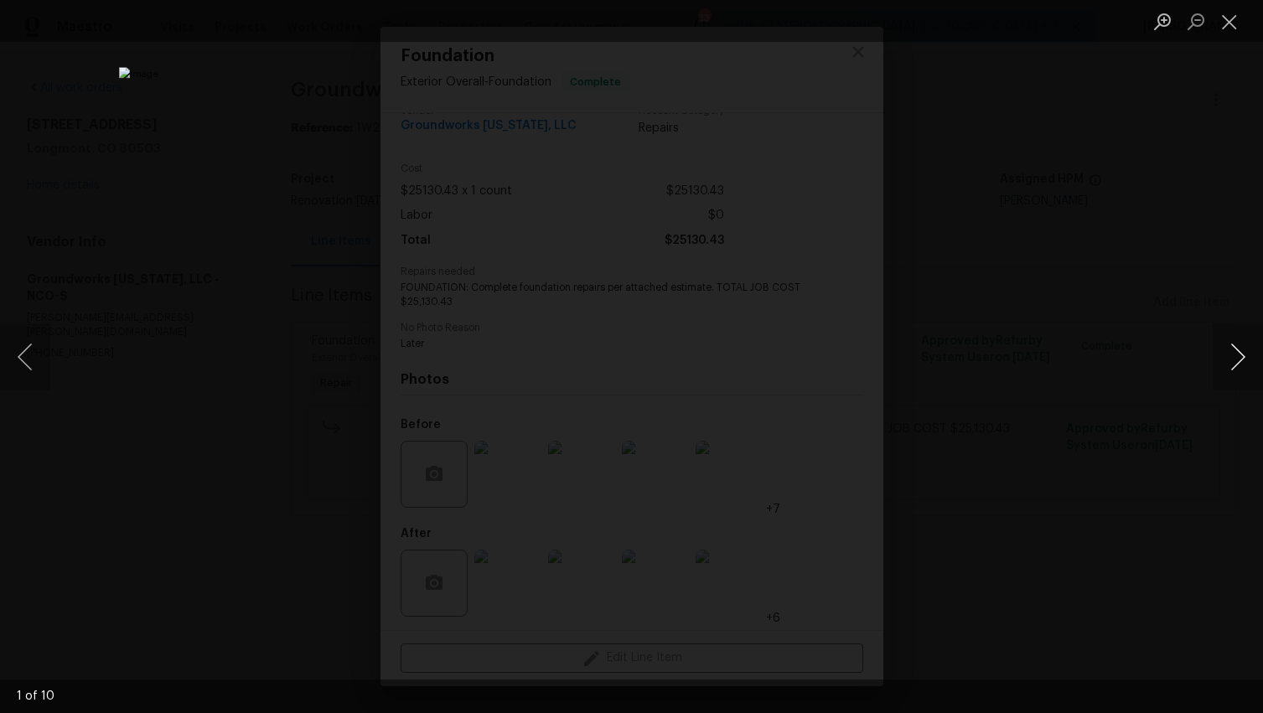
click at [1233, 368] on button "Next image" at bounding box center [1237, 356] width 50 height 67
click at [1198, 424] on div "Lightbox" at bounding box center [631, 356] width 1263 height 713
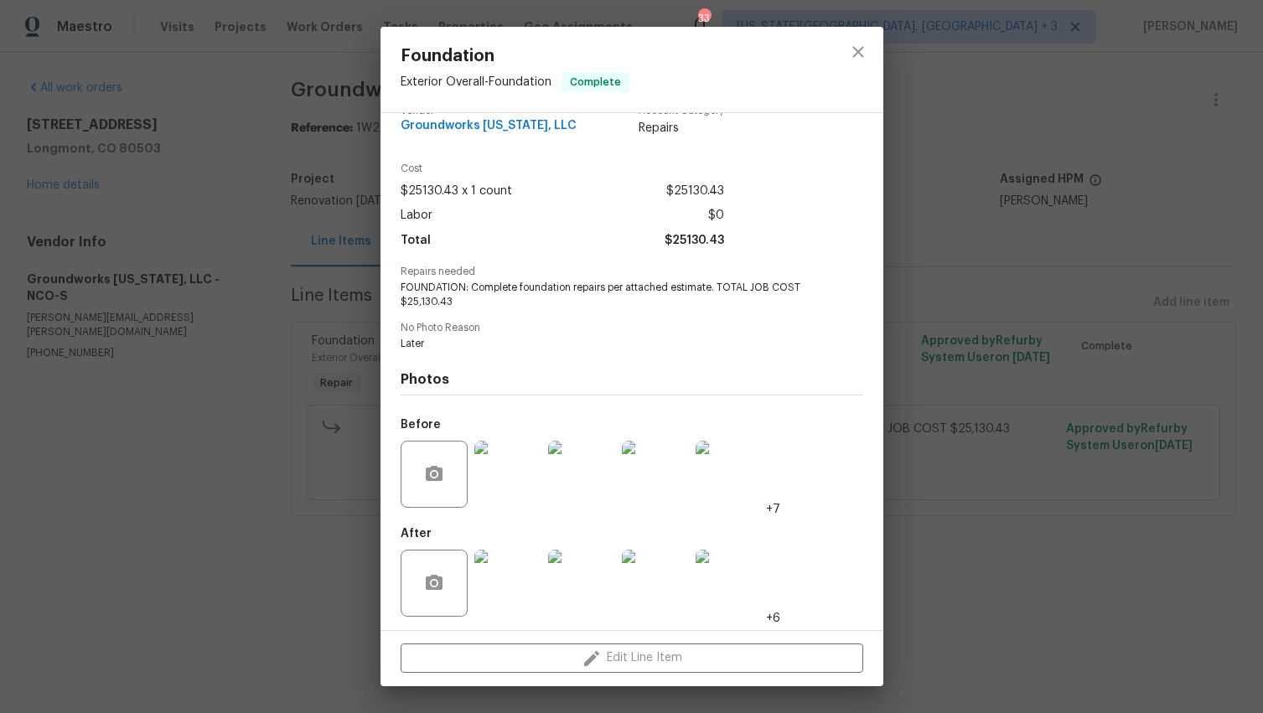
click at [517, 473] on img at bounding box center [507, 474] width 67 height 67
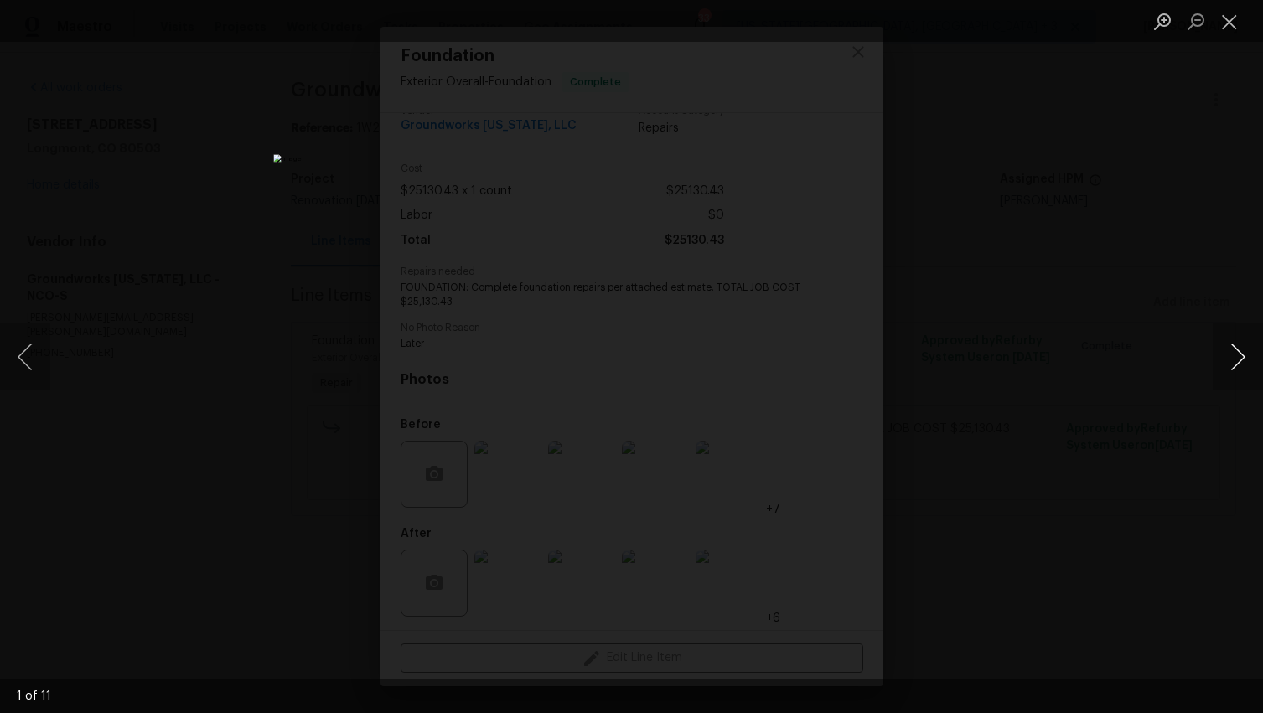
click at [1227, 344] on button "Next image" at bounding box center [1237, 356] width 50 height 67
click at [1226, 344] on button "Next image" at bounding box center [1237, 356] width 50 height 67
click at [1225, 344] on button "Next image" at bounding box center [1237, 356] width 50 height 67
click at [1224, 344] on button "Next image" at bounding box center [1237, 356] width 50 height 67
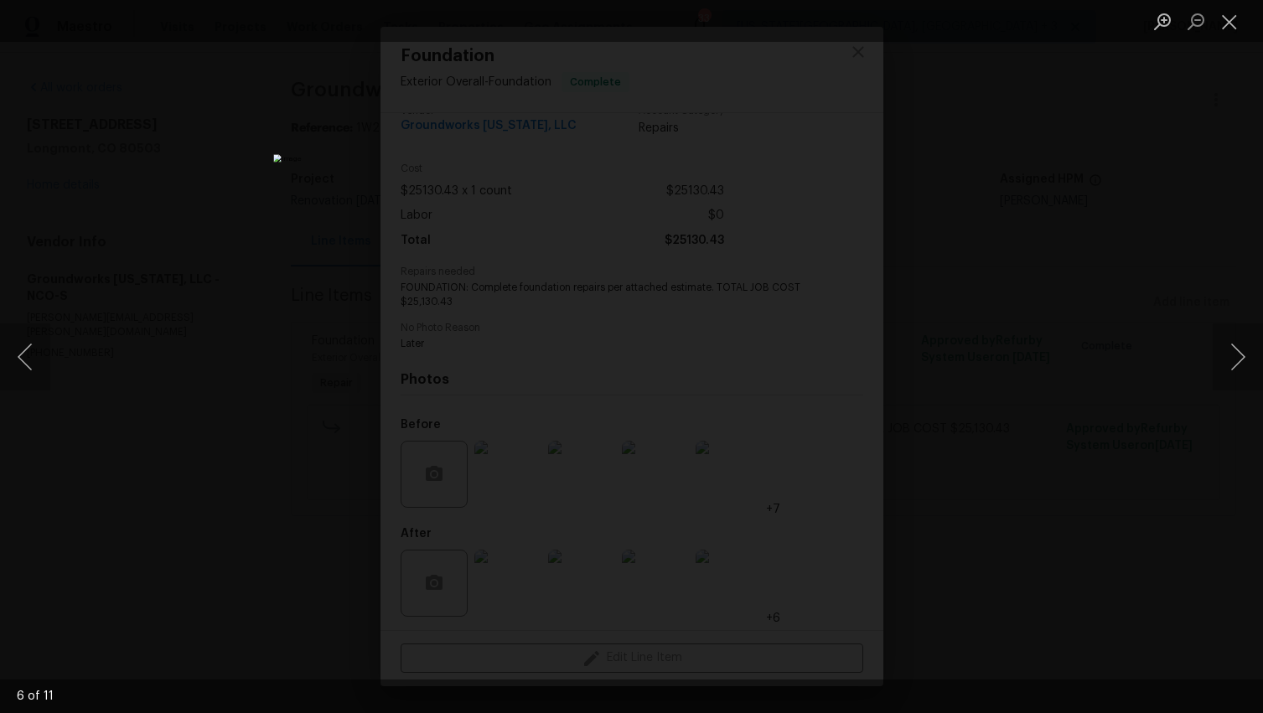
click at [1166, 438] on div "Lightbox" at bounding box center [631, 356] width 1263 height 713
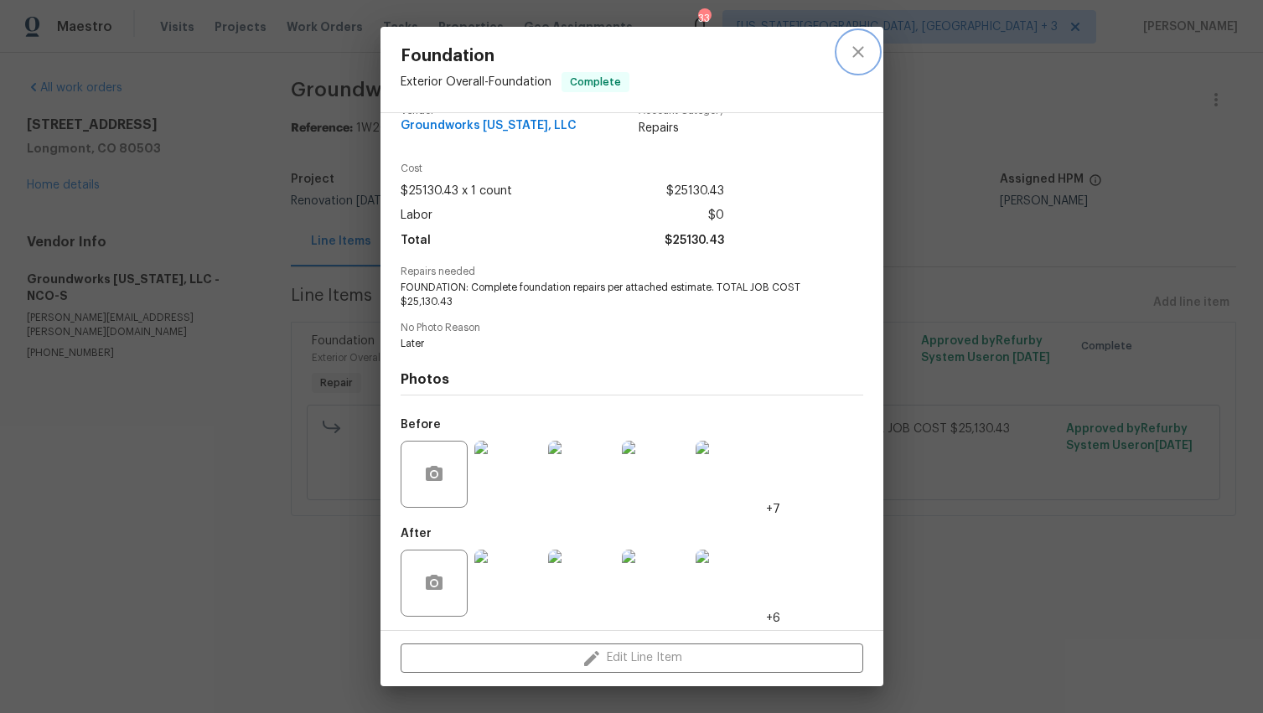
click at [855, 54] on icon "close" at bounding box center [858, 52] width 20 height 20
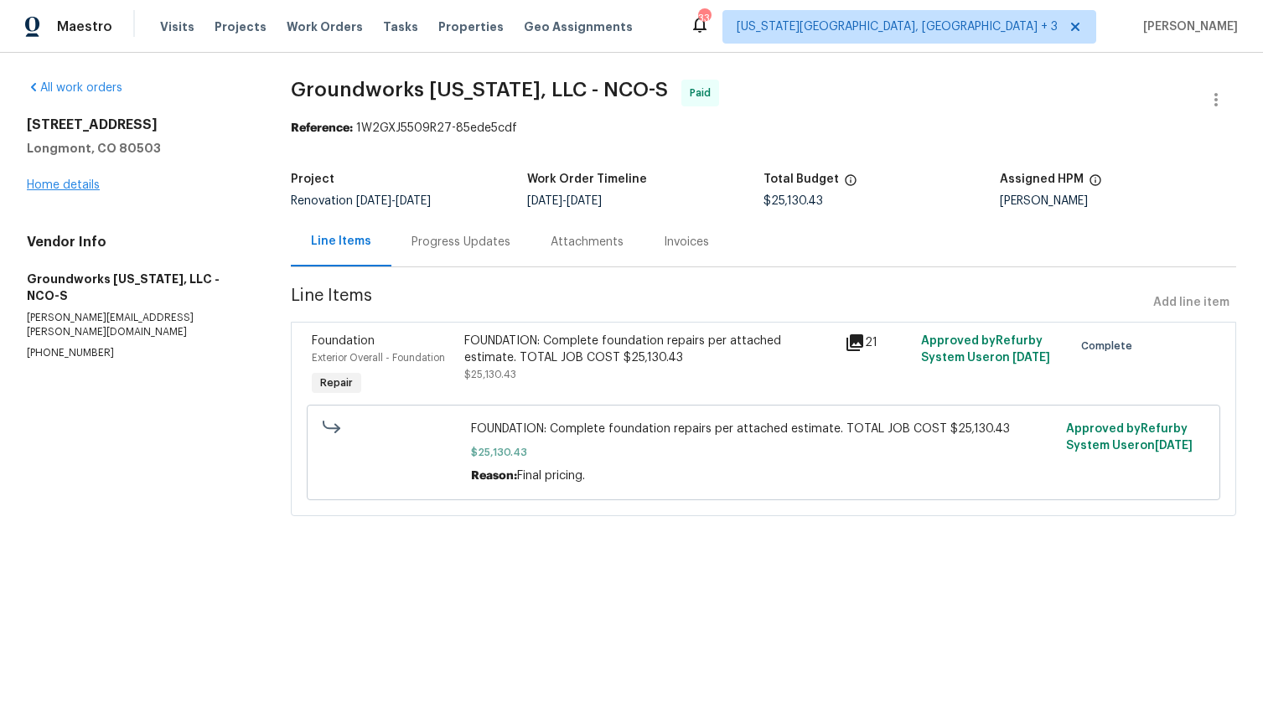
click at [59, 184] on link "Home details" at bounding box center [63, 185] width 73 height 12
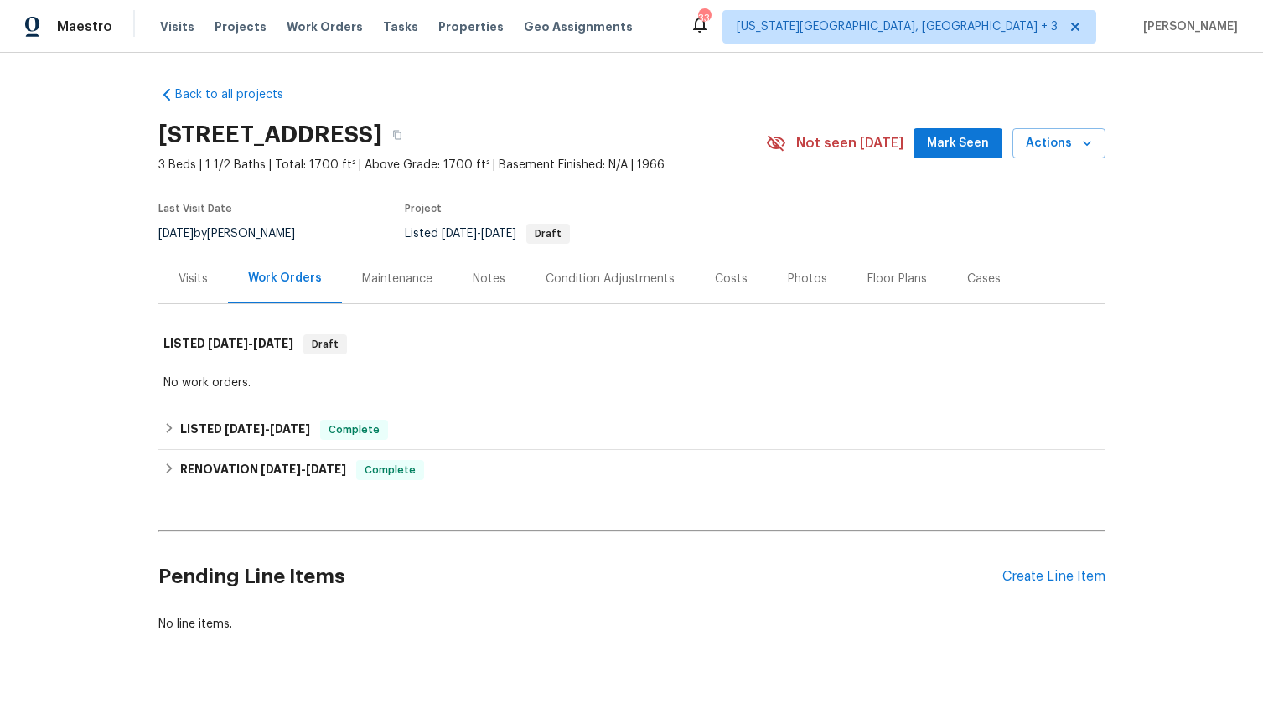
click at [499, 274] on div "Notes" at bounding box center [488, 278] width 73 height 49
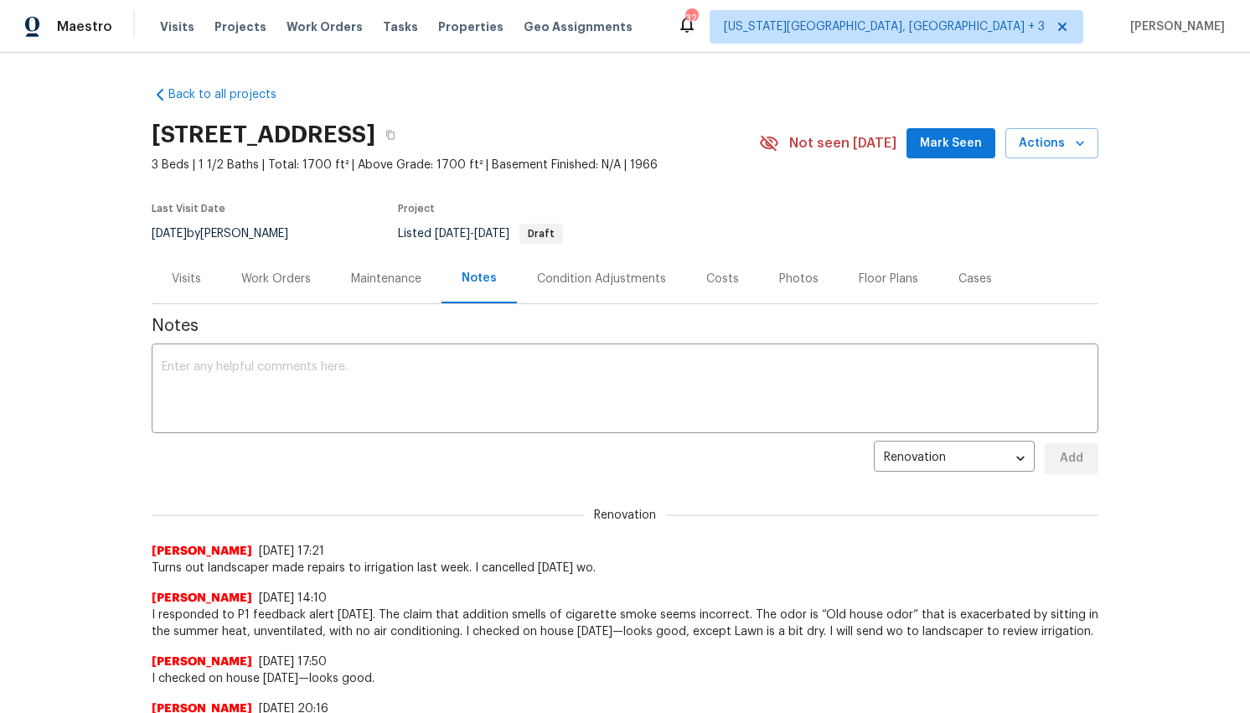
click at [720, 275] on div "Costs" at bounding box center [722, 279] width 33 height 17
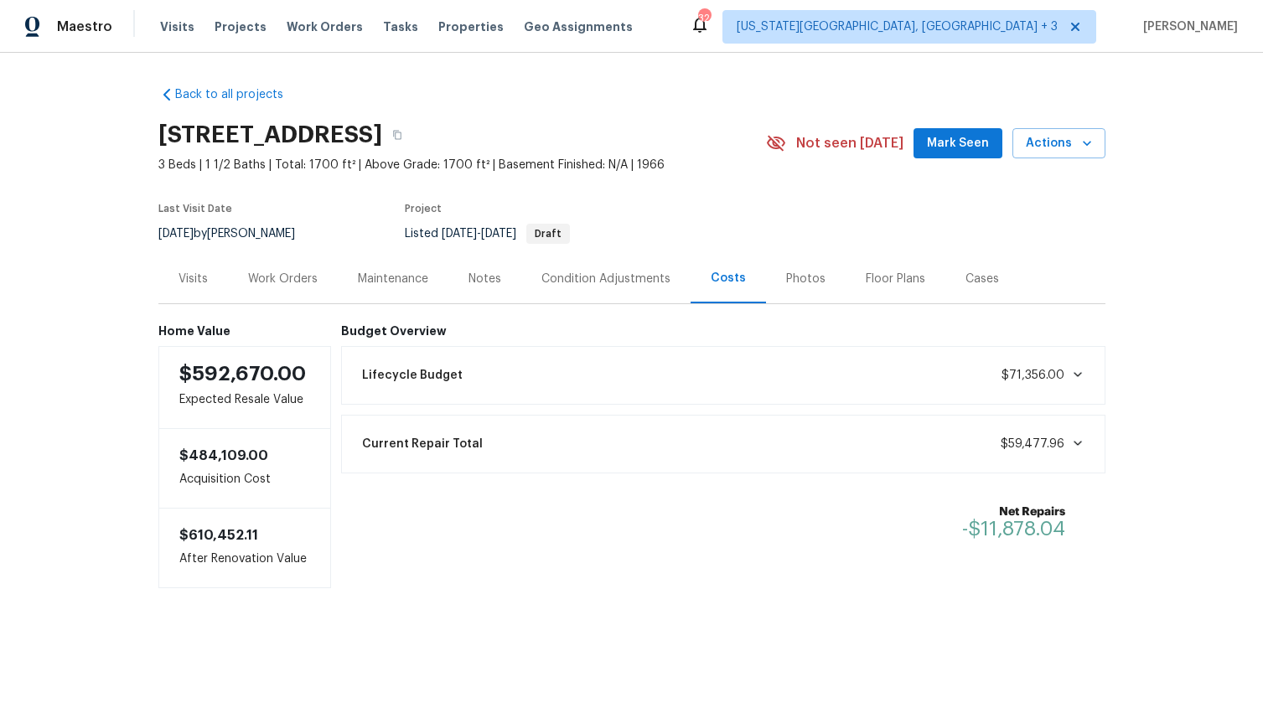
click at [270, 282] on div "Work Orders" at bounding box center [283, 279] width 70 height 17
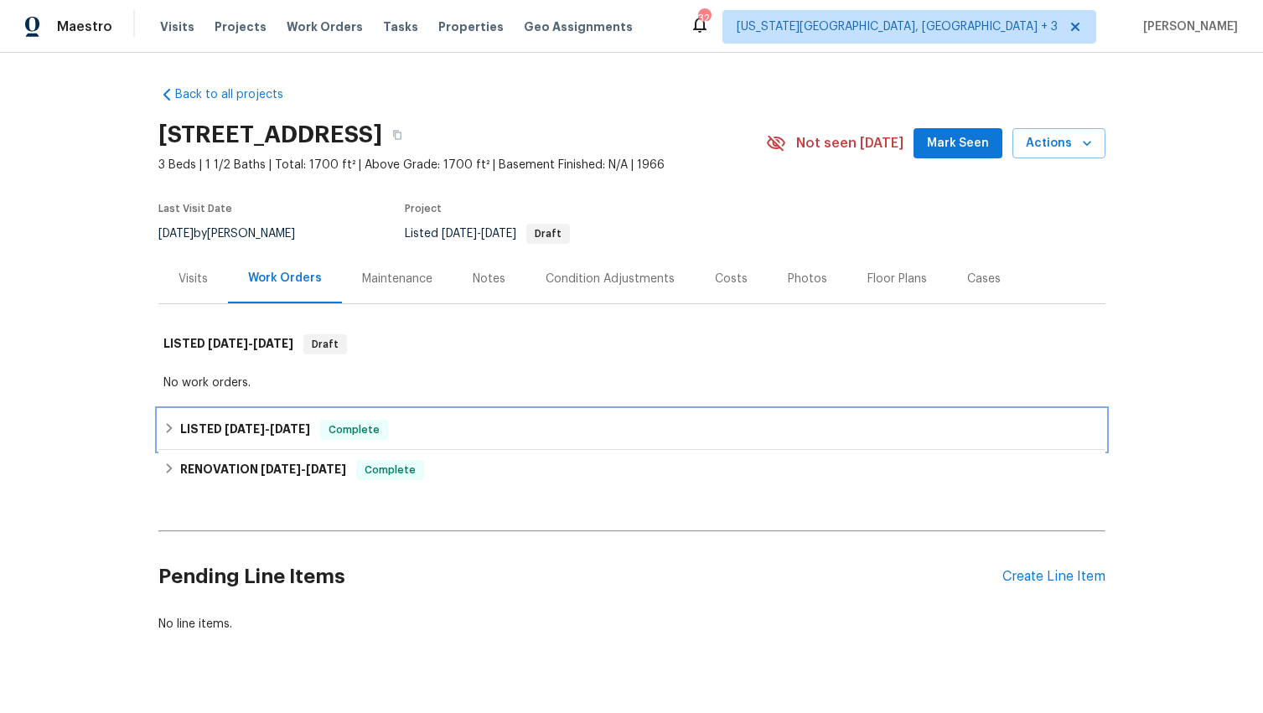
click at [167, 432] on icon at bounding box center [169, 428] width 12 height 12
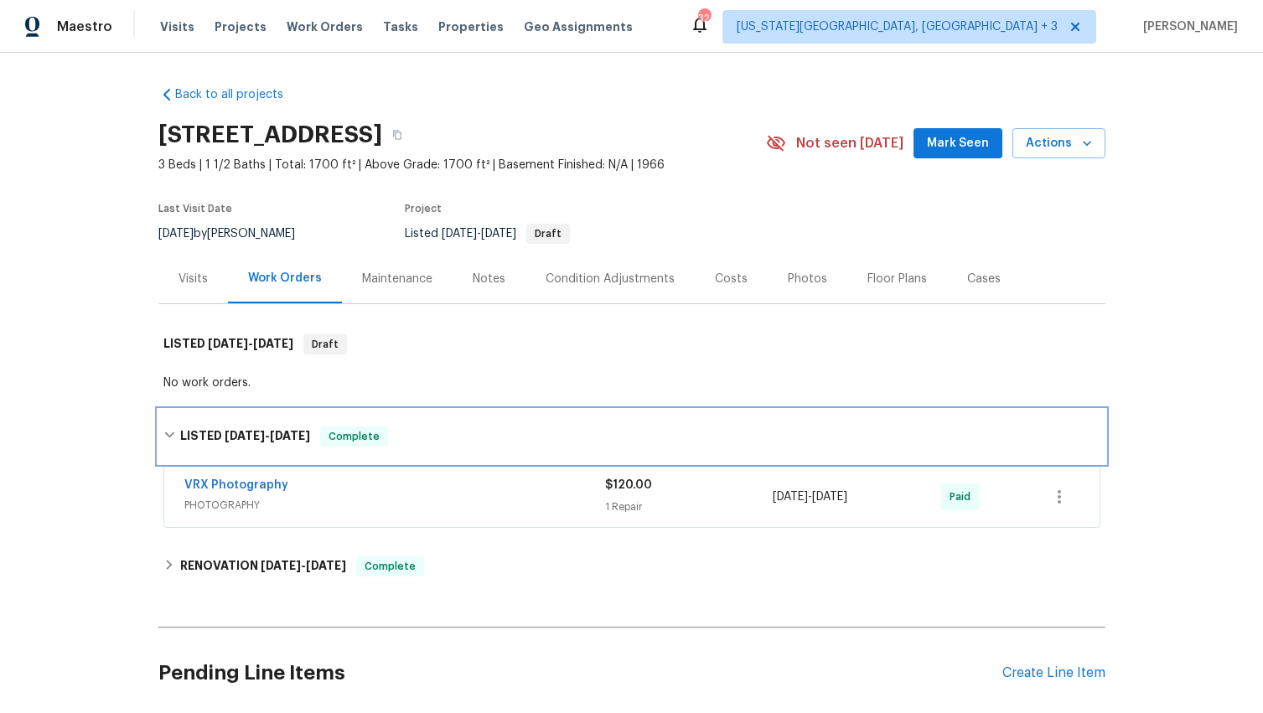
scroll to position [80, 0]
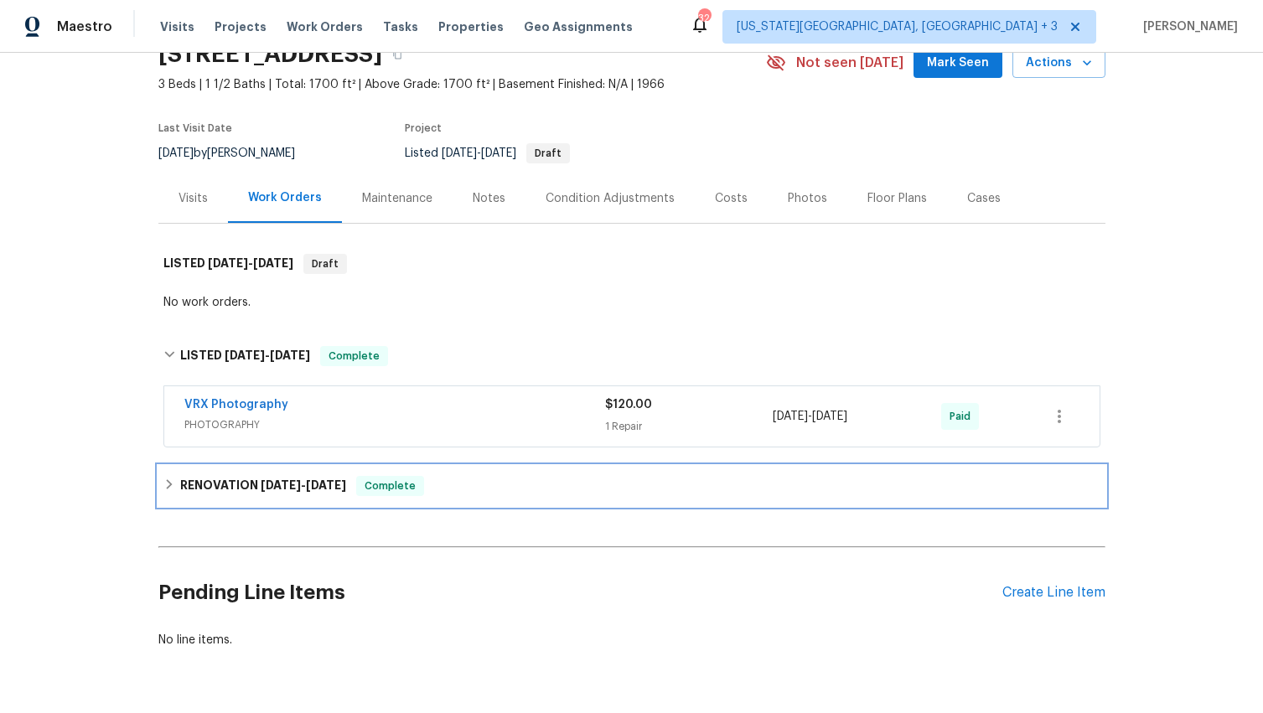
click at [163, 487] on icon at bounding box center [169, 484] width 12 height 12
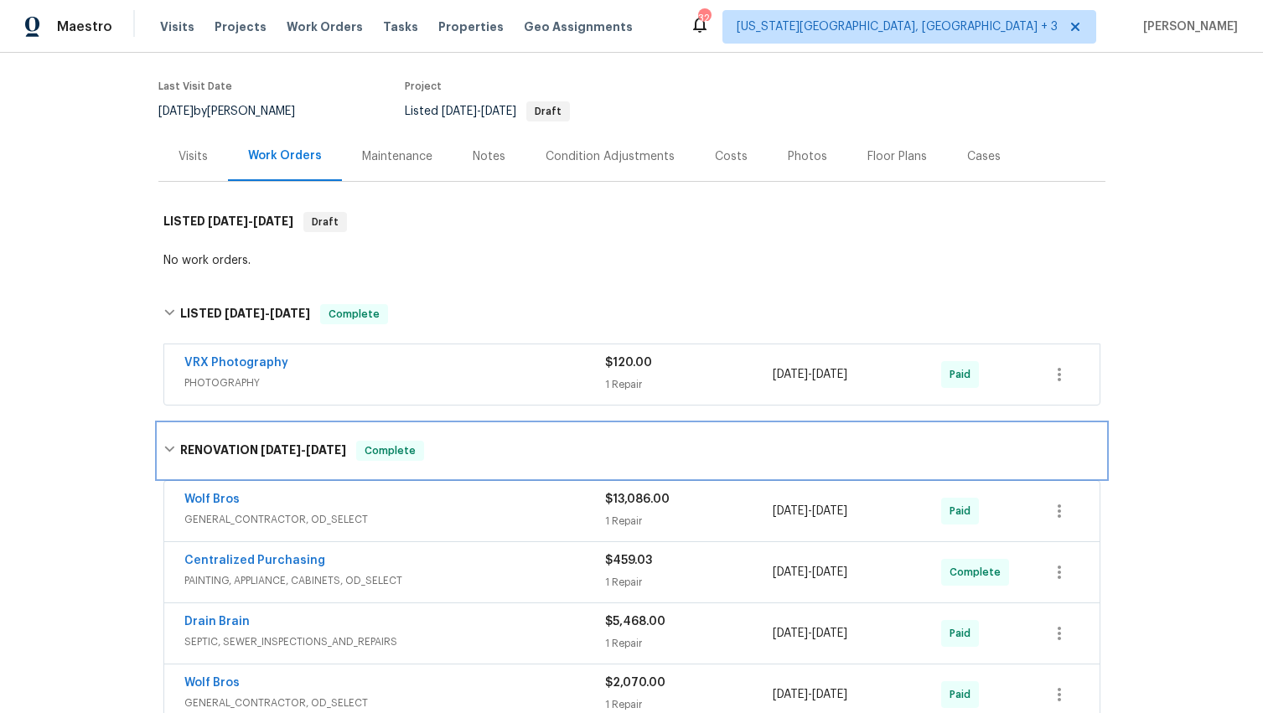
scroll to position [114, 0]
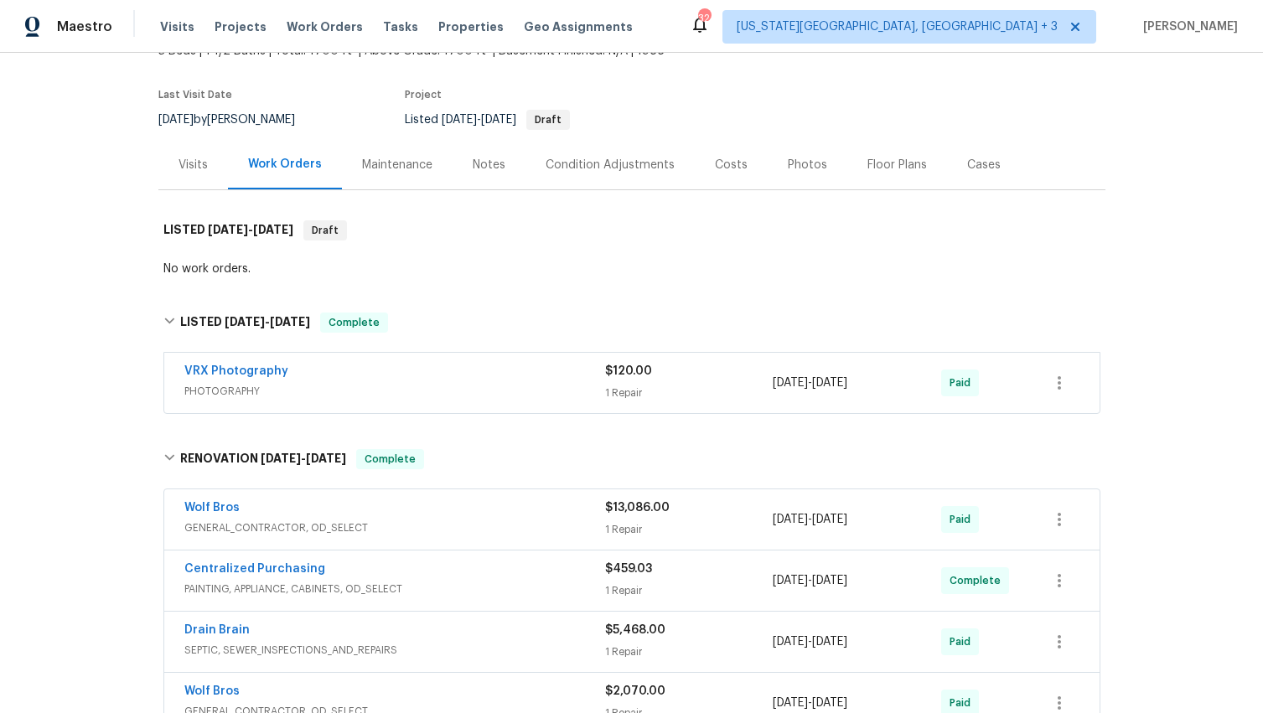
click at [867, 168] on div "Floor Plans" at bounding box center [896, 165] width 59 height 17
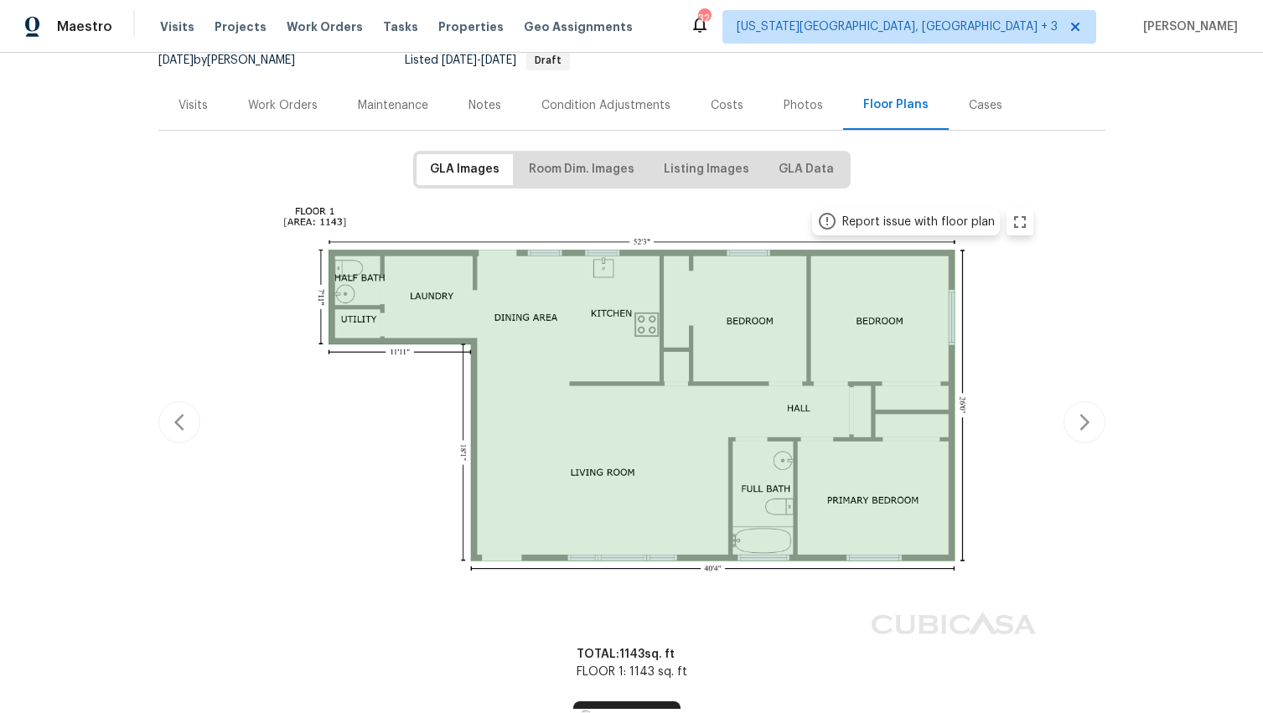
scroll to position [252, 0]
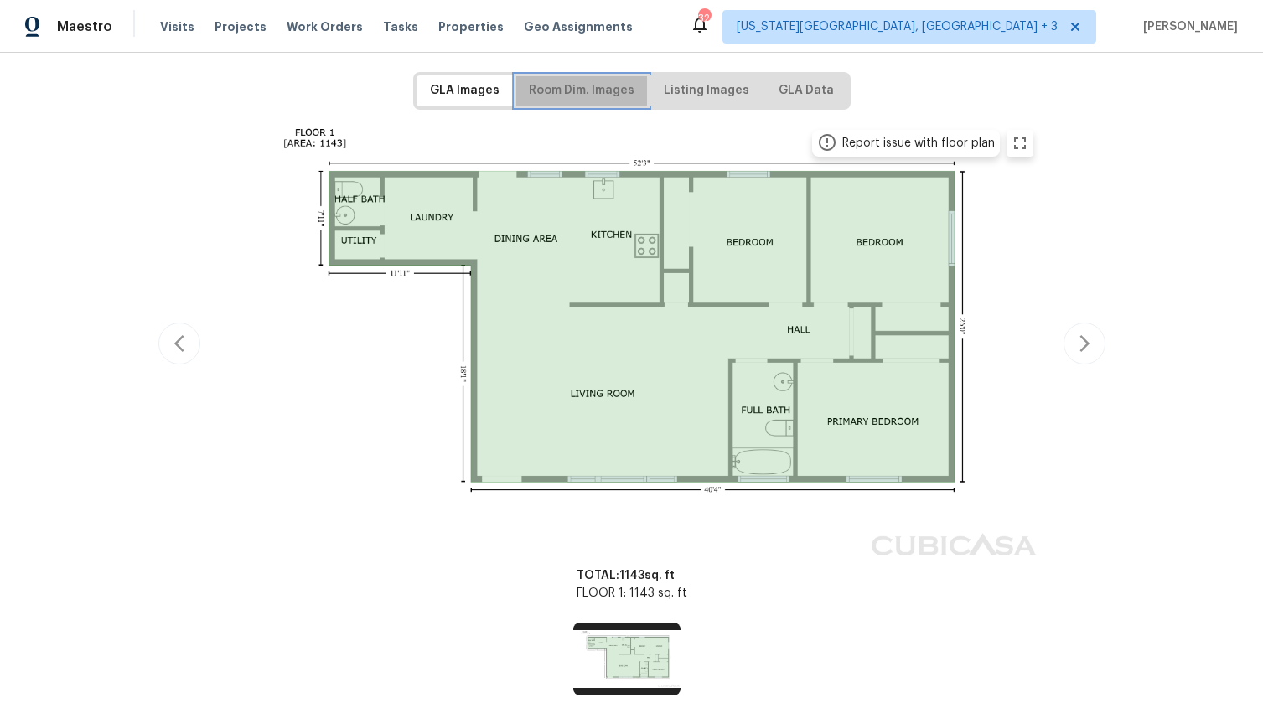
click at [573, 96] on span "Room Dim. Images" at bounding box center [582, 90] width 106 height 21
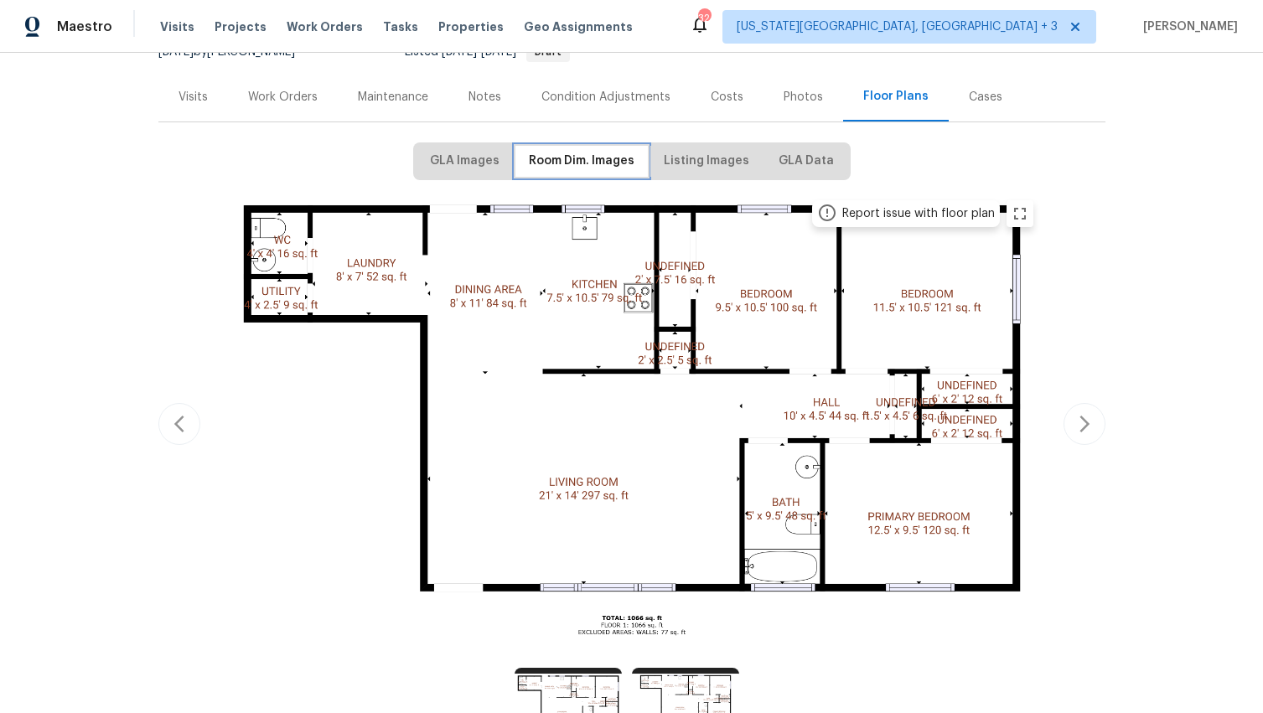
scroll to position [173, 0]
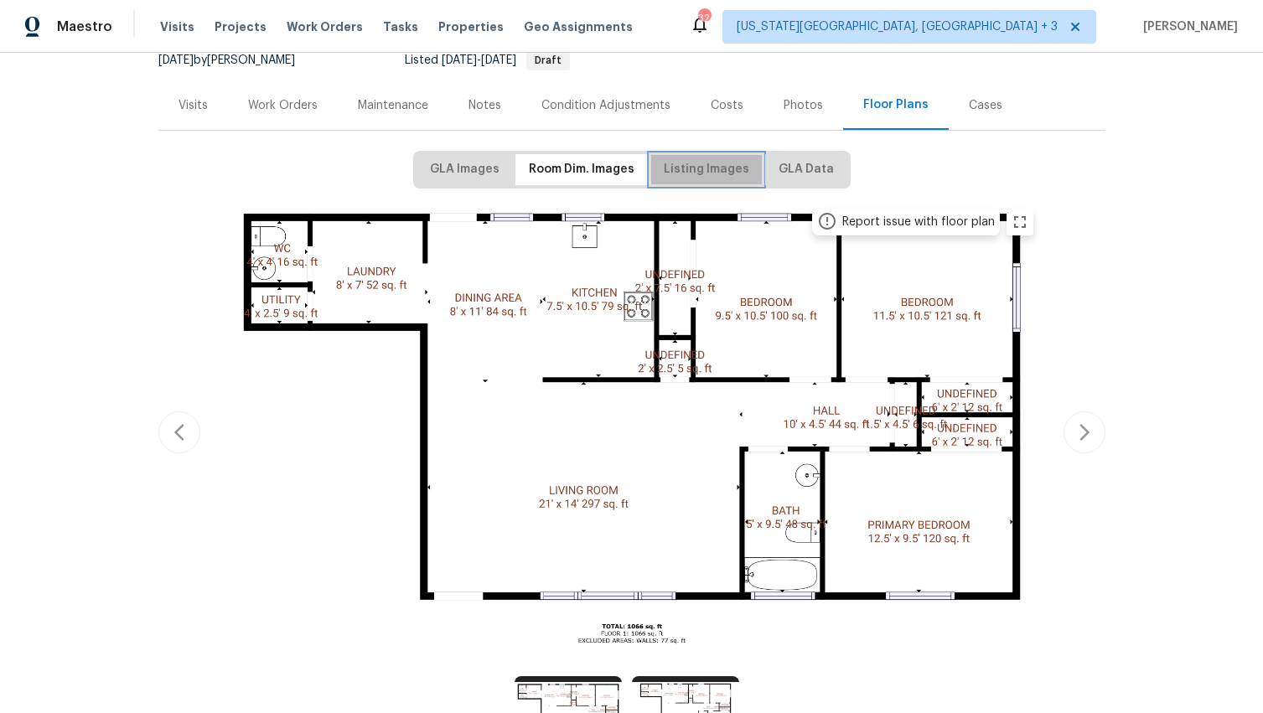
click at [718, 163] on span "Listing Images" at bounding box center [706, 169] width 85 height 21
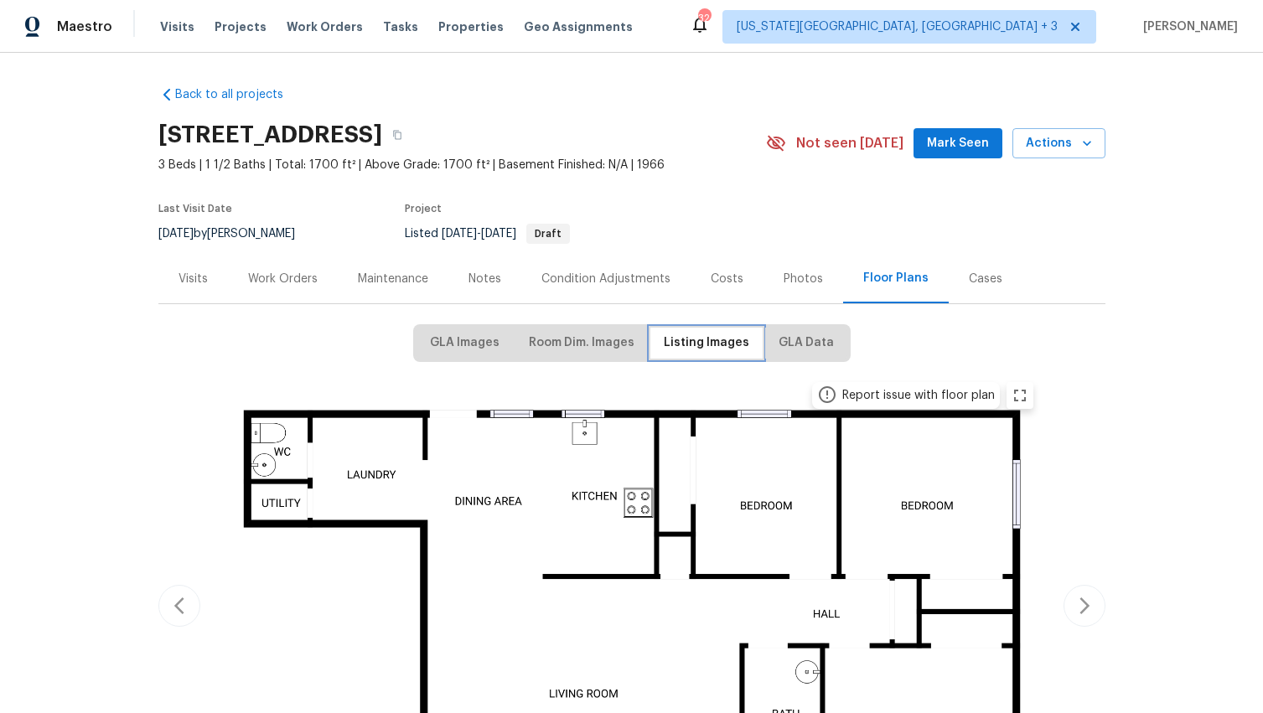
scroll to position [149, 0]
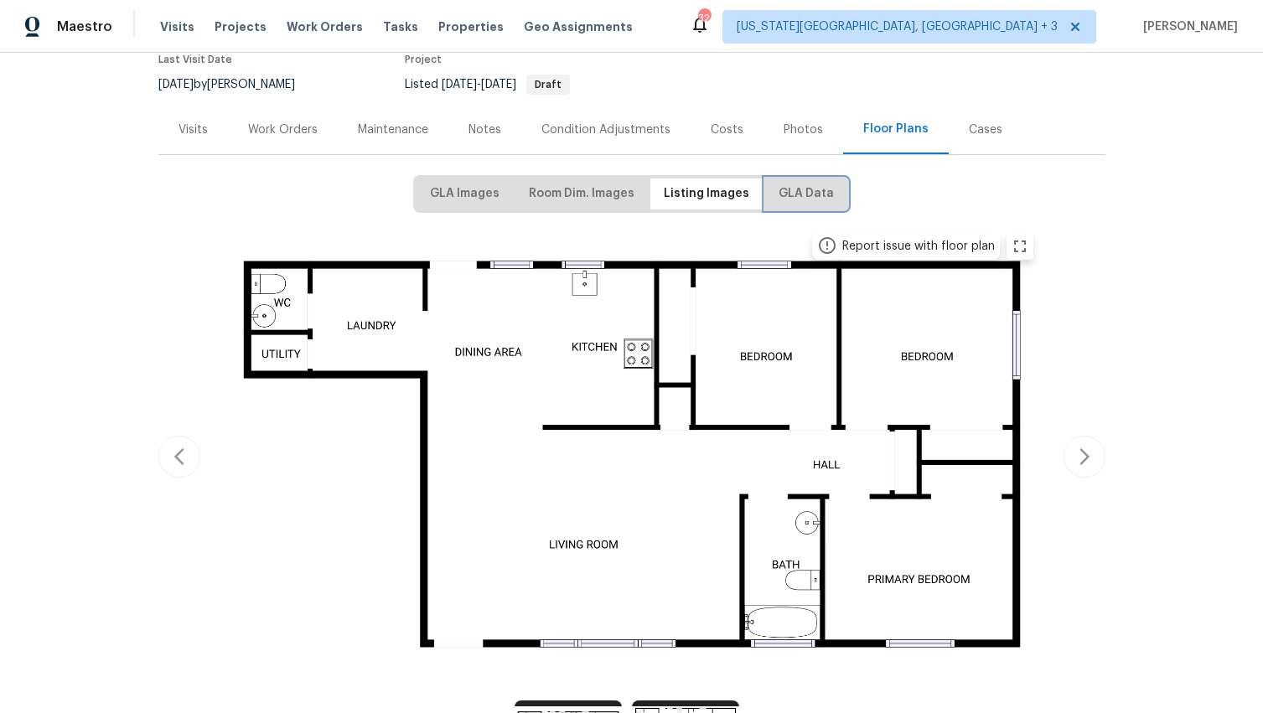
click at [788, 188] on span "GLA Data" at bounding box center [805, 193] width 55 height 21
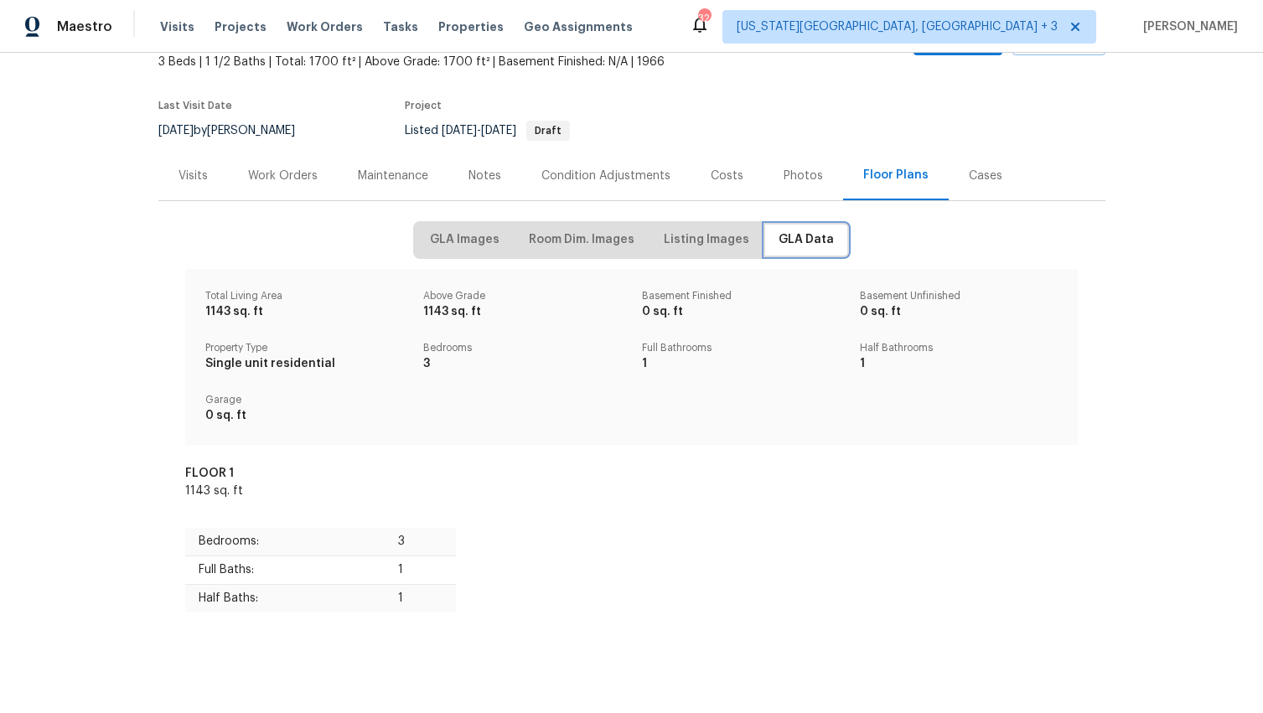
scroll to position [115, 0]
click at [570, 225] on button "Room Dim. Images" at bounding box center [581, 240] width 132 height 31
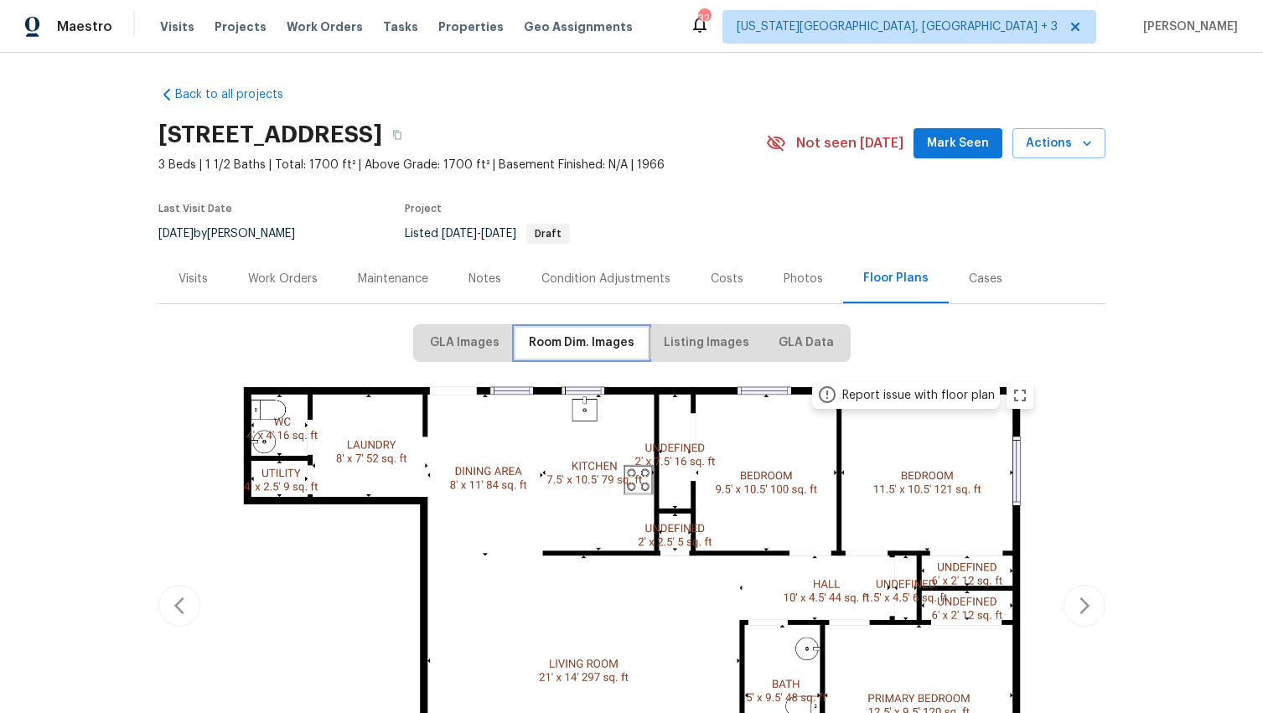
scroll to position [0, 0]
click at [402, 131] on icon "button" at bounding box center [397, 135] width 10 height 10
